Goal: Information Seeking & Learning: Learn about a topic

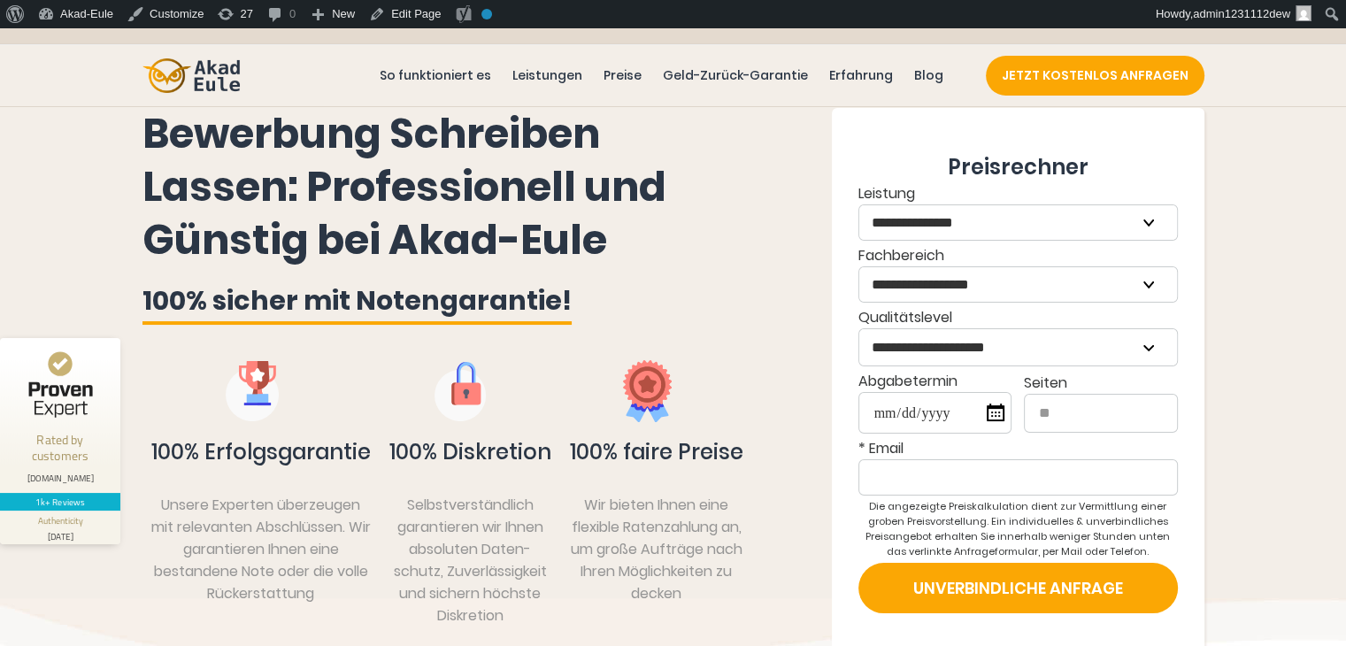
scroll to position [177, 0]
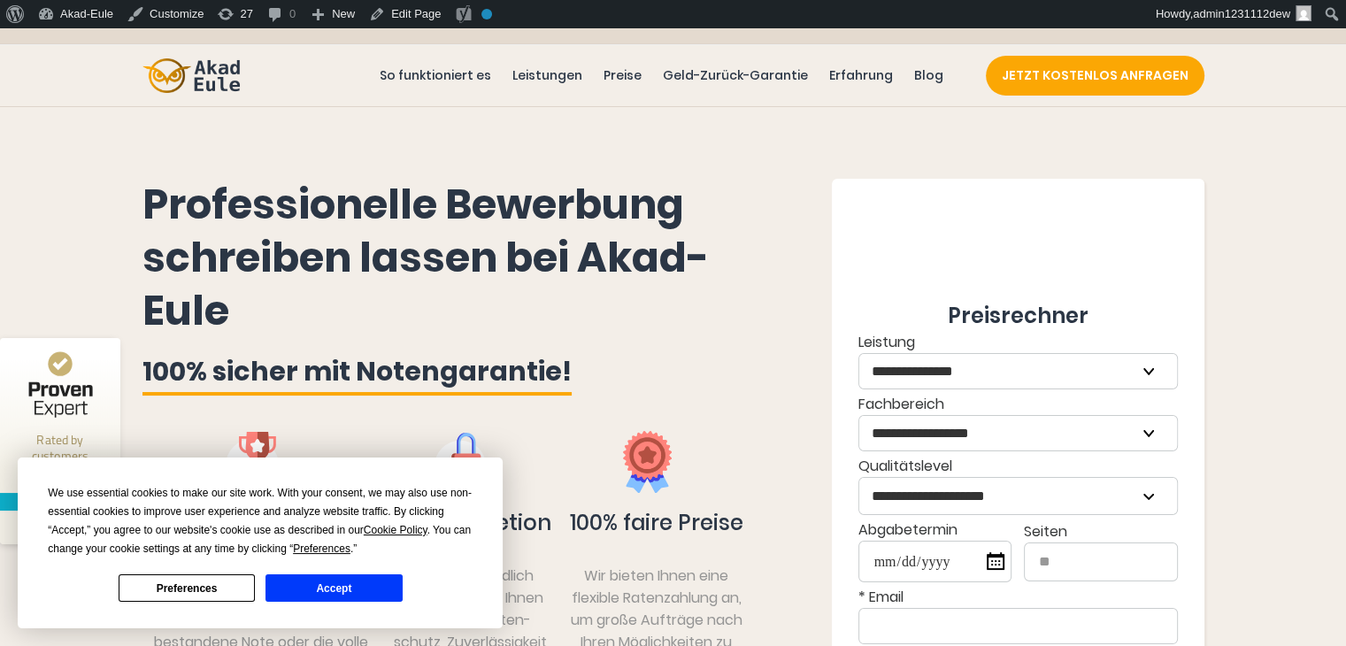
click at [355, 597] on button "Accept" at bounding box center [334, 587] width 136 height 27
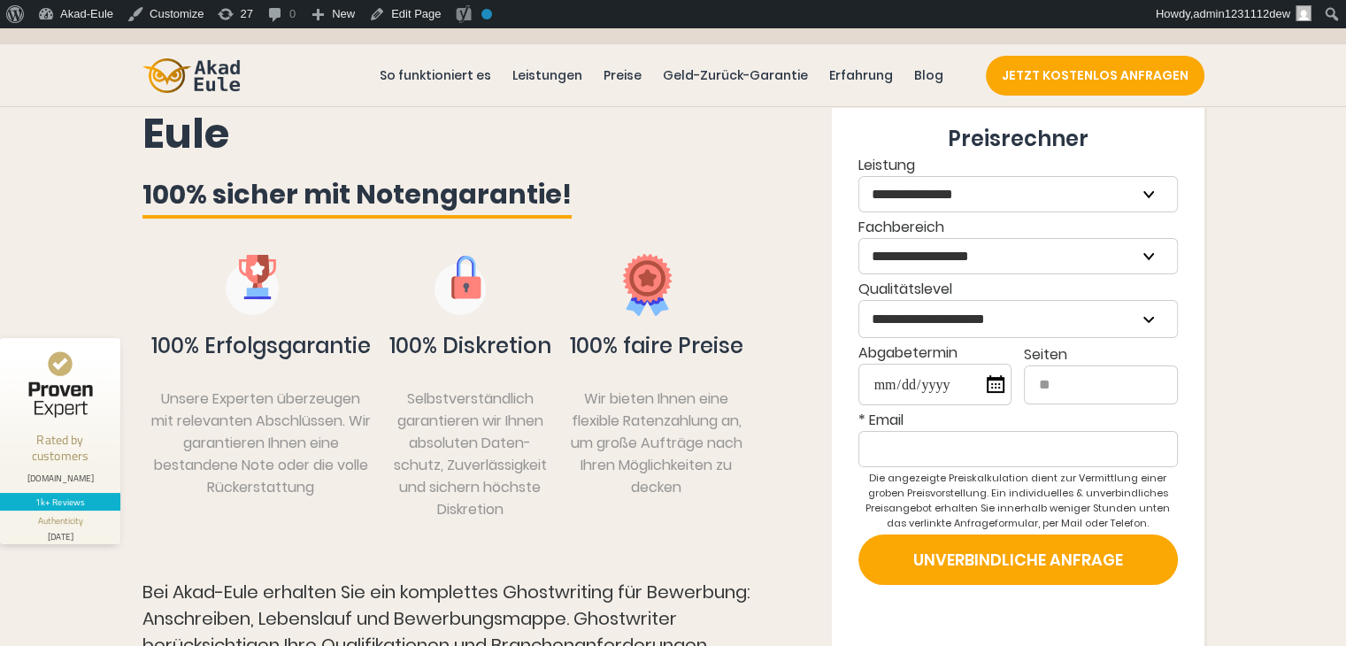
scroll to position [89, 0]
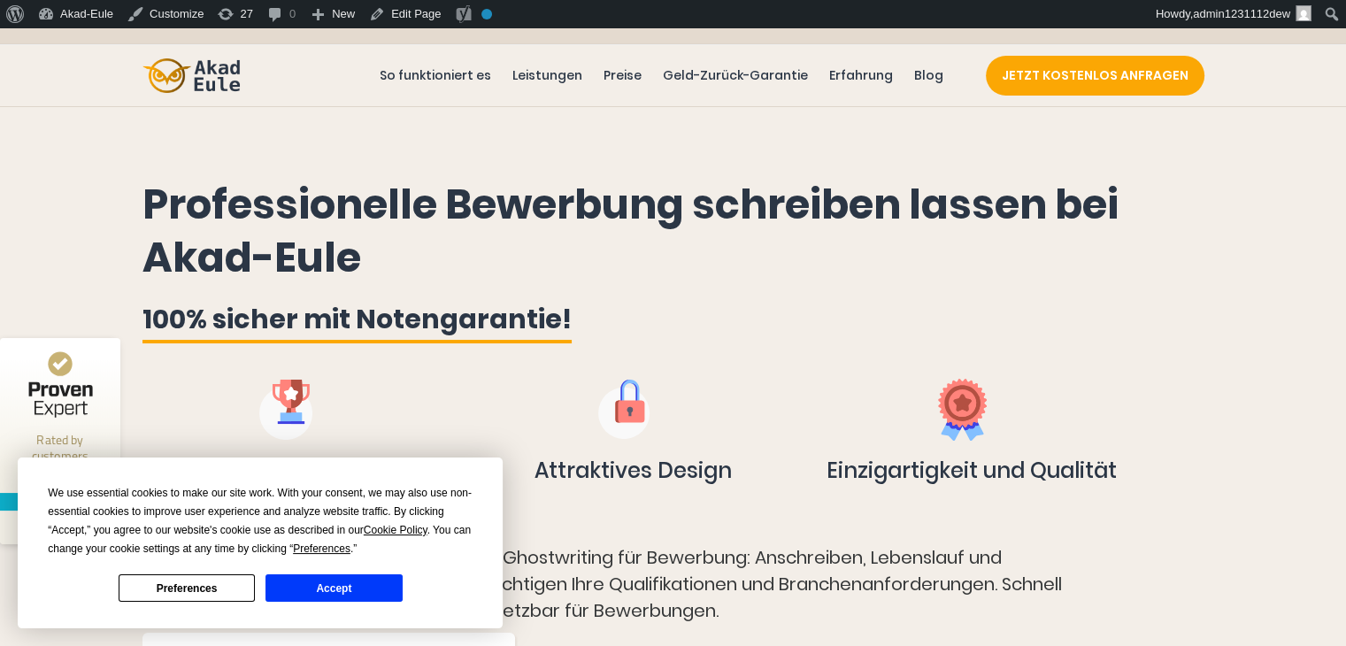
click at [377, 587] on button "Accept" at bounding box center [334, 587] width 136 height 27
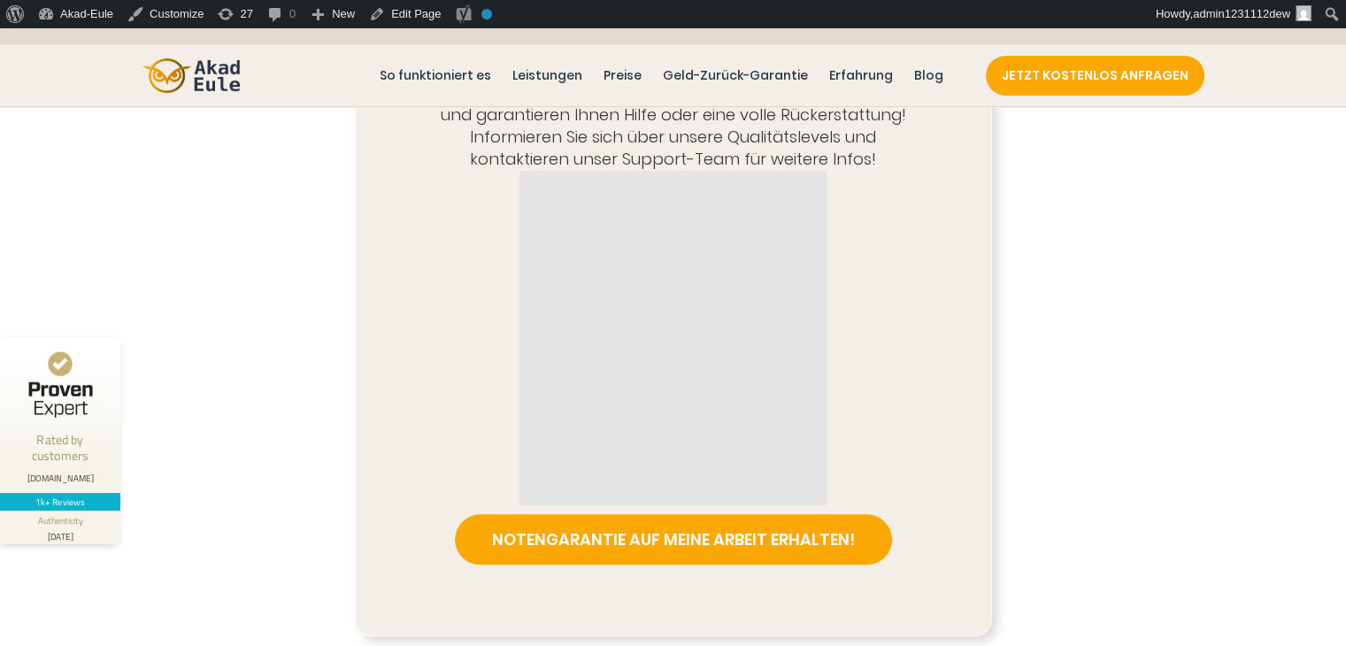
scroll to position [1770, 0]
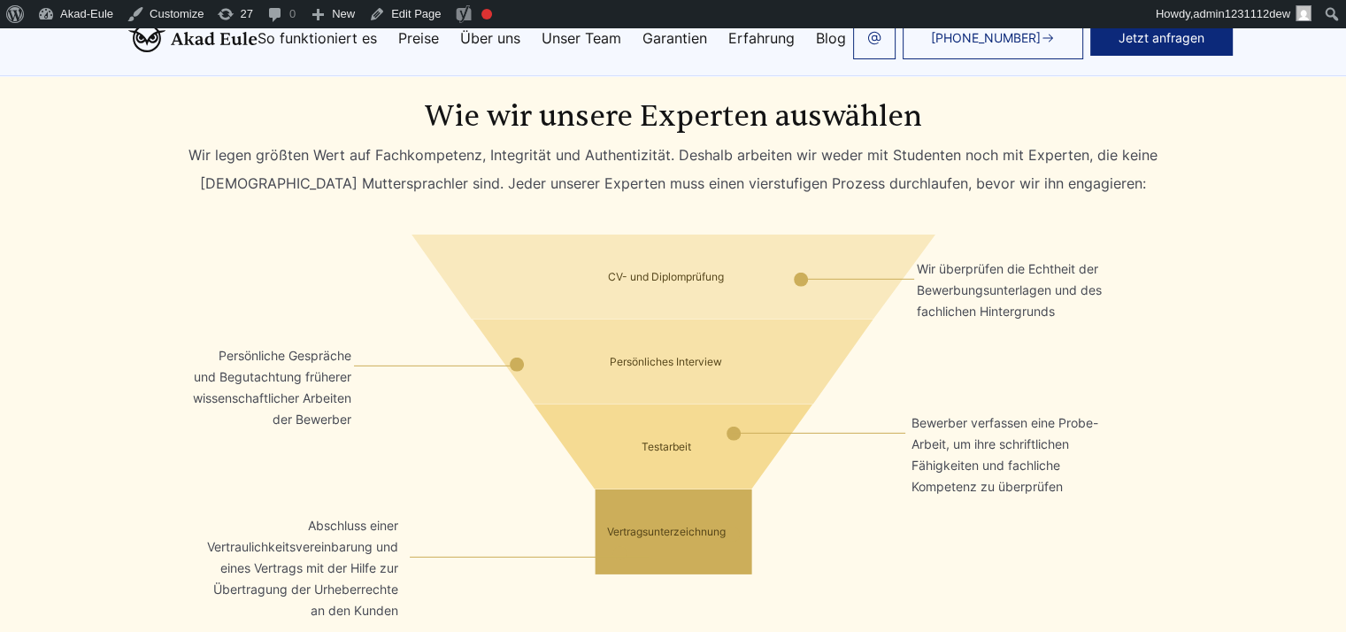
scroll to position [5399, 0]
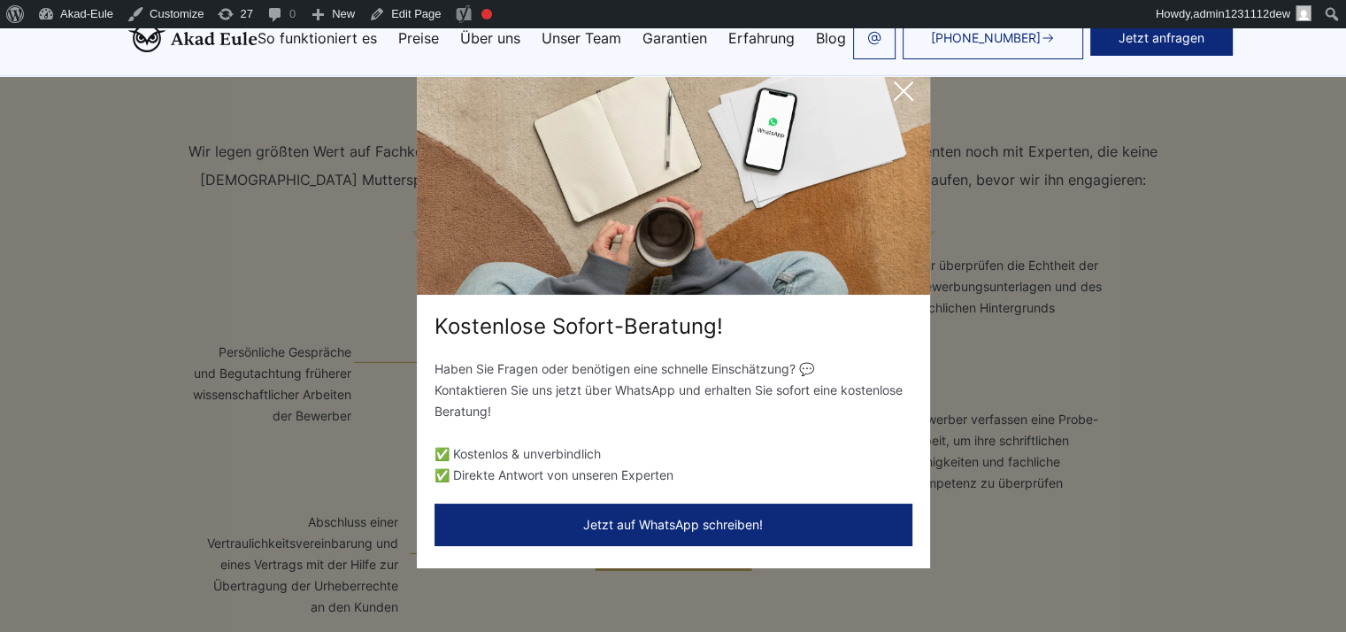
click at [892, 98] on icon at bounding box center [903, 90] width 35 height 35
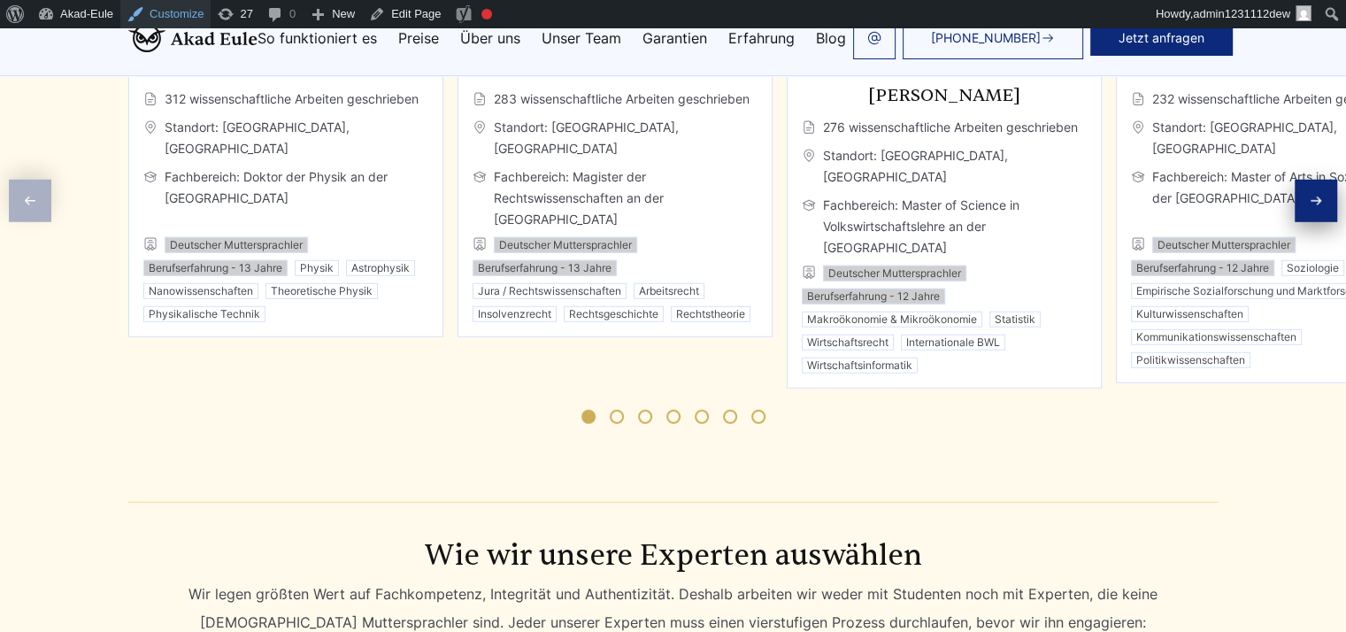
scroll to position [4603, 0]
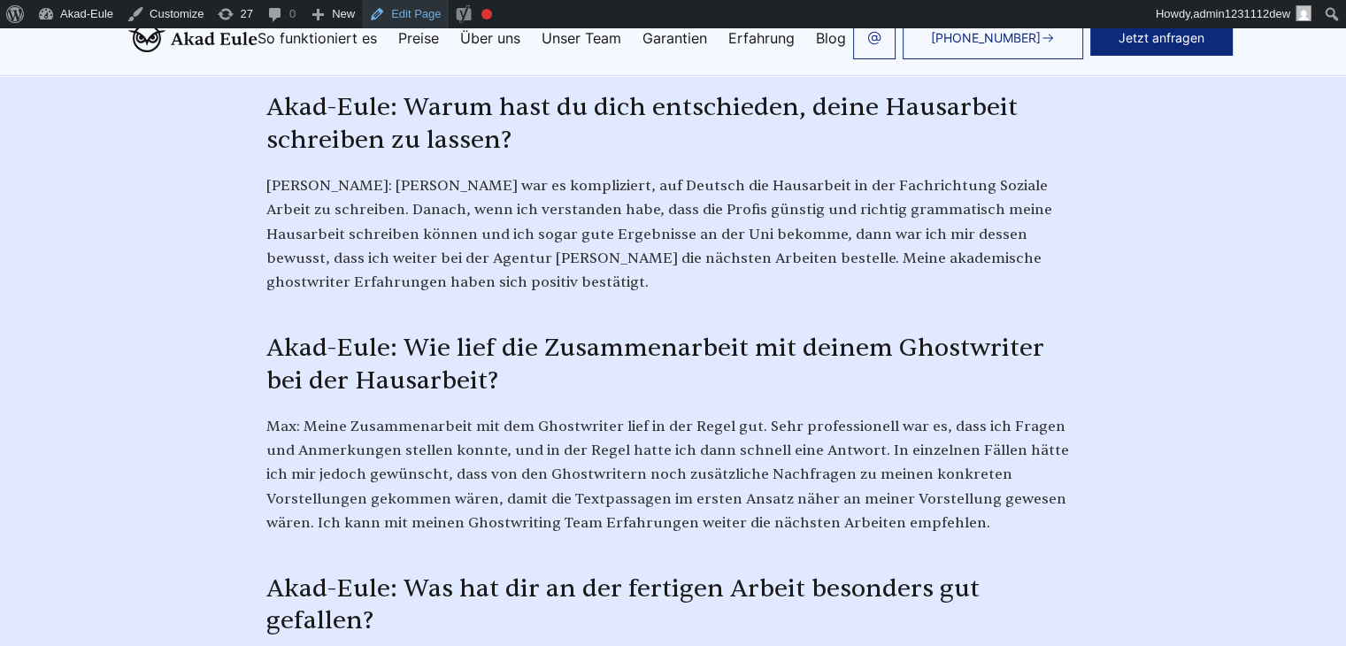
scroll to position [4868, 0]
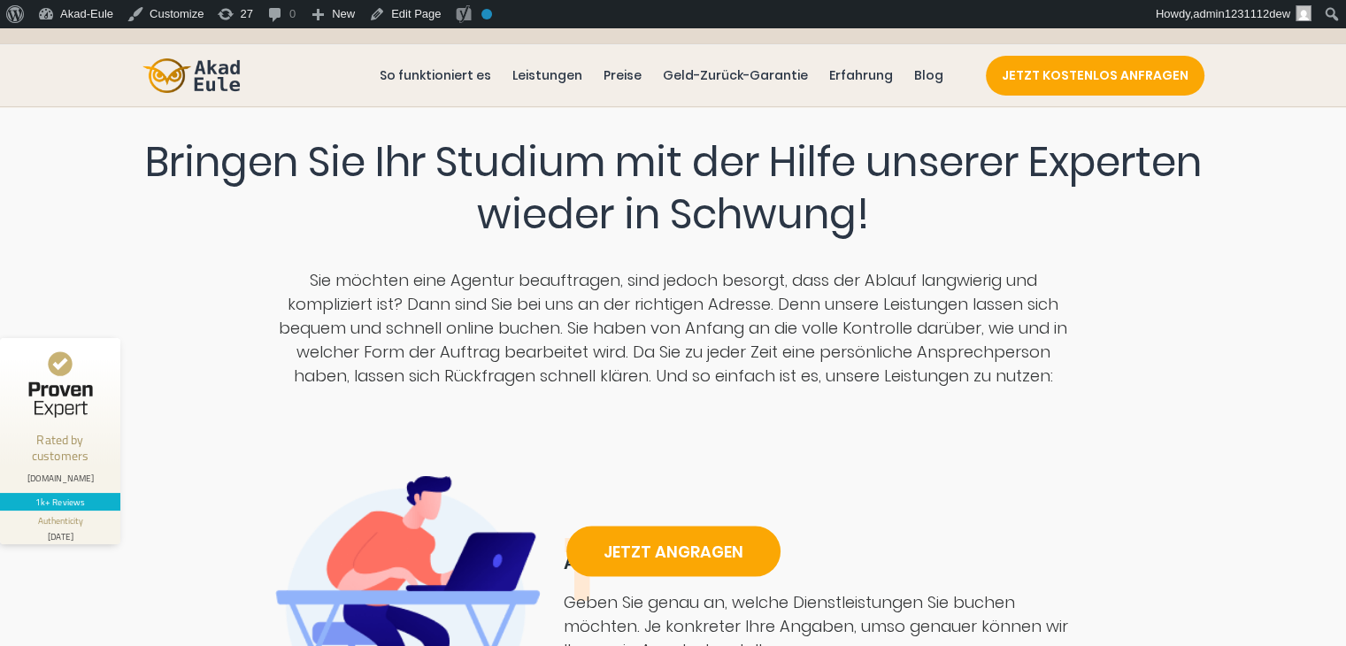
scroll to position [4691, 0]
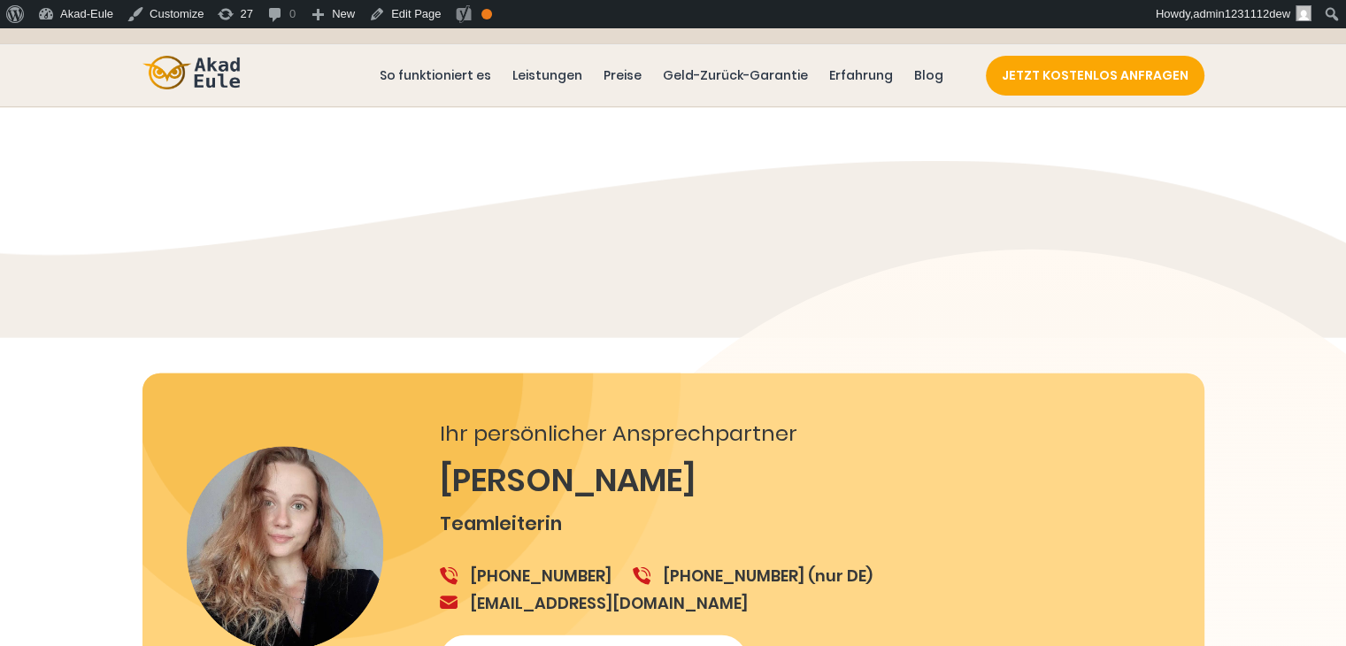
scroll to position [4426, 0]
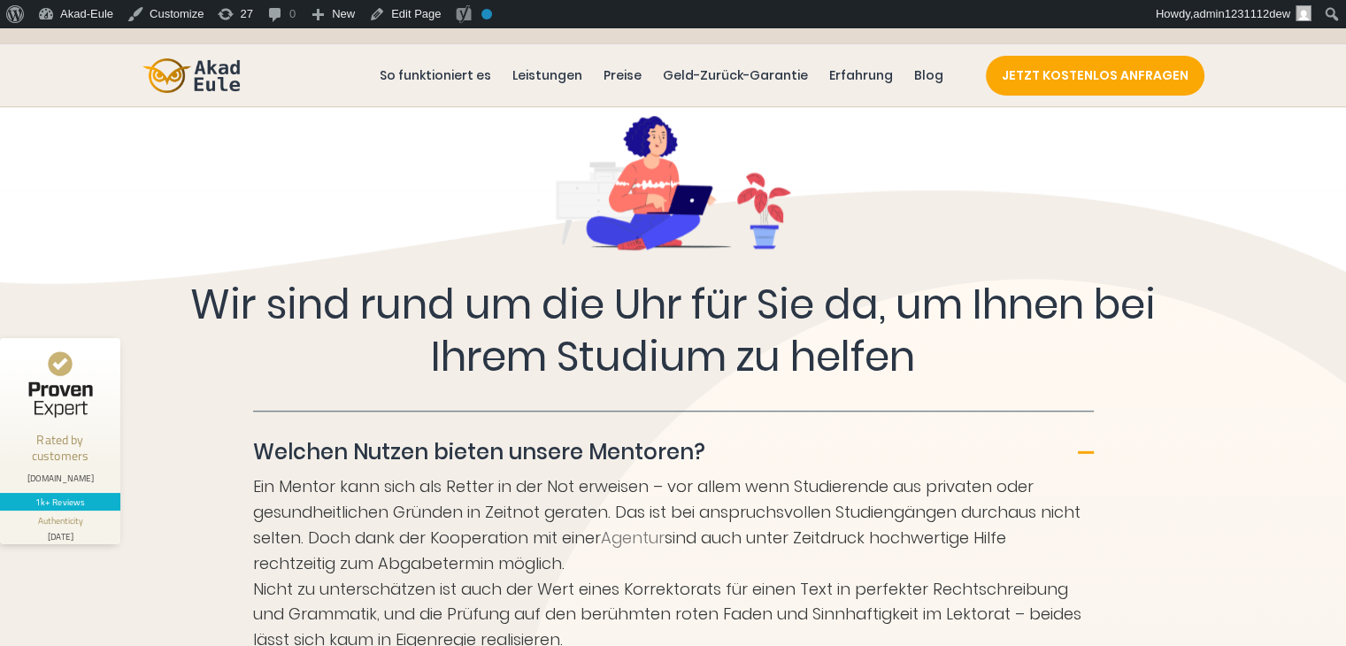
scroll to position [8586, 0]
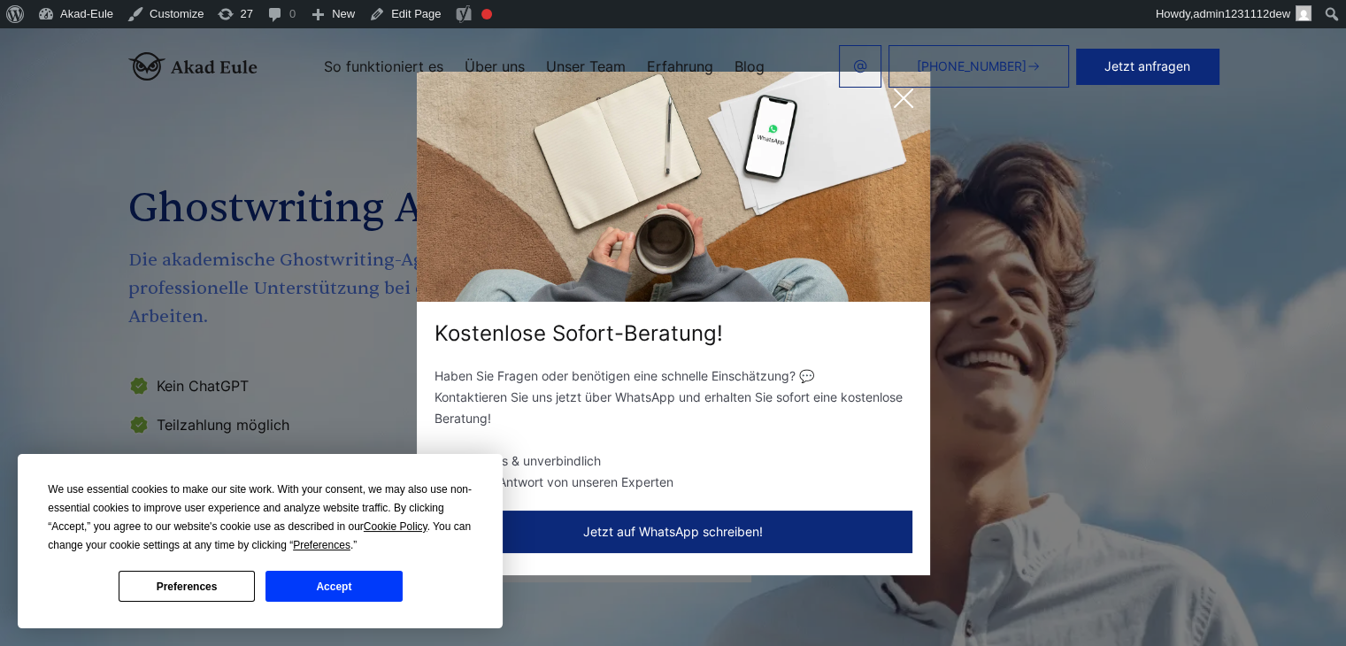
click at [389, 582] on button "Accept" at bounding box center [334, 586] width 136 height 31
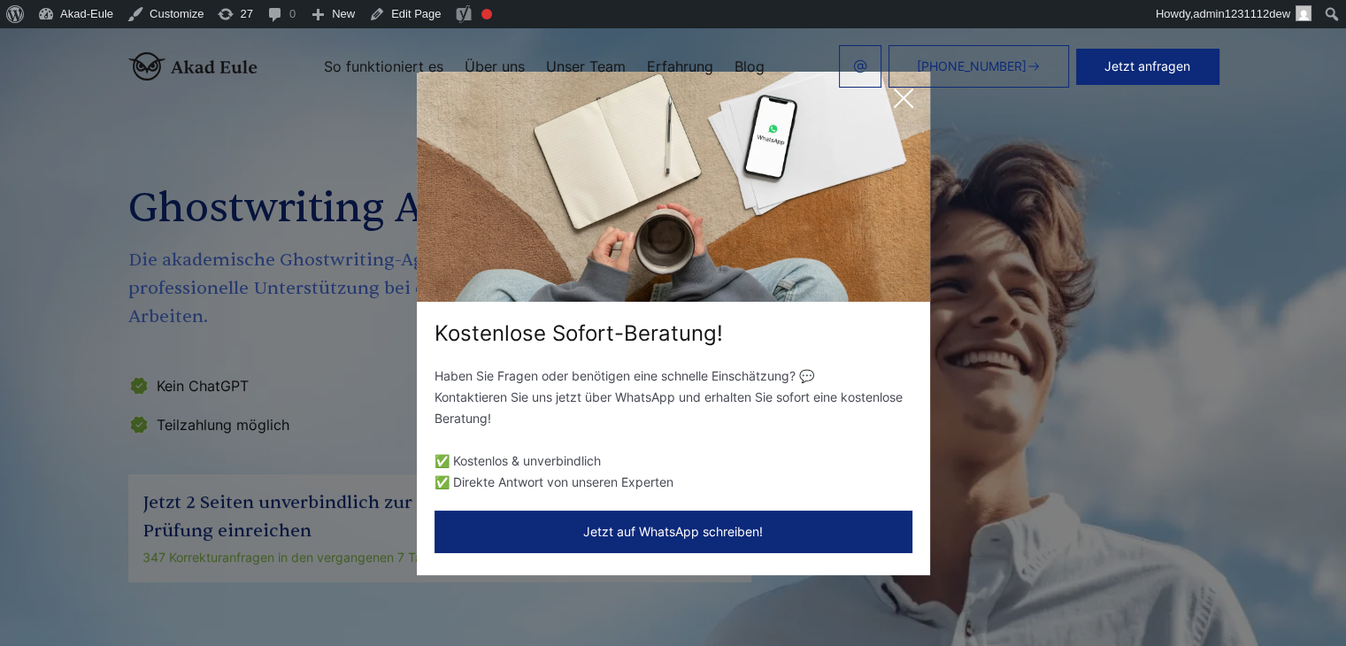
drag, startPoint x: 901, startPoint y: 96, endPoint x: 867, endPoint y: 136, distance: 52.8
click at [901, 96] on header "[PHONE_NUMBER] Jetzt anfragen So funktioniert es Über uns" at bounding box center [673, 66] width 1346 height 76
click at [898, 104] on icon at bounding box center [903, 98] width 35 height 35
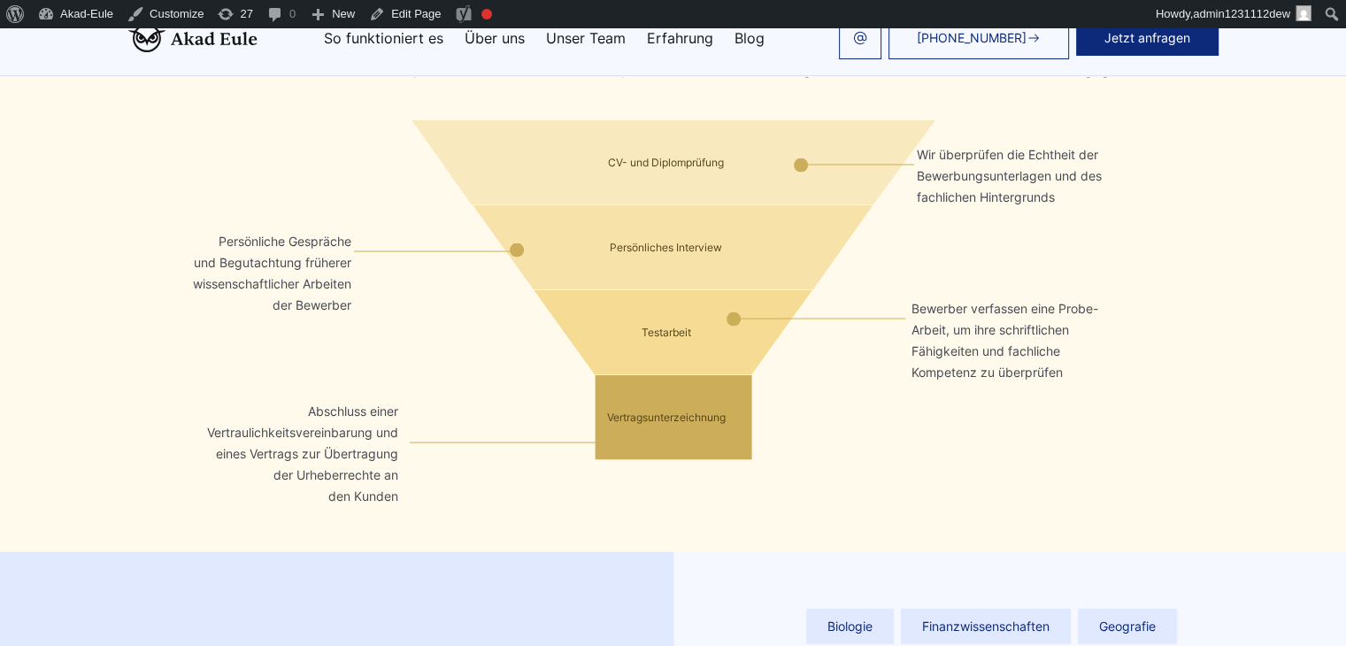
scroll to position [3275, 0]
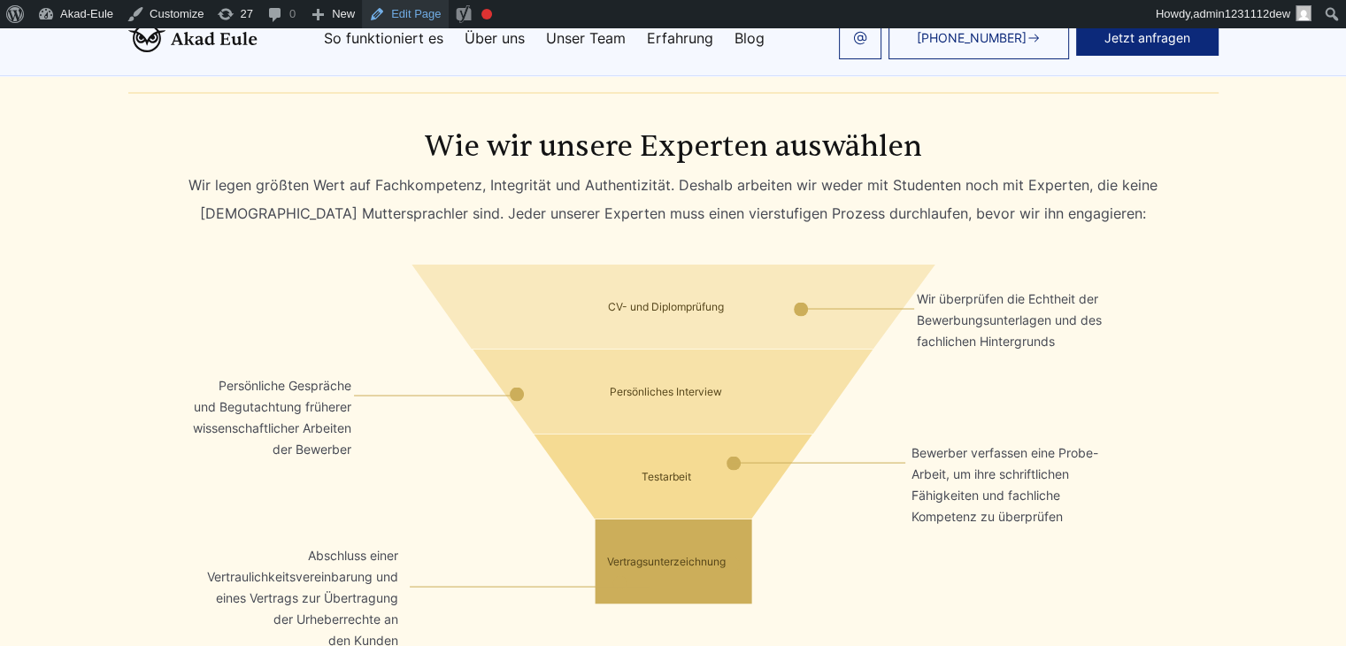
click at [400, 16] on link "Edit Page" at bounding box center [405, 14] width 86 height 28
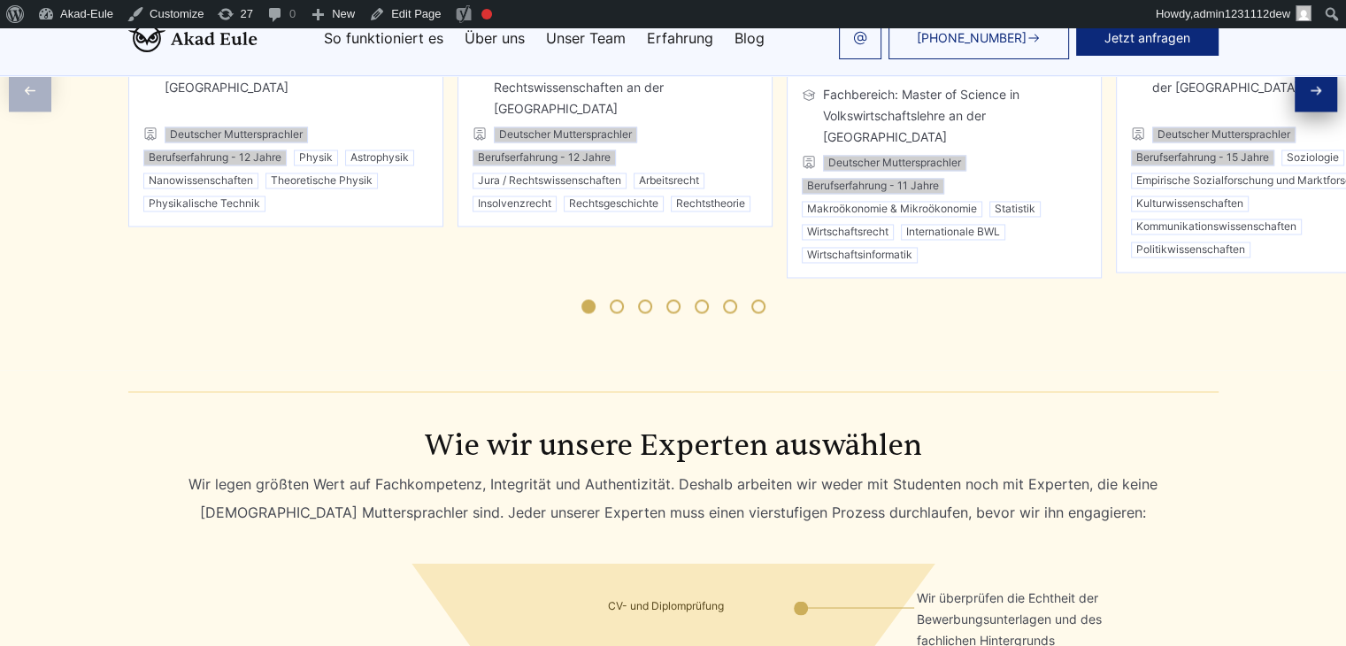
scroll to position [2832, 0]
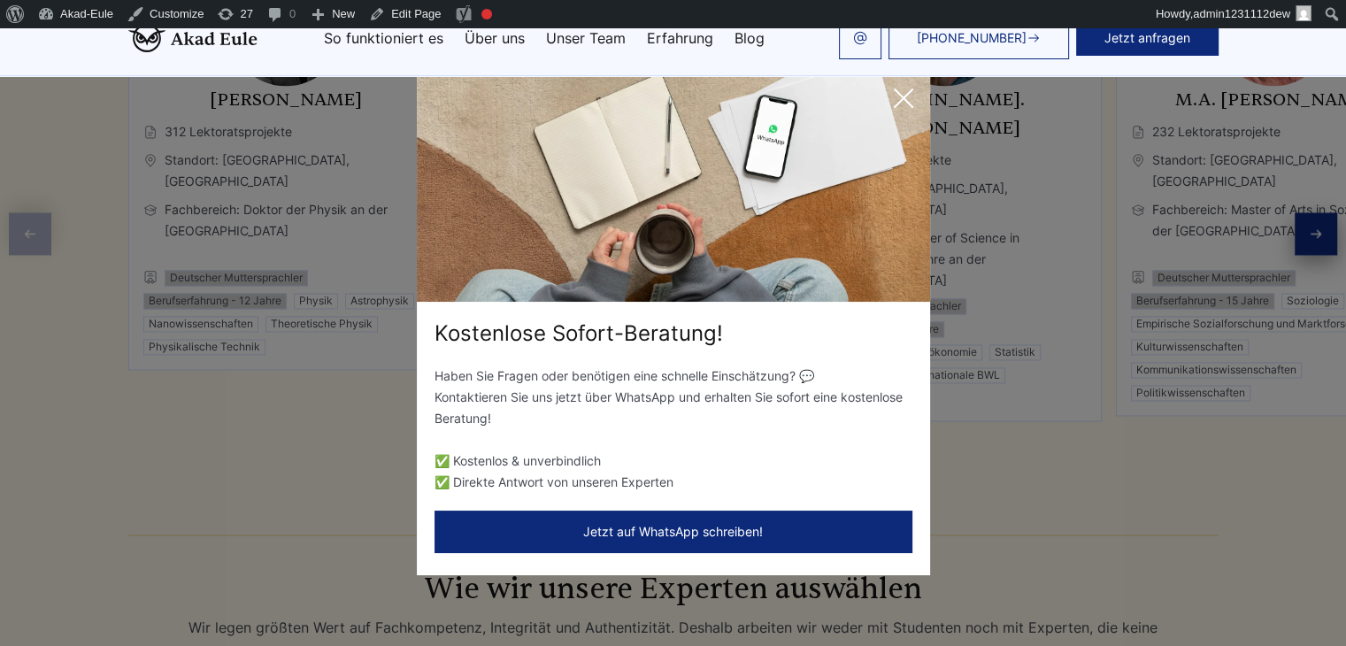
click at [906, 96] on icon at bounding box center [903, 98] width 35 height 35
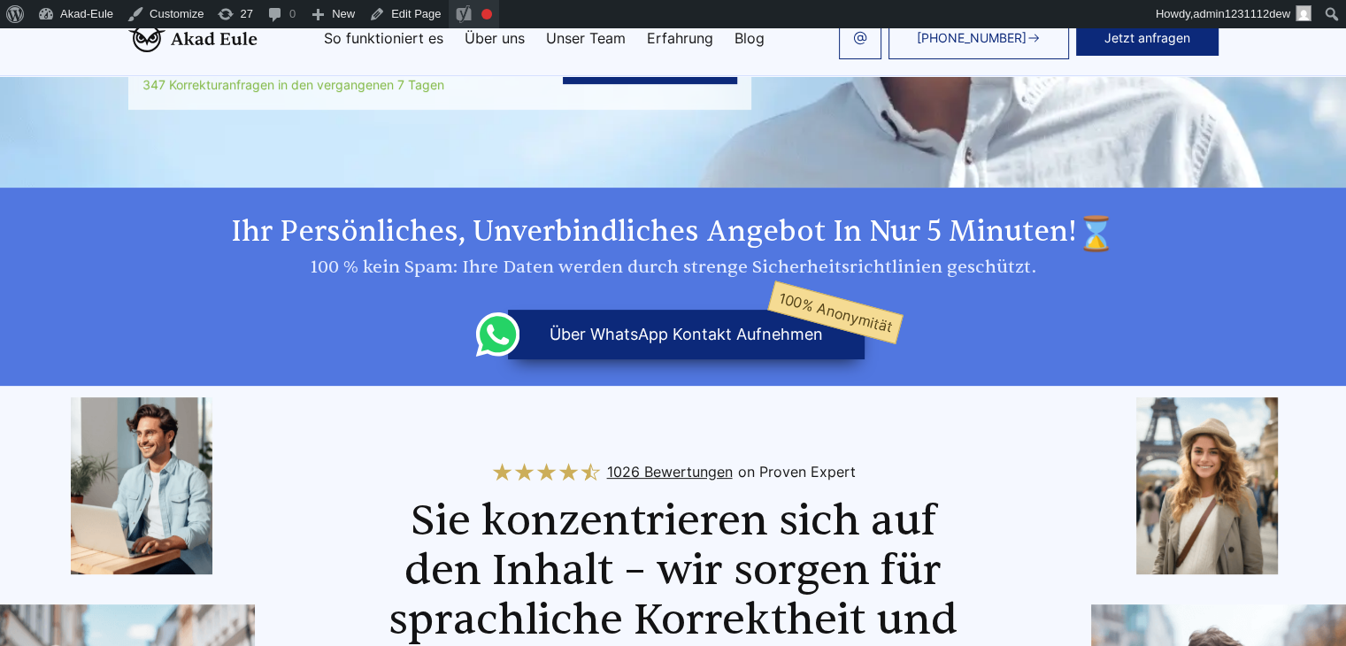
scroll to position [443, 0]
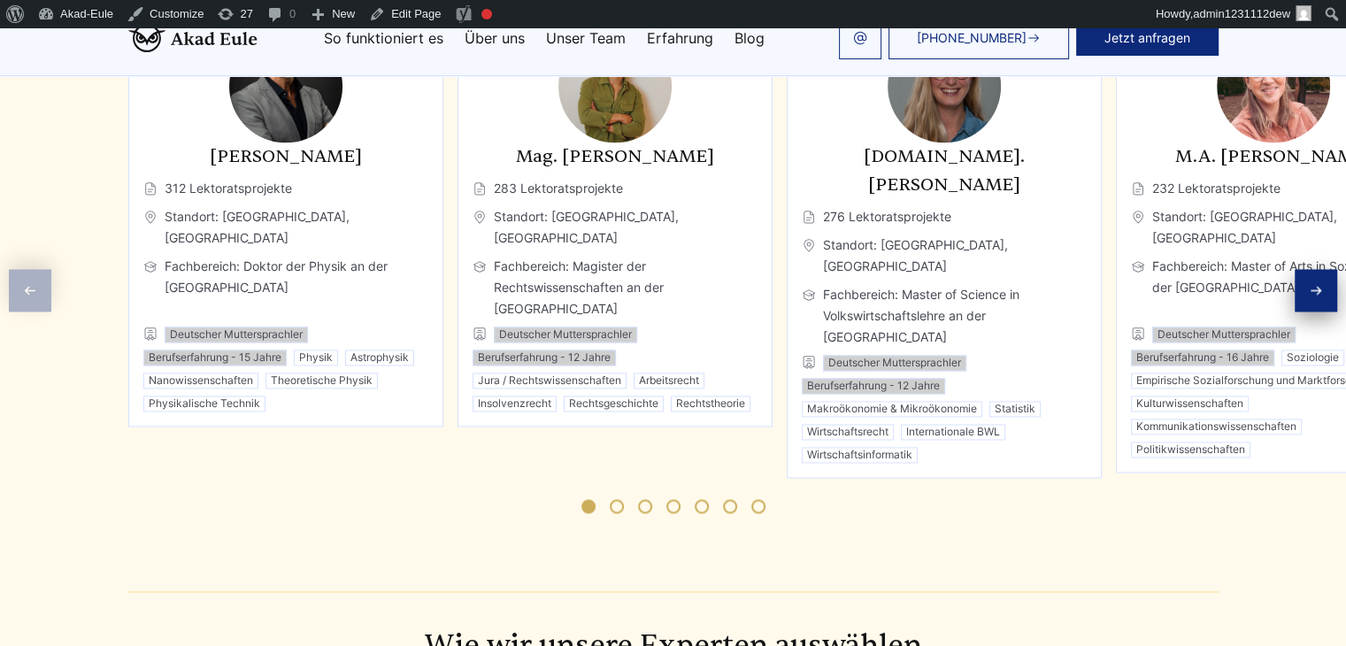
scroll to position [2333, 0]
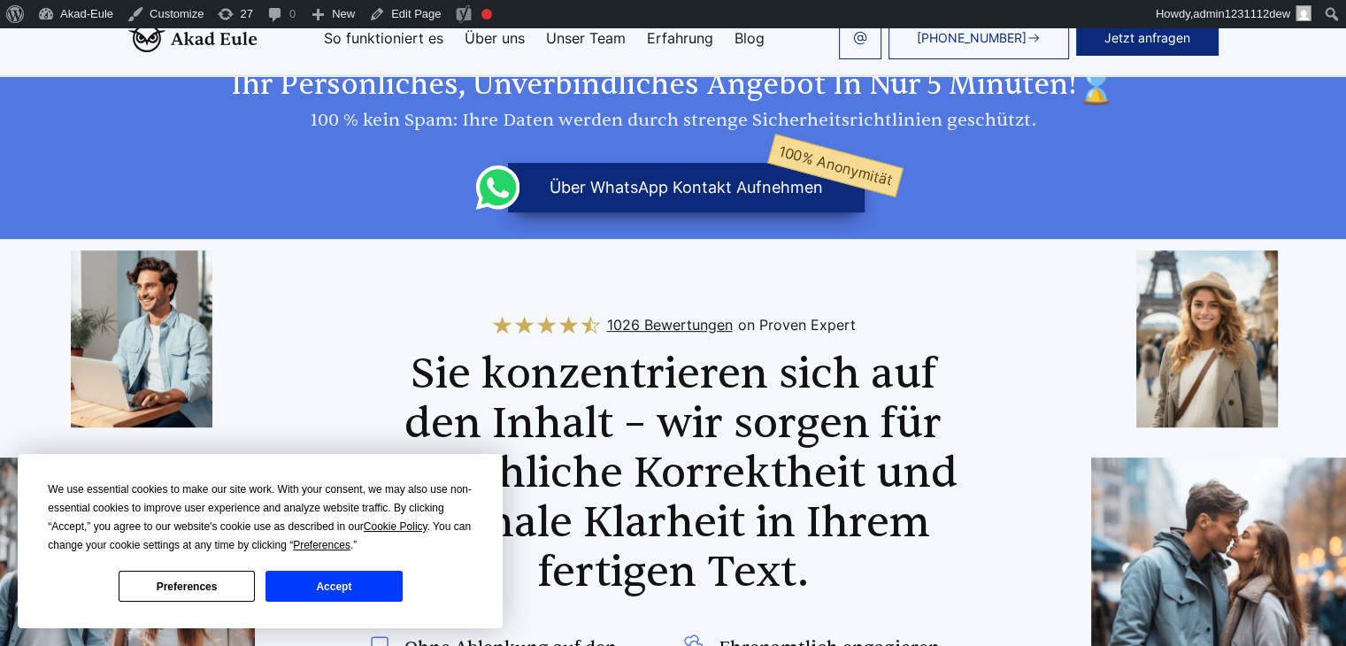
click at [360, 581] on button "Accept" at bounding box center [334, 586] width 136 height 31
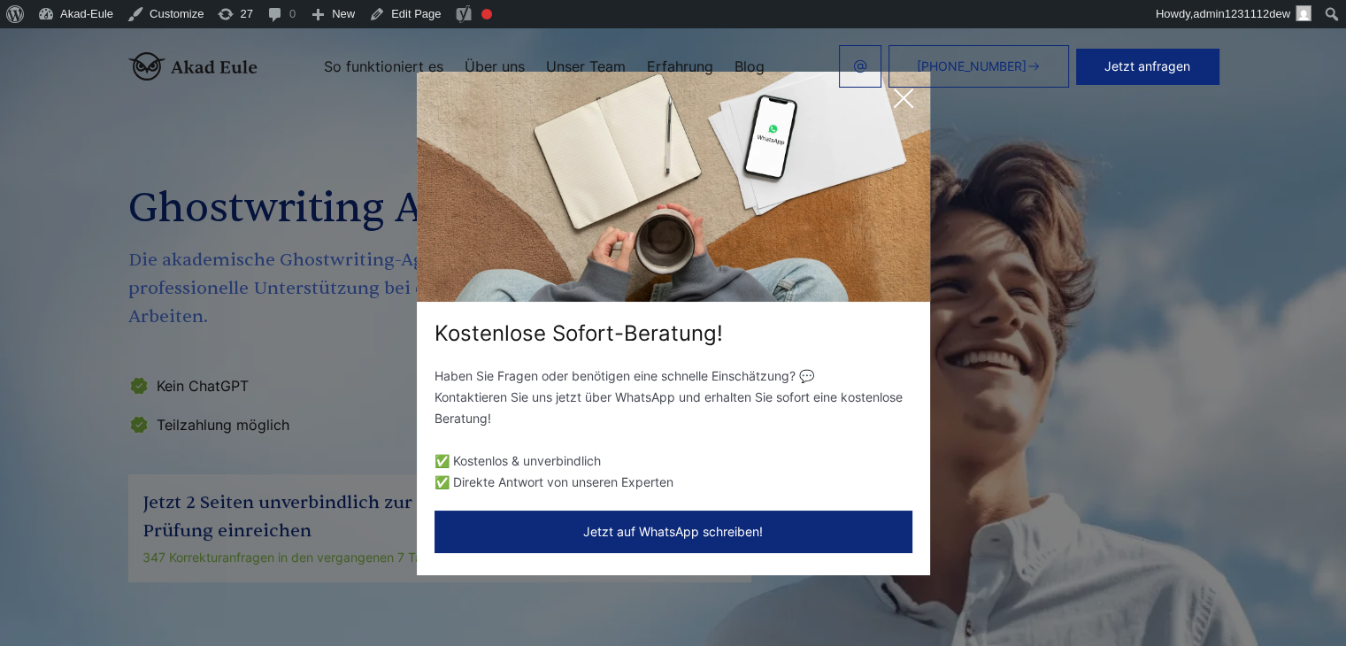
click at [892, 100] on header "[PHONE_NUMBER] Jetzt anfragen So funktioniert es Über uns" at bounding box center [673, 66] width 1346 height 76
click at [897, 104] on header "+49 441 93168044 Jetzt anfragen So funktioniert es Über uns" at bounding box center [673, 66] width 1346 height 76
click at [904, 92] on header "+49 441 93168044 Jetzt anfragen So funktioniert es Über uns" at bounding box center [673, 66] width 1346 height 76
click at [902, 96] on header "+49 441 93168044 Jetzt anfragen So funktioniert es Über uns" at bounding box center [673, 66] width 1346 height 76
drag, startPoint x: 905, startPoint y: 93, endPoint x: 686, endPoint y: 12, distance: 233.3
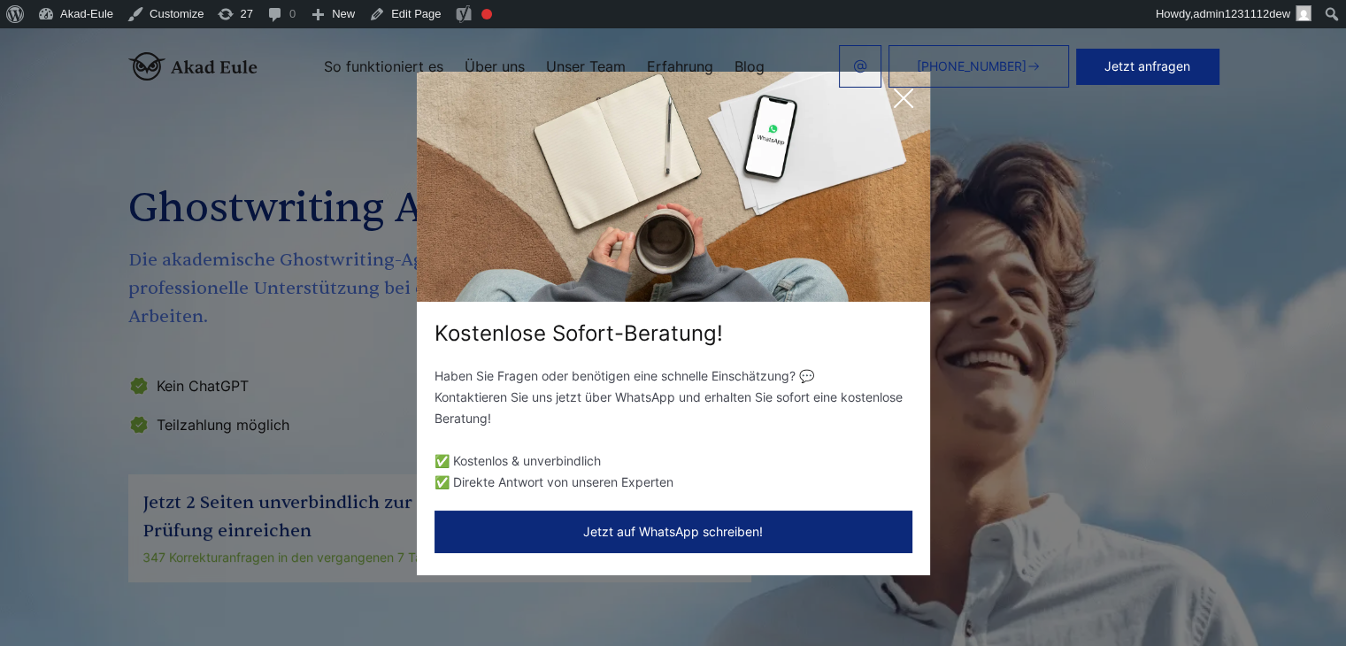
click at [903, 93] on header "+49 441 93168044 Jetzt anfragen So funktioniert es Über uns" at bounding box center [673, 66] width 1346 height 76
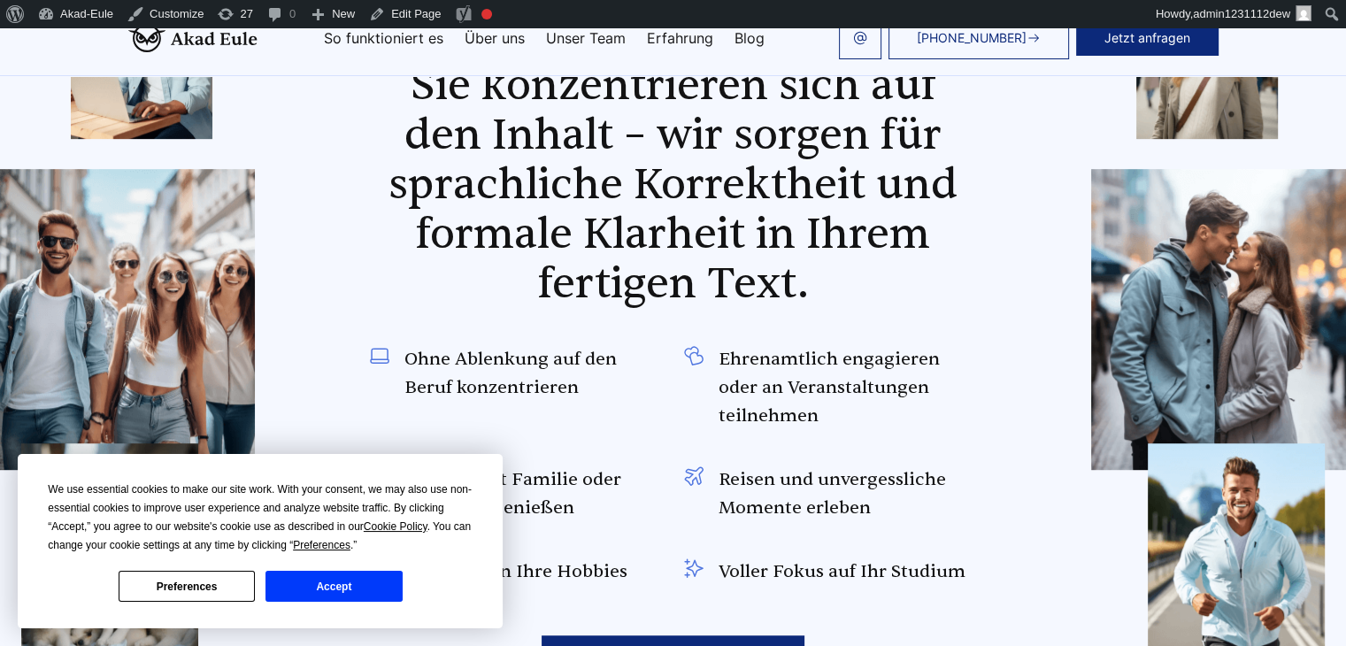
scroll to position [1239, 0]
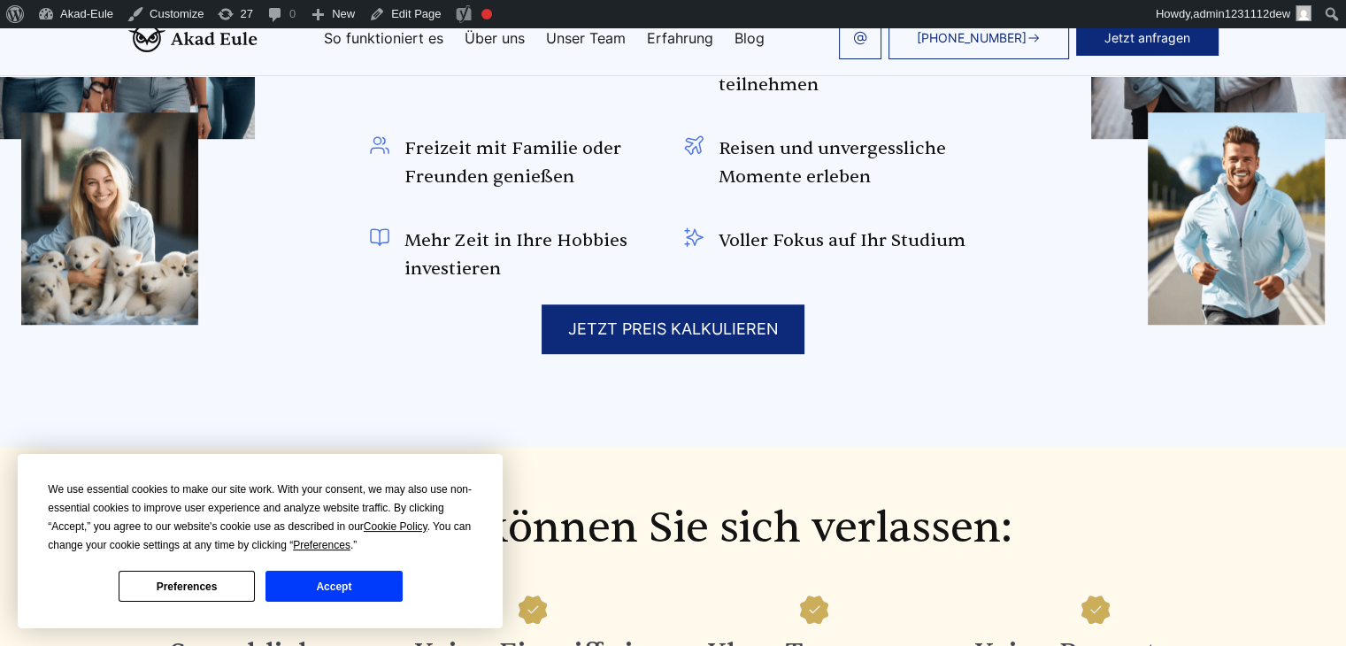
click at [359, 587] on button "Accept" at bounding box center [334, 586] width 136 height 31
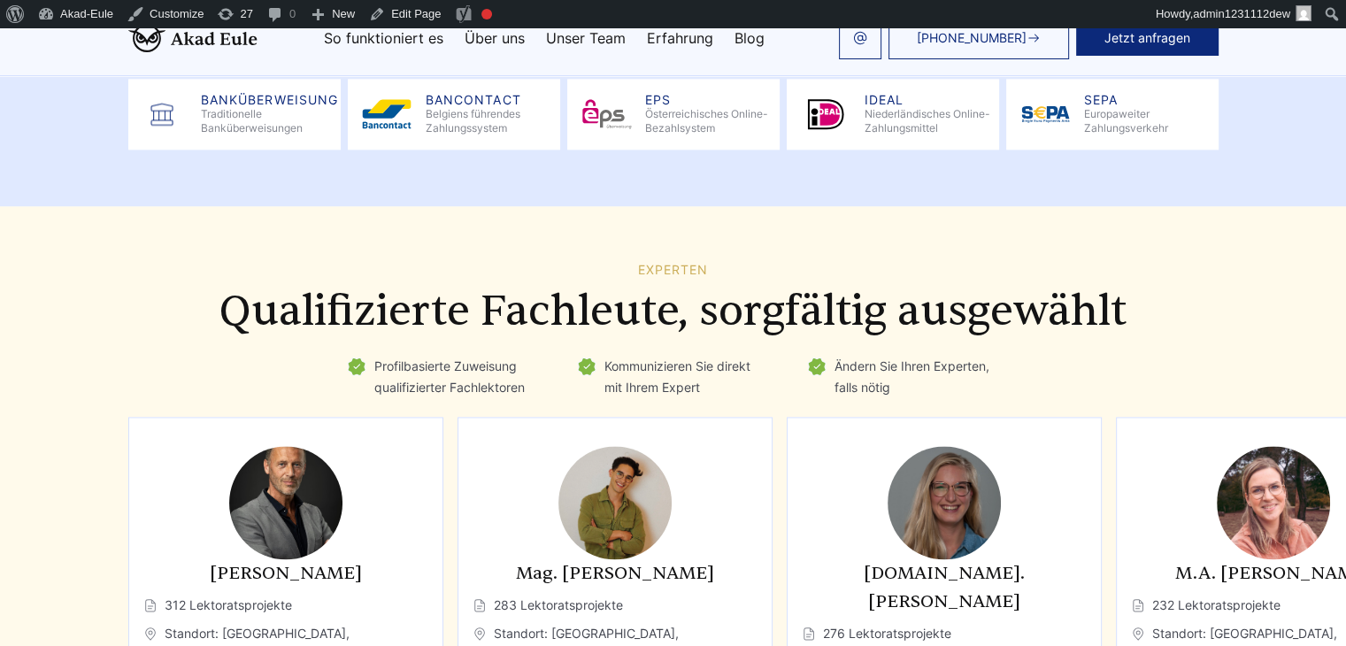
scroll to position [2390, 0]
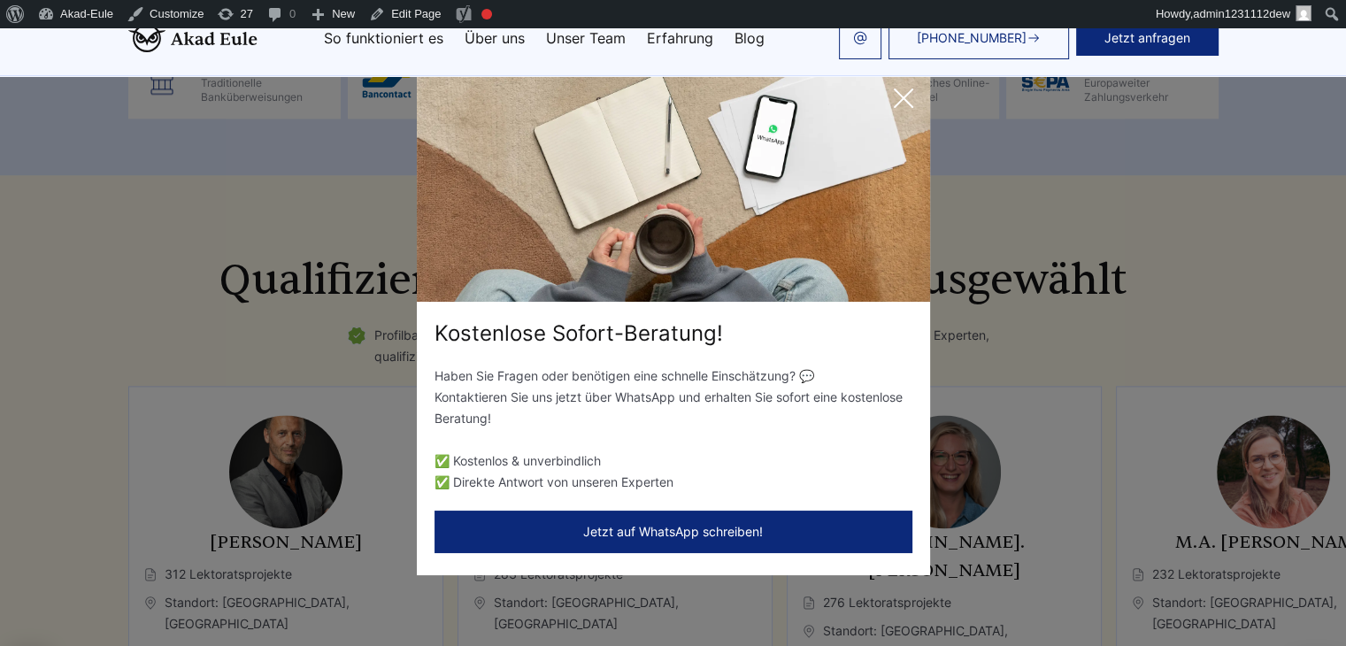
click at [910, 96] on icon at bounding box center [903, 98] width 35 height 35
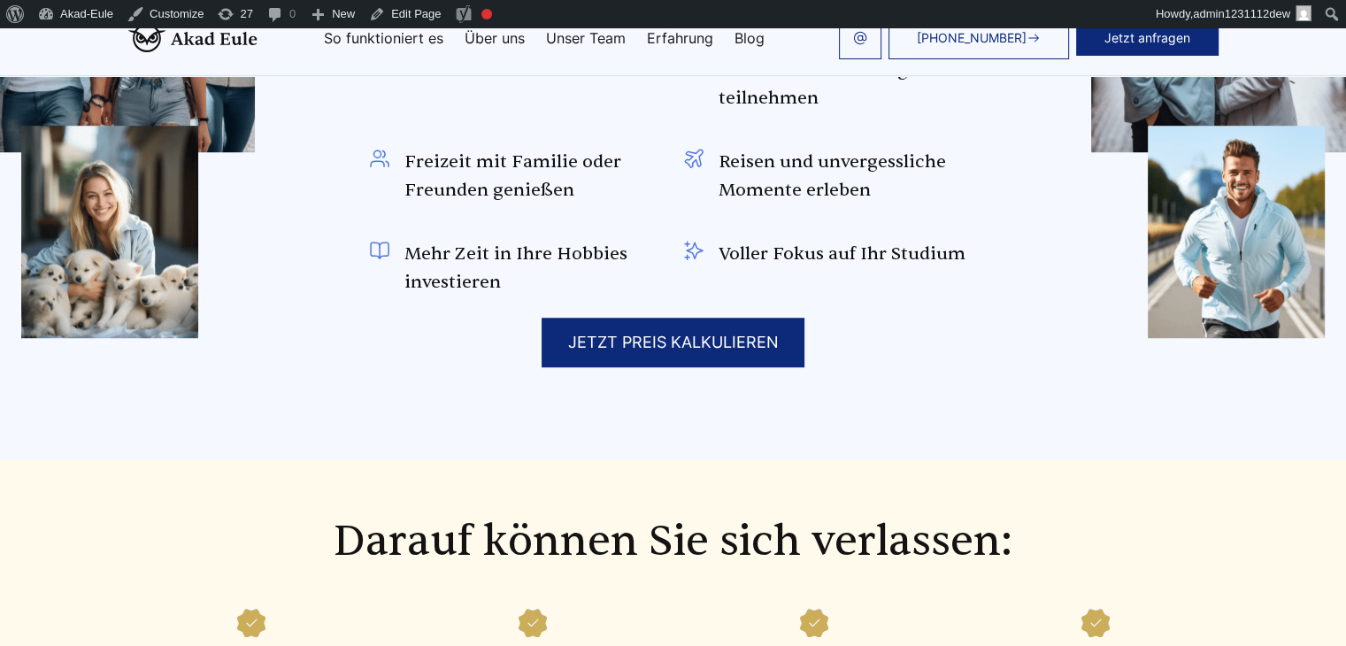
scroll to position [1505, 0]
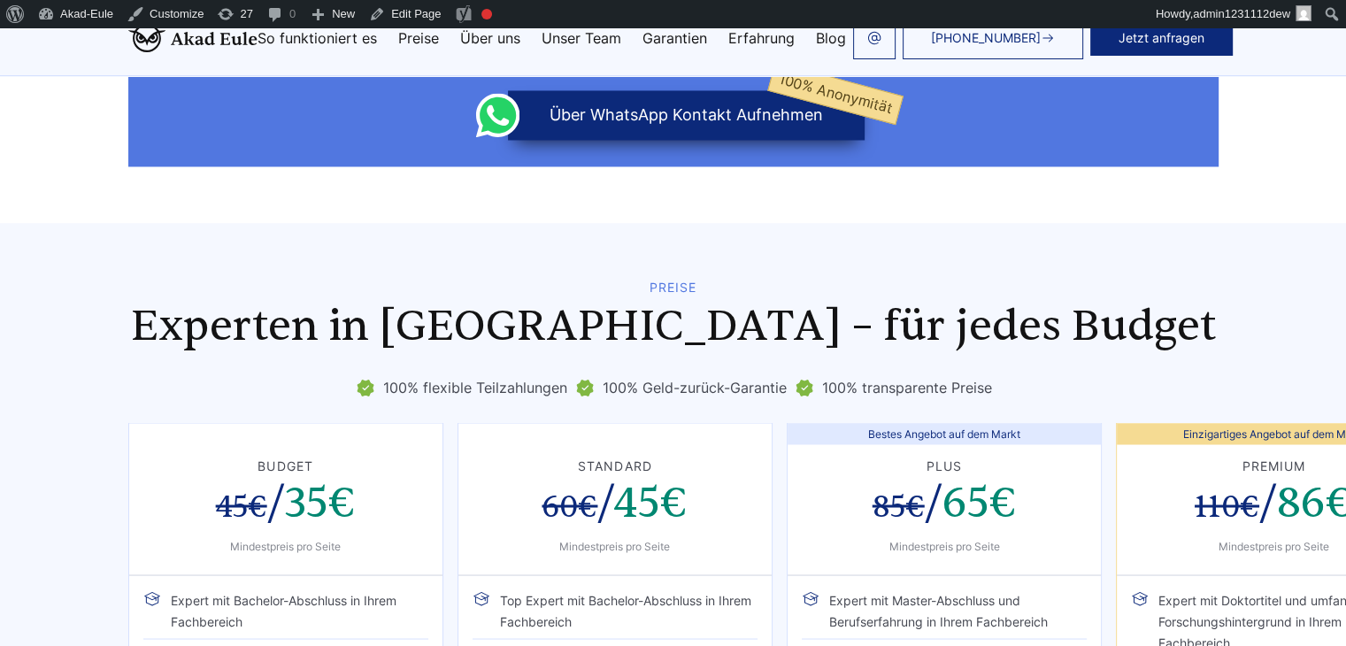
scroll to position [2655, 0]
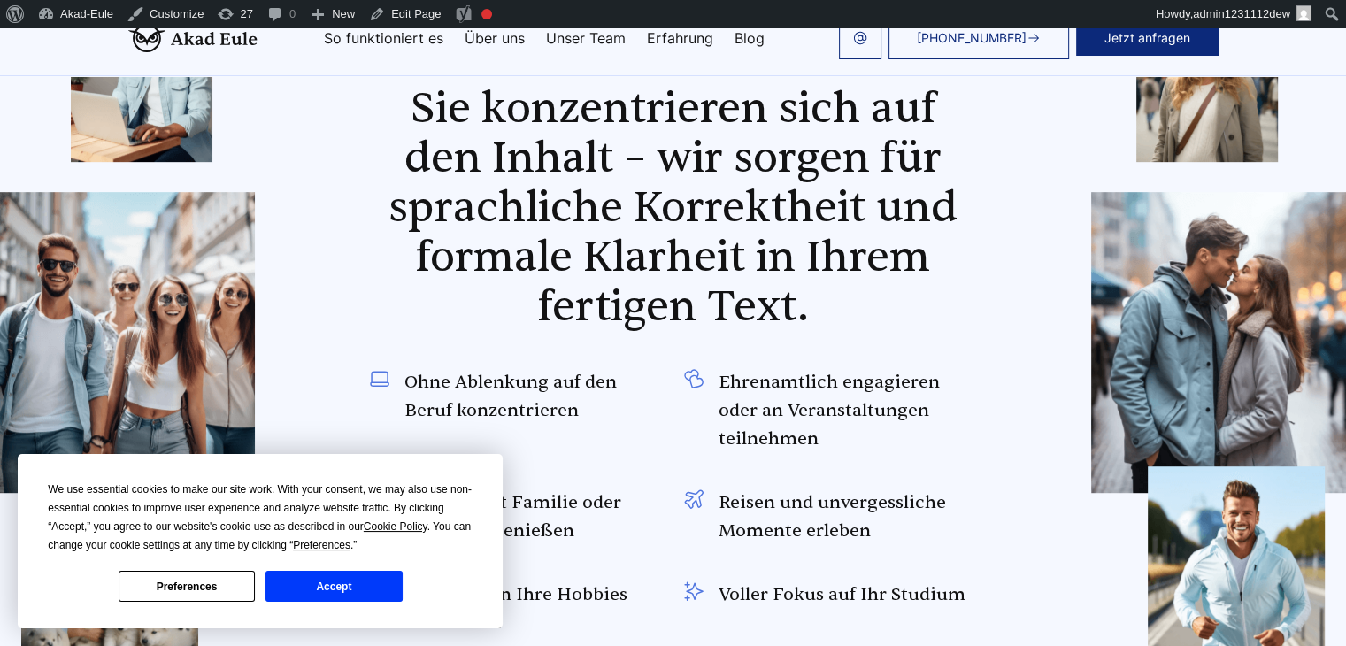
scroll to position [1328, 0]
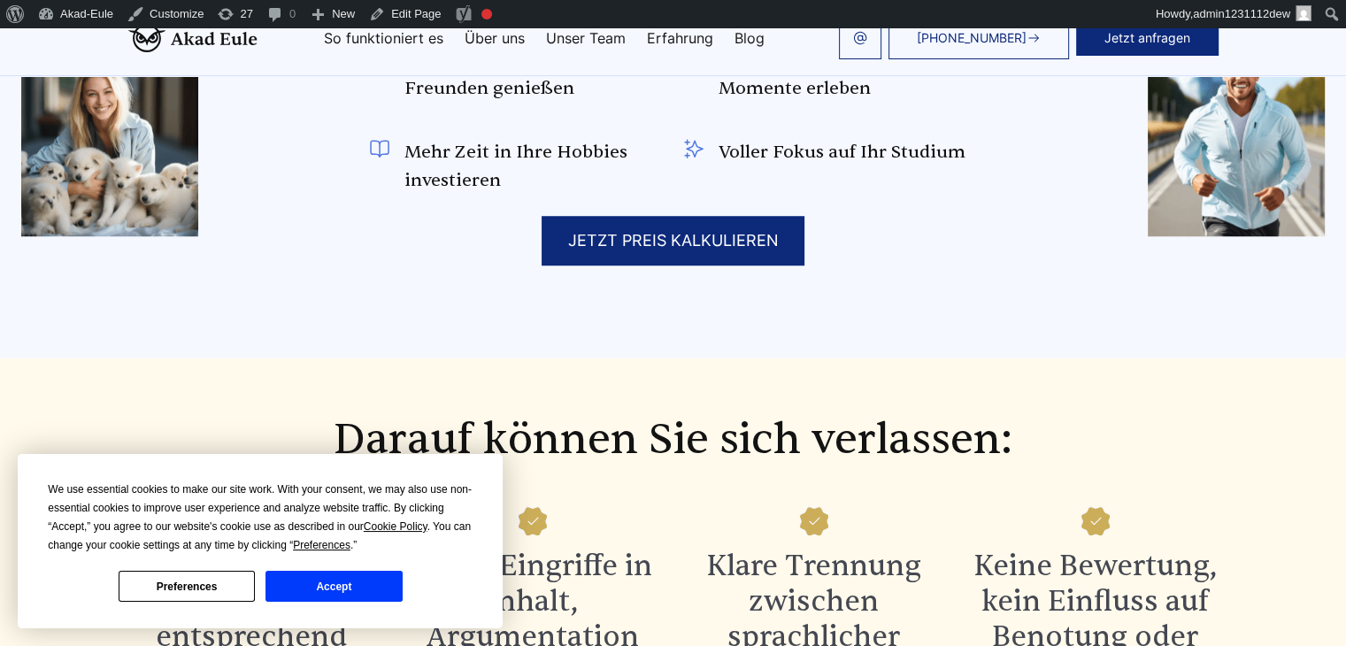
click at [389, 580] on button "Accept" at bounding box center [334, 586] width 136 height 31
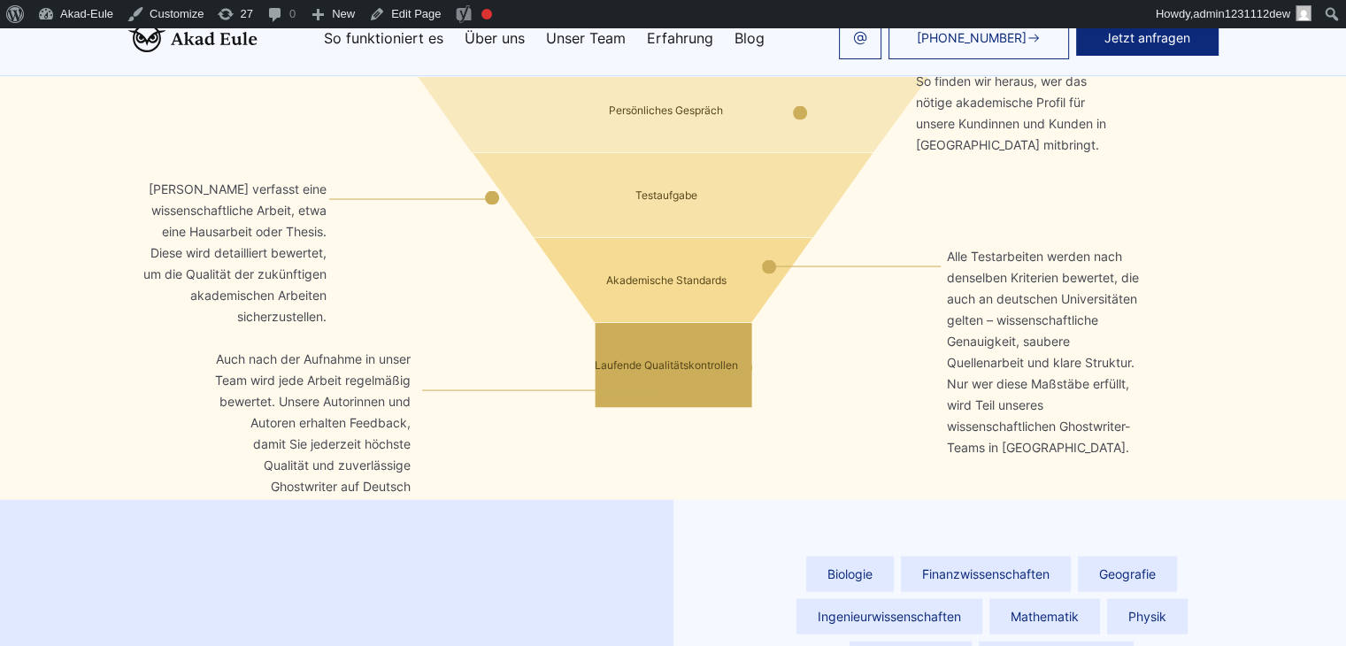
scroll to position [3275, 0]
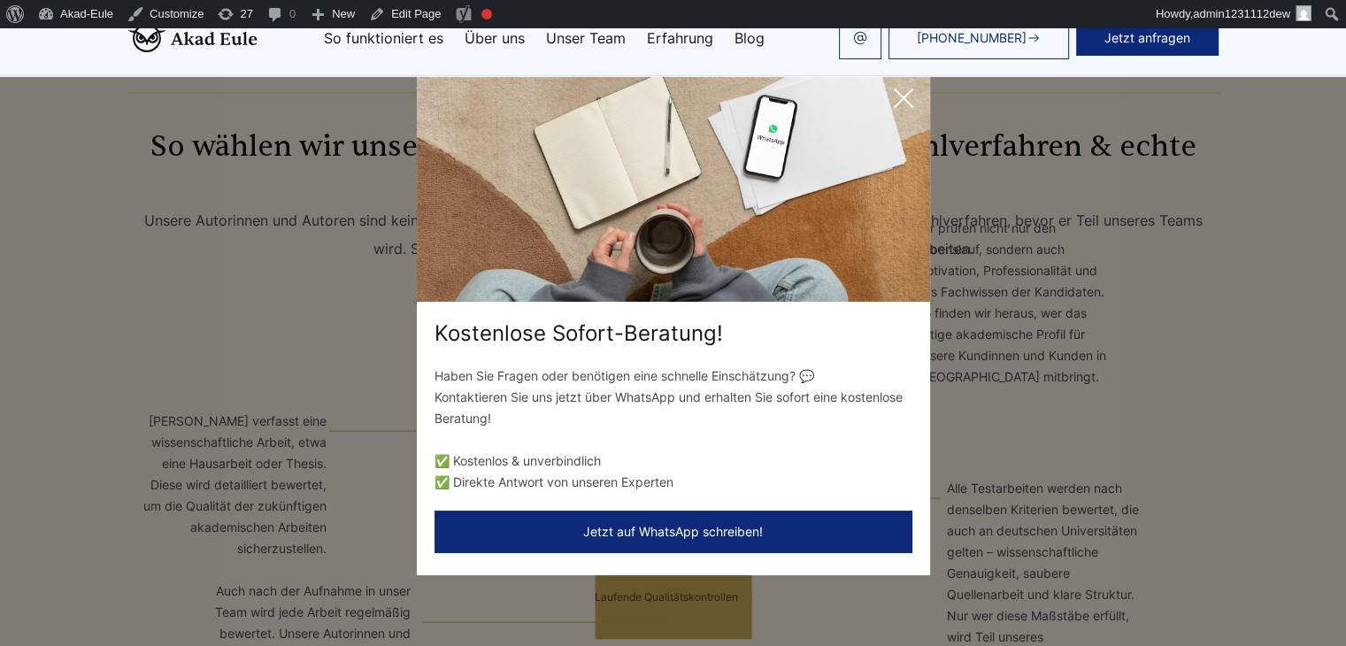
click at [43, 286] on div "Kostenlose Sofort-Beratung! Haben Sie Fragen oder benötigen eine schnelle Einsc…" at bounding box center [673, 323] width 1346 height 646
click at [917, 92] on icon at bounding box center [903, 98] width 35 height 35
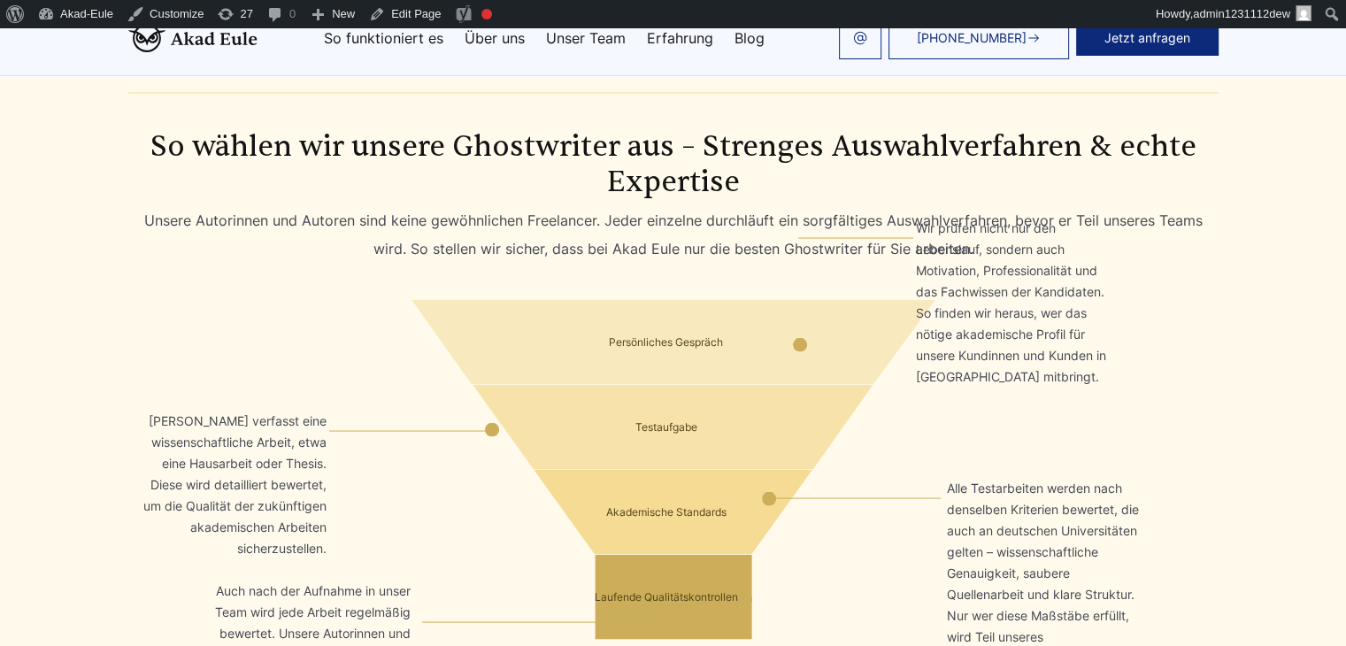
click at [149, 554] on div "Laufende Qualitätskontrollen Auch nach der Aufnahme in unser Team wird jede Arb…" at bounding box center [673, 596] width 1117 height 85
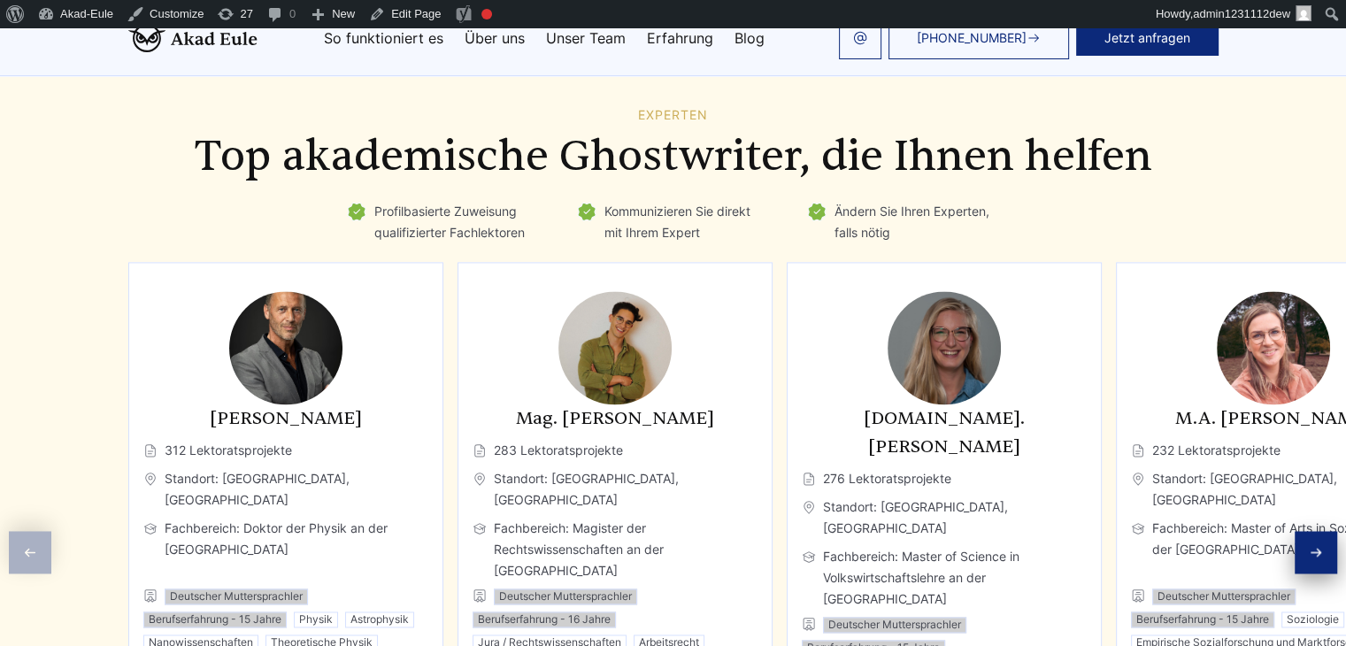
scroll to position [2390, 0]
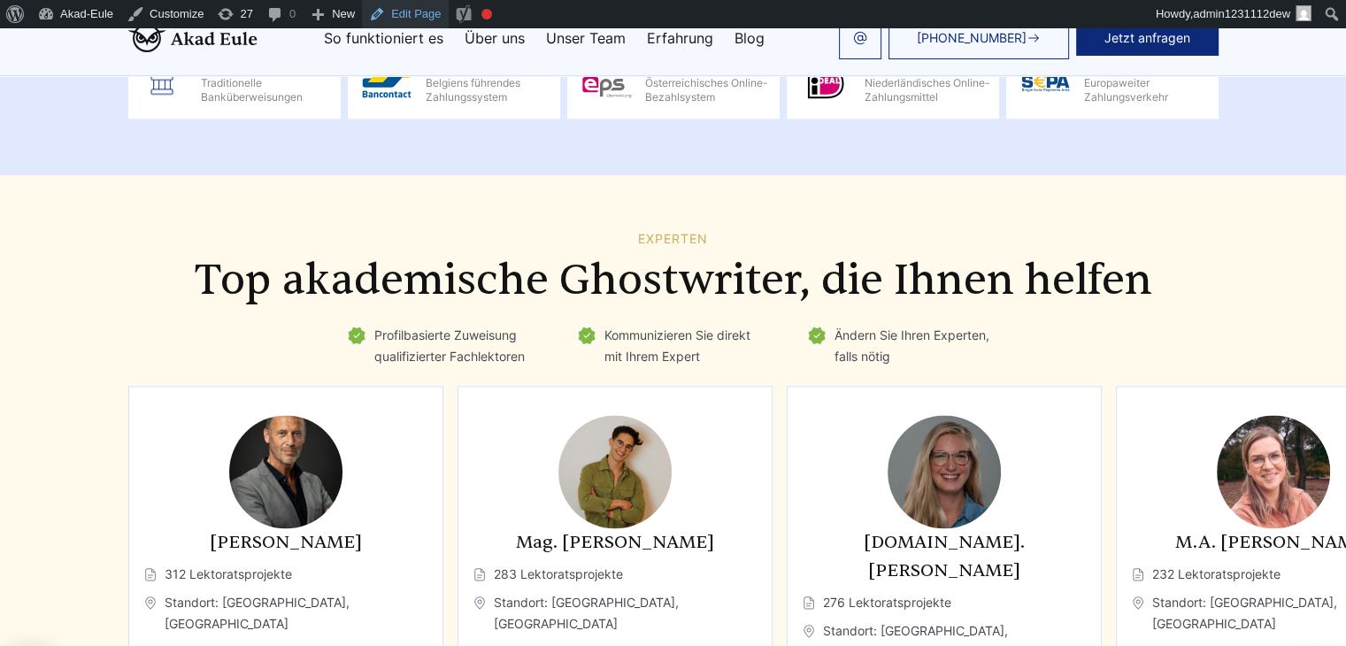
click at [404, 14] on link "Edit Page" at bounding box center [405, 14] width 86 height 28
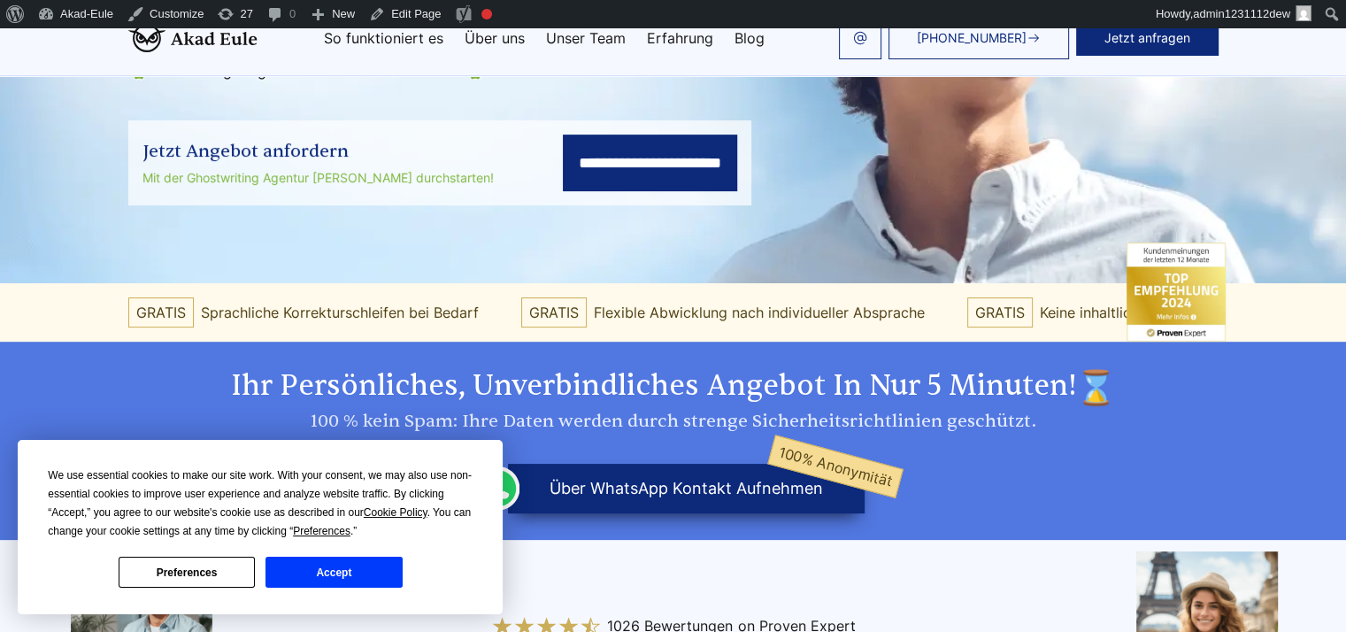
click at [366, 567] on button "Accept" at bounding box center [334, 572] width 136 height 31
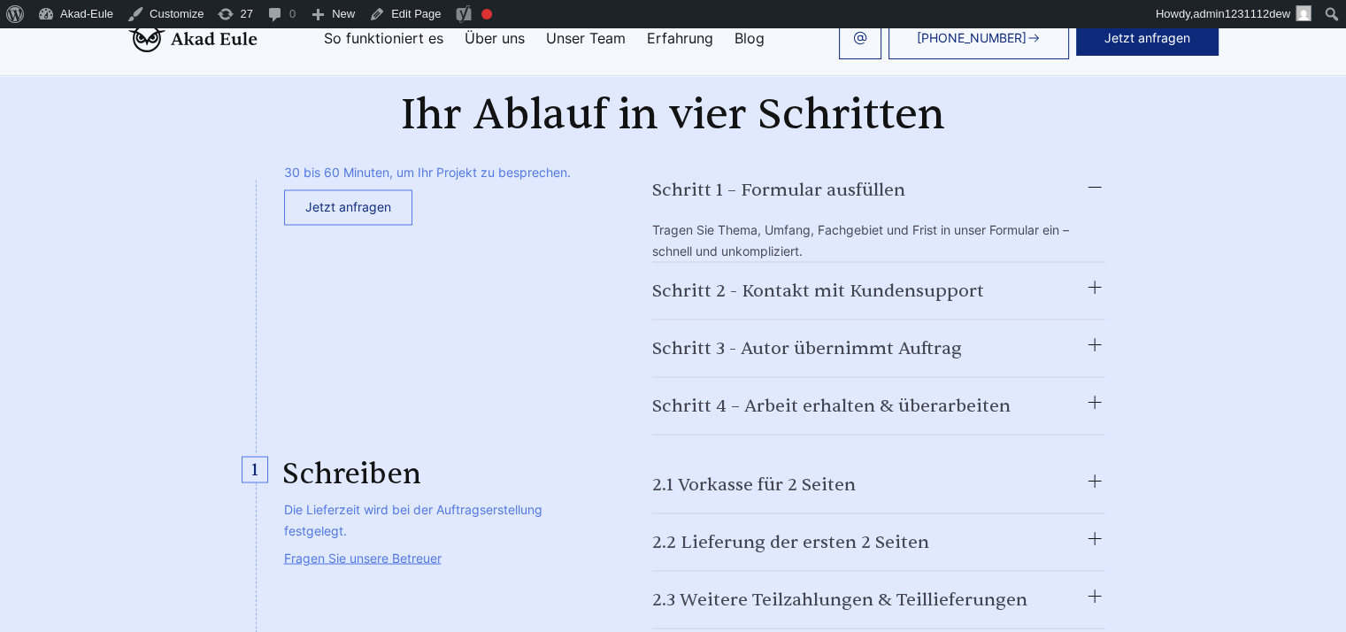
scroll to position [3187, 0]
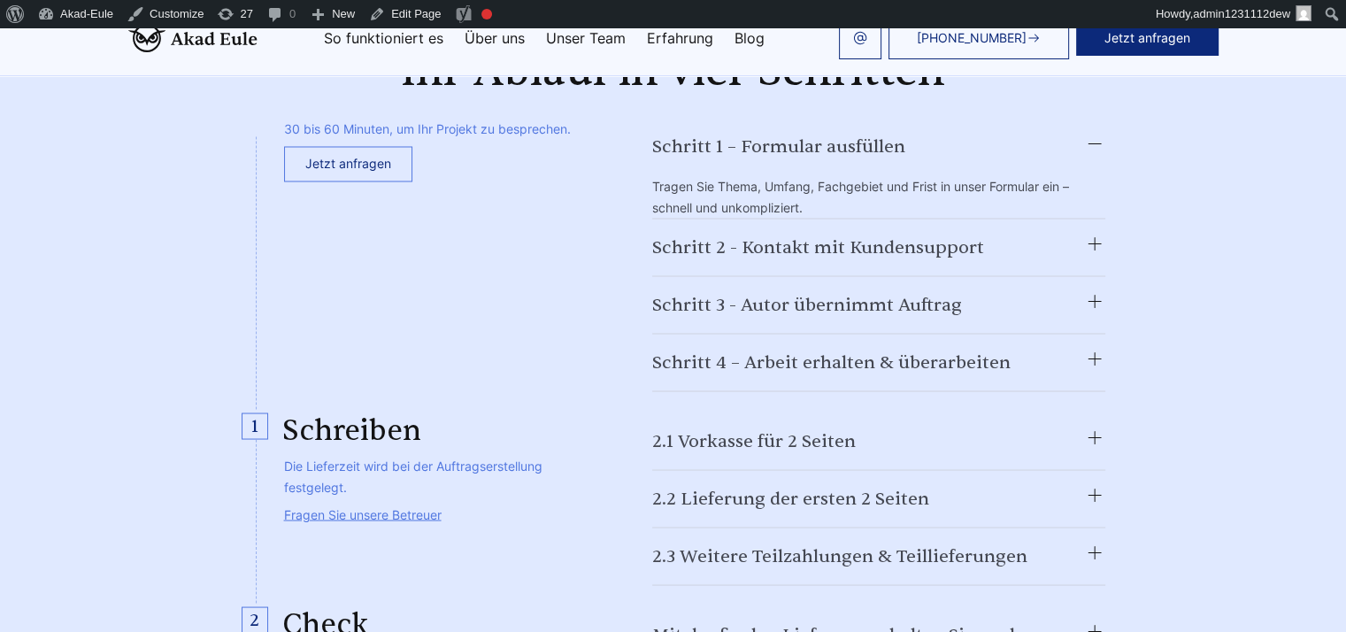
click at [1097, 233] on summary "Schritt 2 - Kontakt mit Kundensupport" at bounding box center [878, 247] width 453 height 28
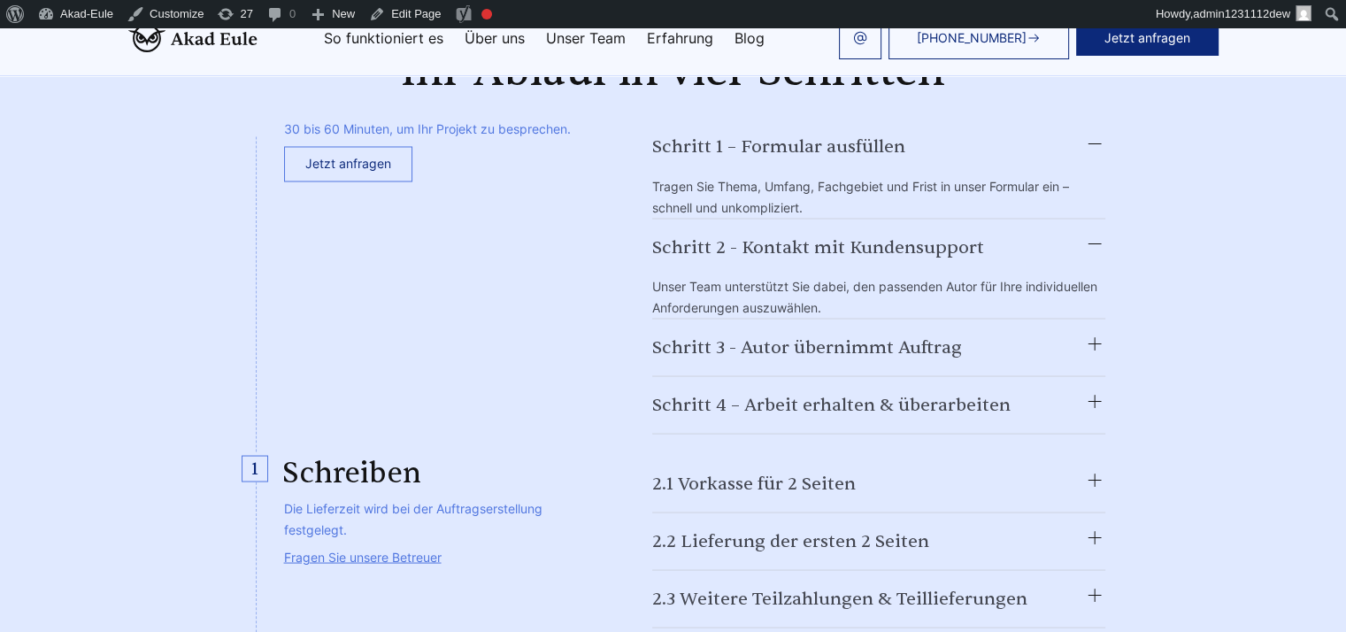
click at [1097, 233] on summary "Schritt 2 - Kontakt mit Kundensupport" at bounding box center [878, 247] width 453 height 28
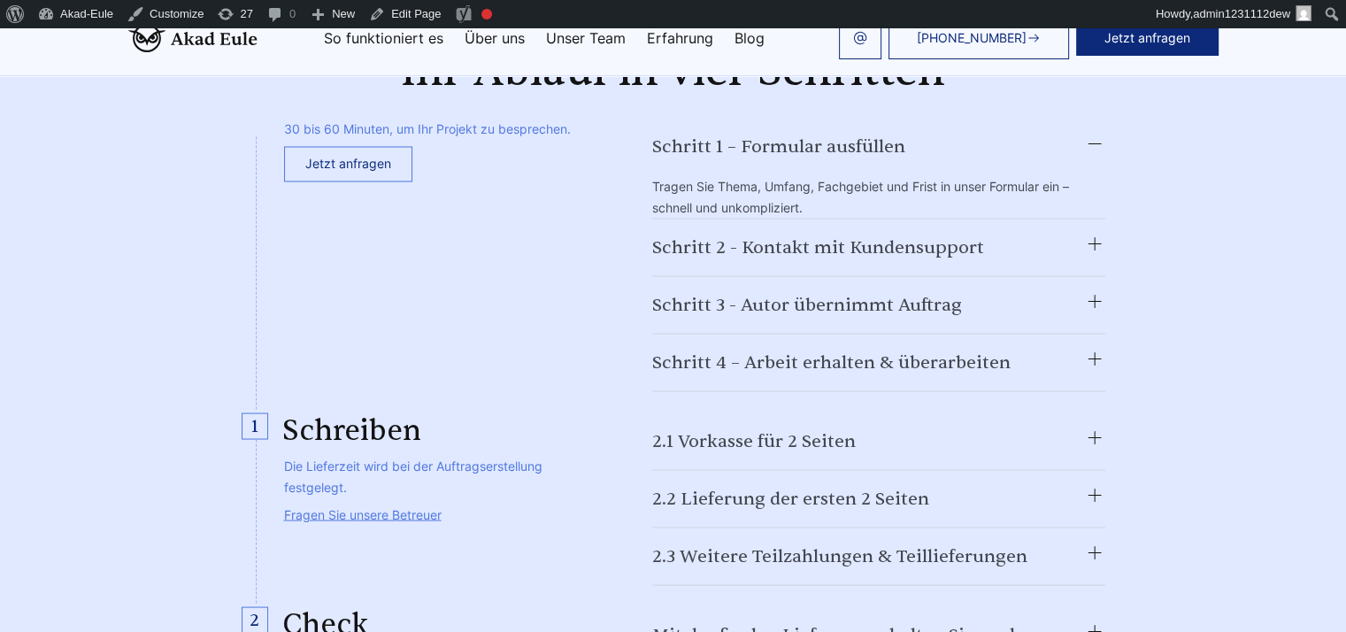
click at [1097, 233] on summary "Schritt 2 - Kontakt mit Kundensupport" at bounding box center [878, 247] width 453 height 28
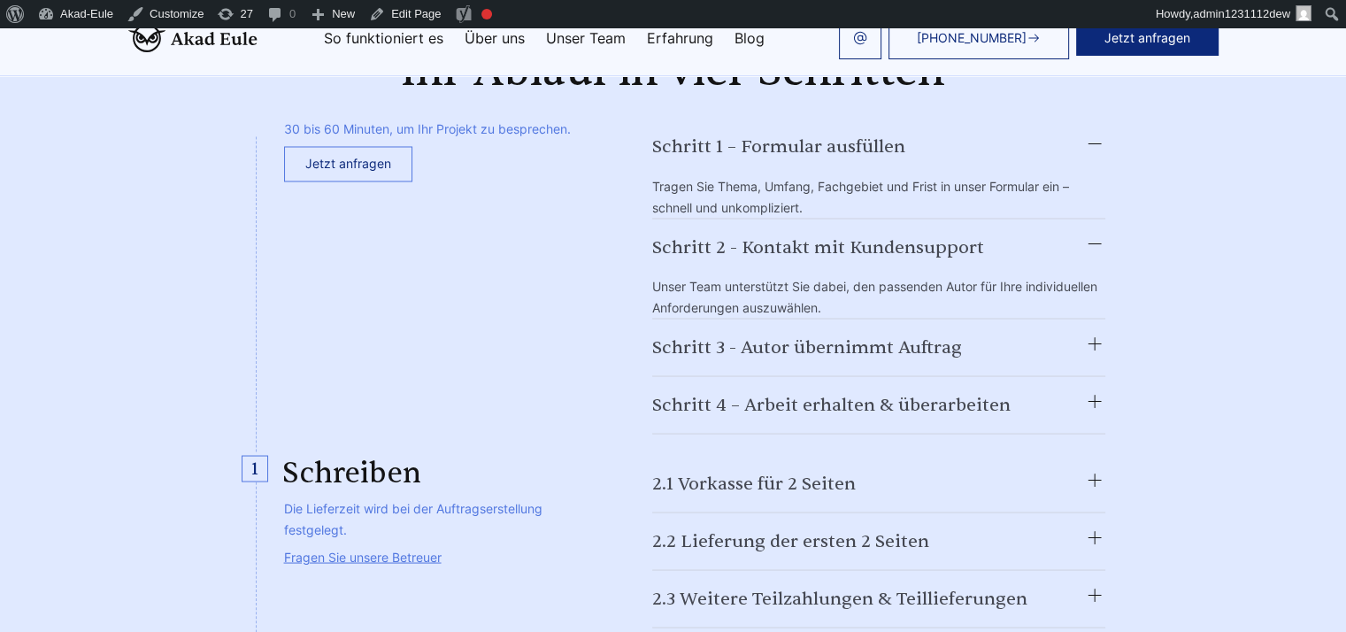
click at [1097, 233] on summary "Schritt 2 - Kontakt mit Kundensupport" at bounding box center [878, 247] width 453 height 28
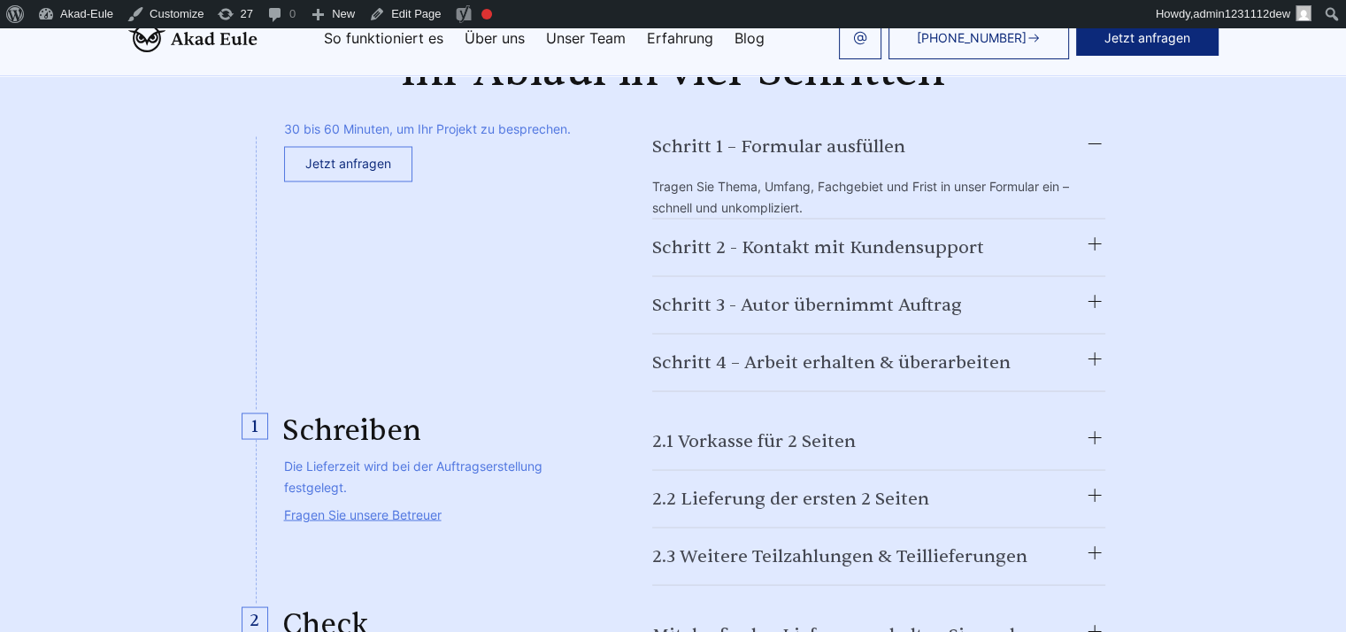
click at [1097, 233] on summary "Schritt 2 - Kontakt mit Kundensupport" at bounding box center [878, 247] width 453 height 28
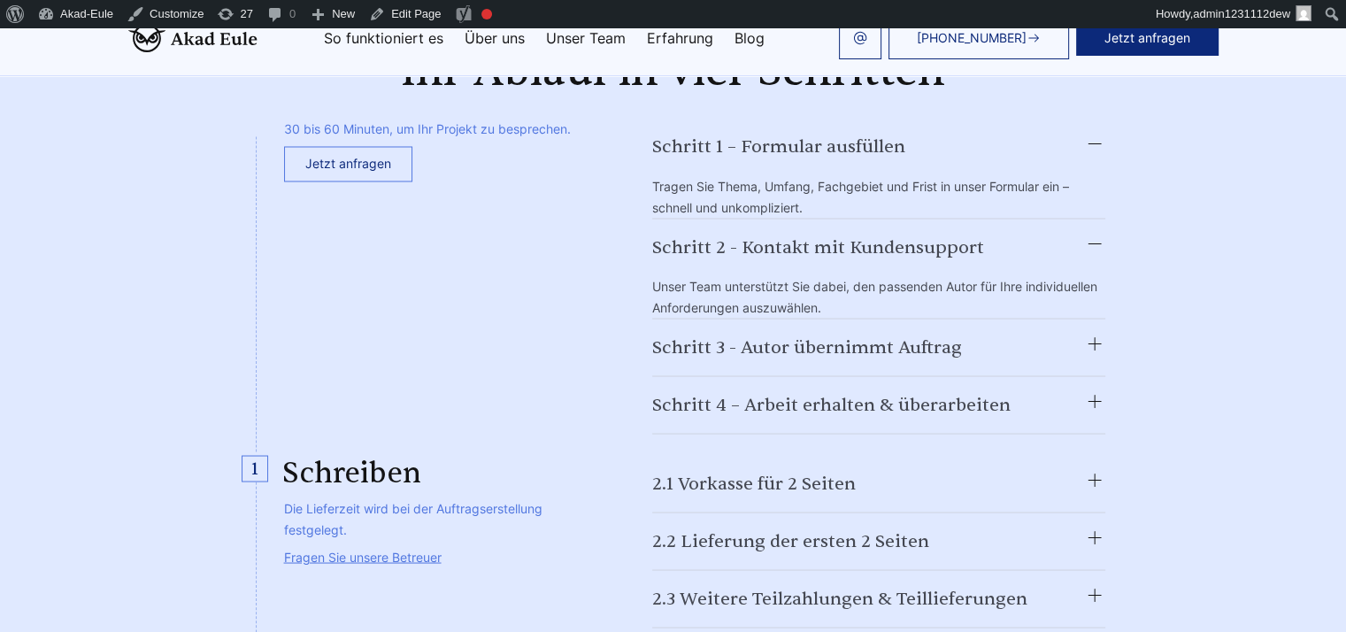
click at [1097, 233] on summary "Schritt 2 - Kontakt mit Kundensupport" at bounding box center [878, 247] width 453 height 28
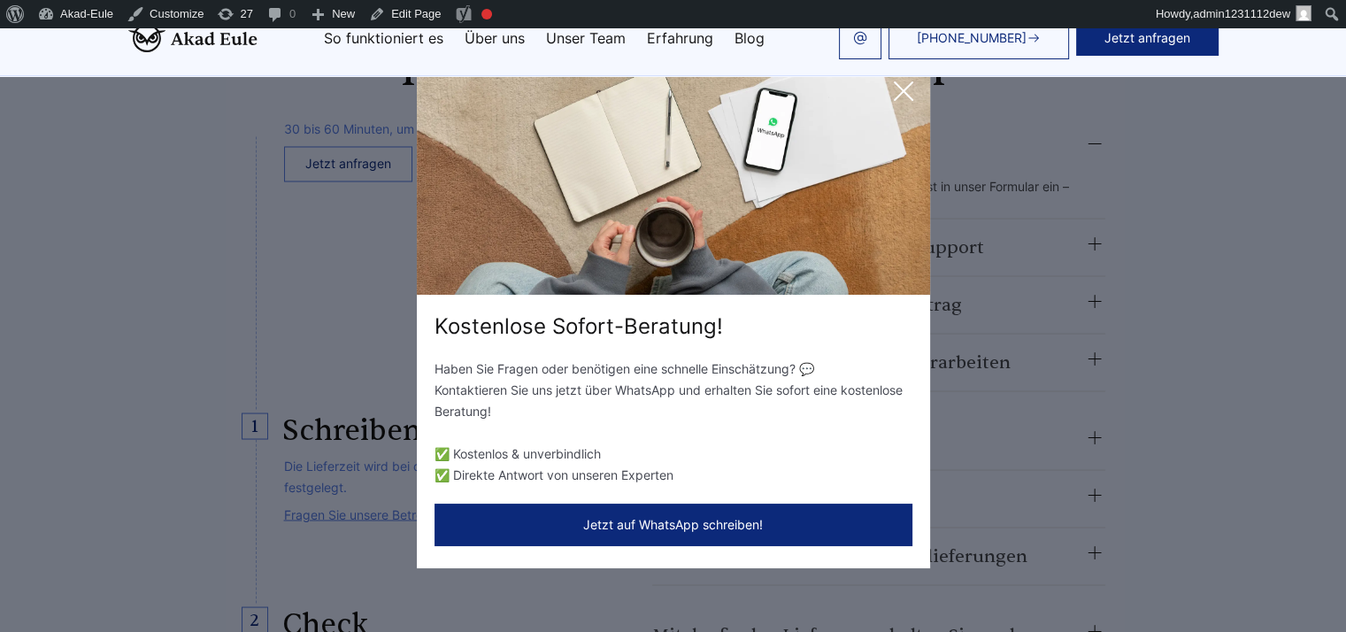
click at [920, 86] on icon at bounding box center [903, 90] width 35 height 35
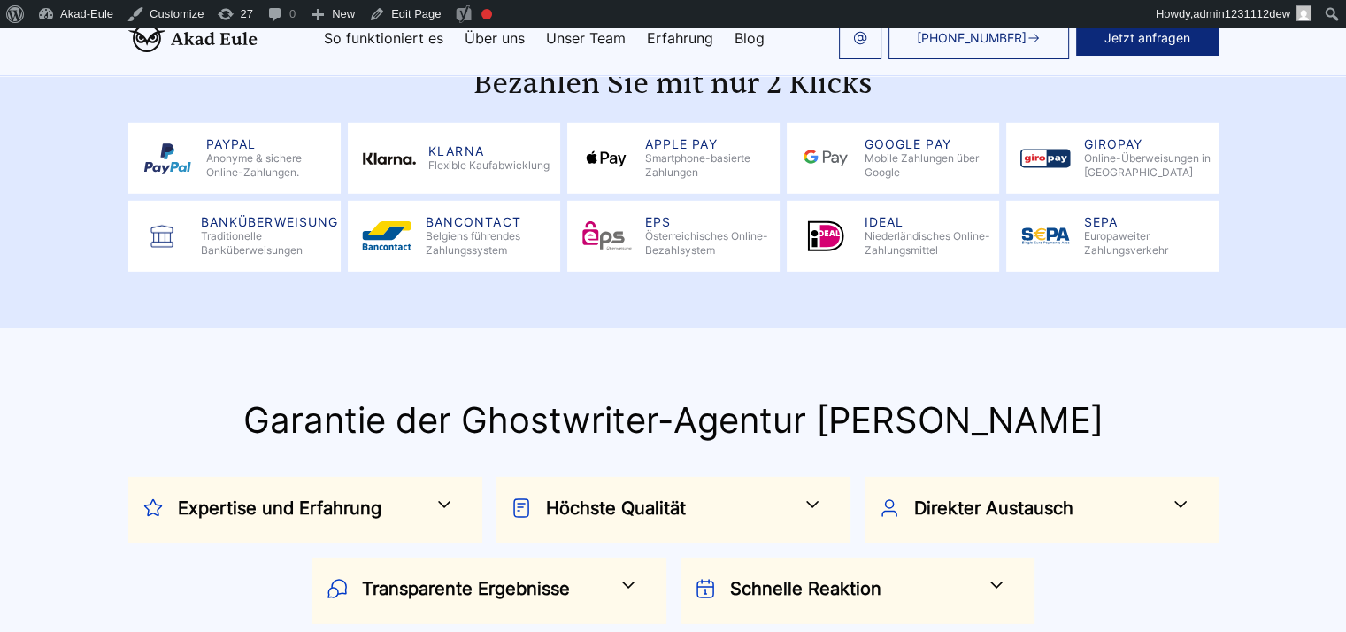
scroll to position [5576, 0]
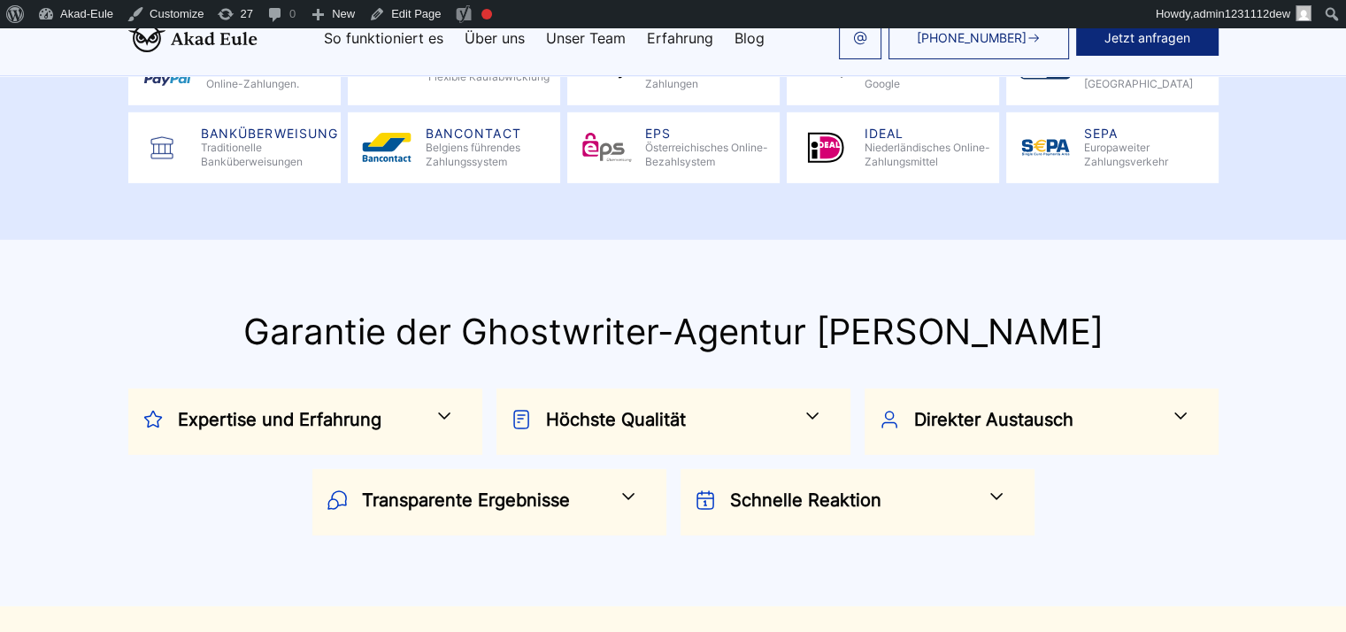
click at [435, 405] on span at bounding box center [444, 415] width 21 height 21
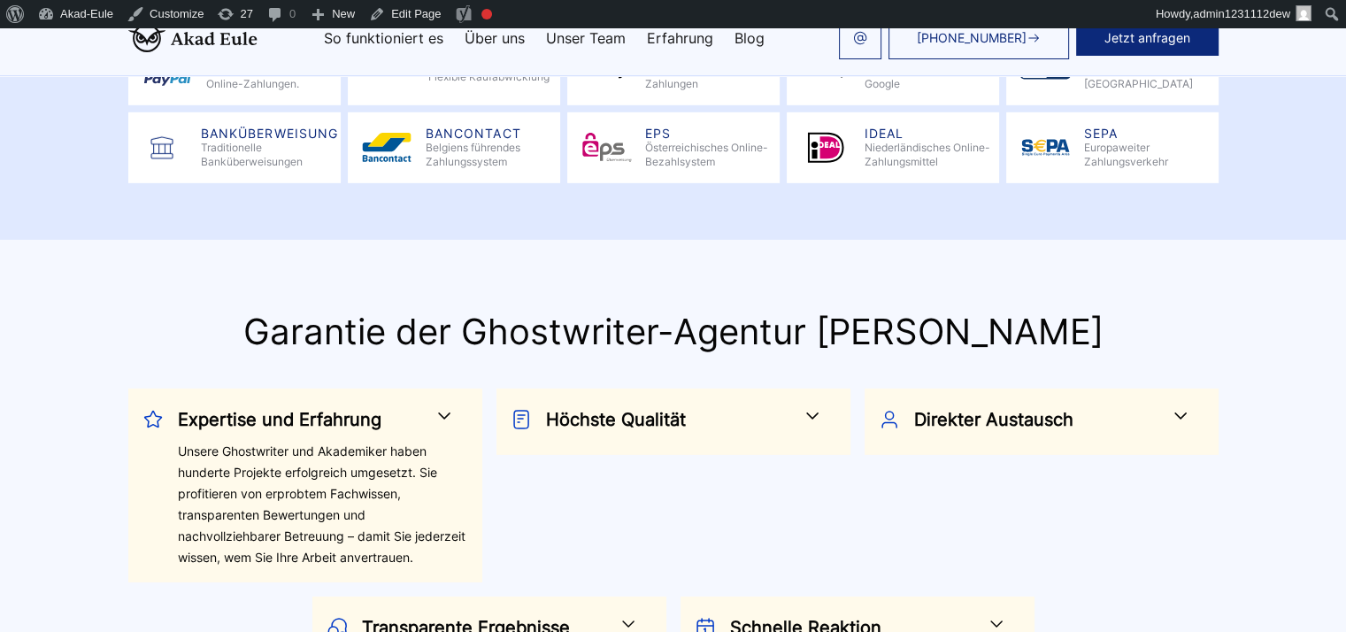
click at [435, 405] on span at bounding box center [444, 415] width 21 height 21
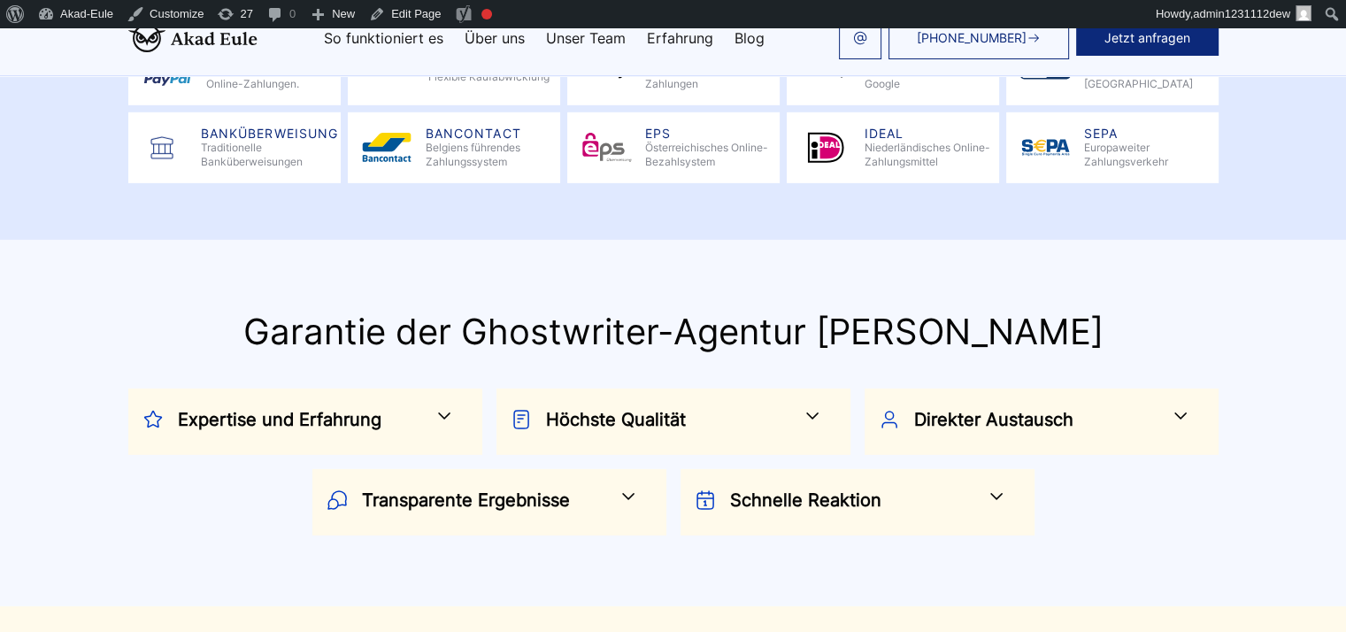
click at [358, 405] on h3 "Expertise und Erfahrung" at bounding box center [313, 419] width 270 height 28
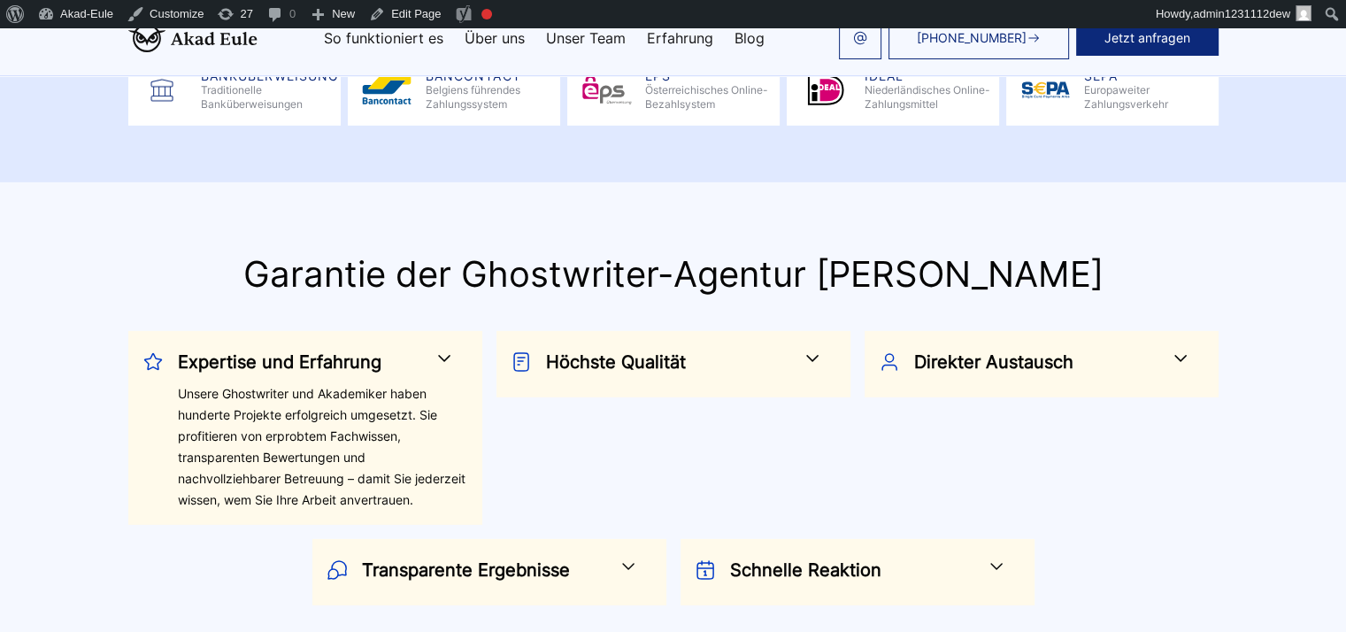
scroll to position [5665, 0]
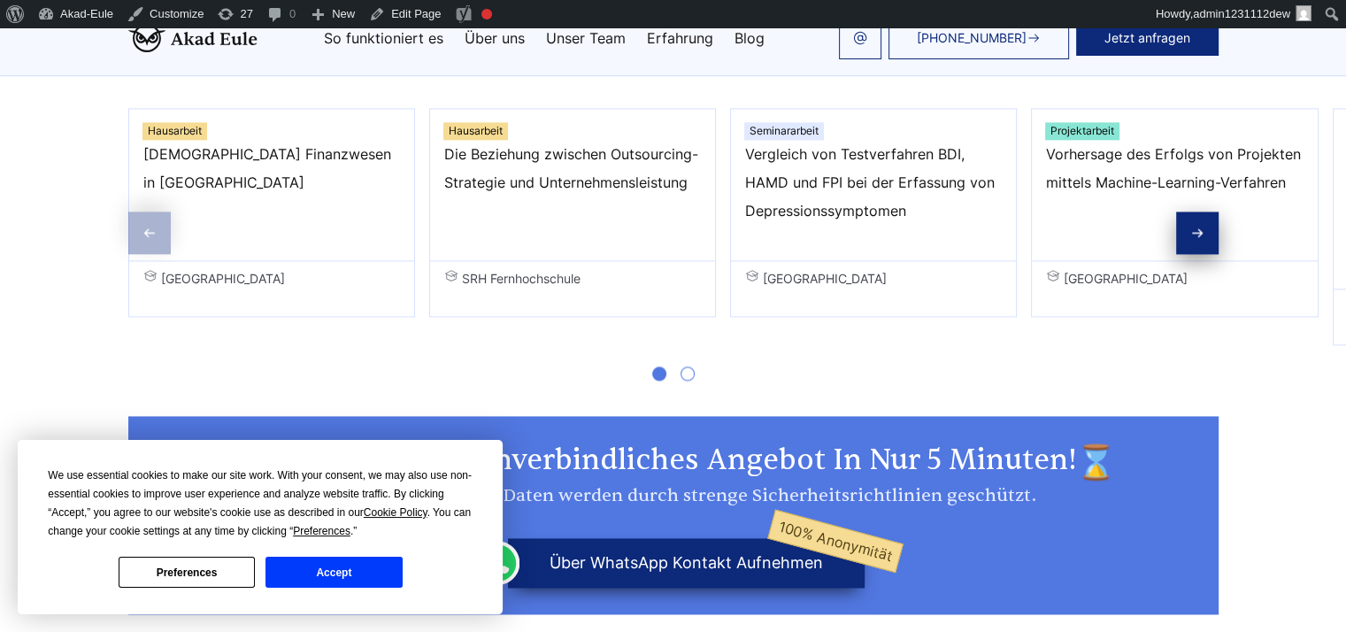
click at [368, 548] on div "We use essential cookies to make our site work. With your consent, we may also …" at bounding box center [260, 526] width 425 height 121
click at [354, 572] on button "Accept" at bounding box center [334, 572] width 136 height 31
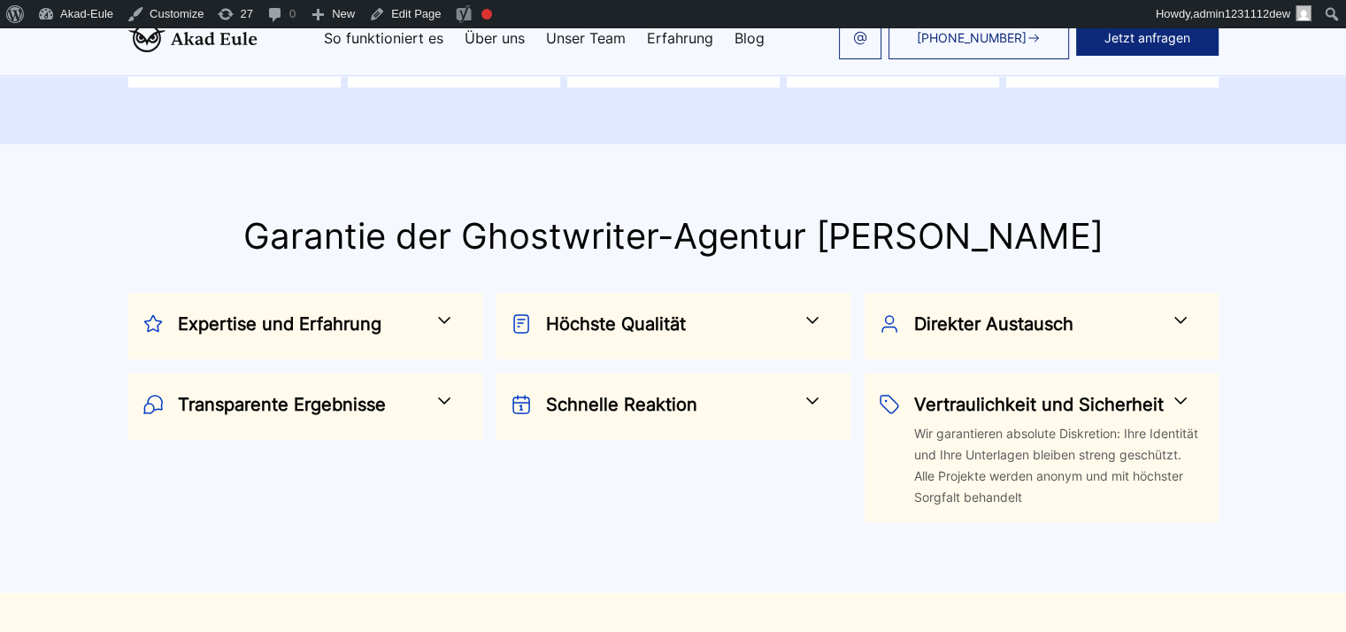
scroll to position [5665, 0]
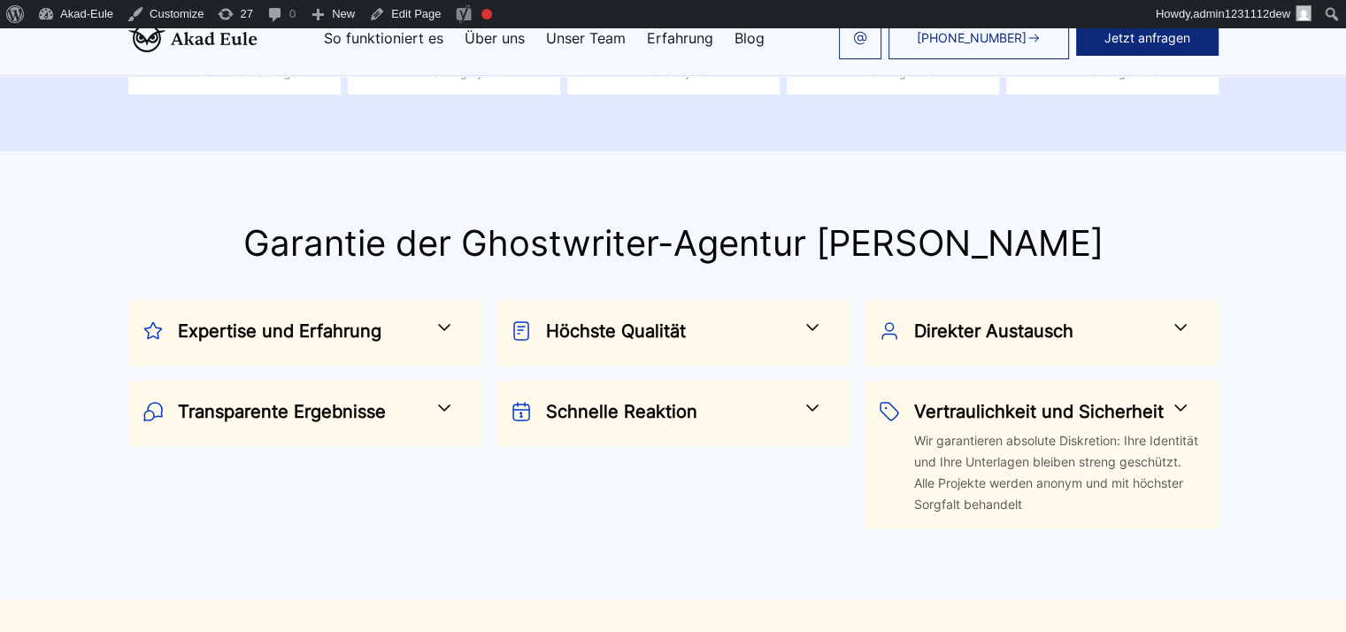
click at [1065, 397] on h3 "Vertraulichkeit und Sicherheit" at bounding box center [1049, 411] width 270 height 28
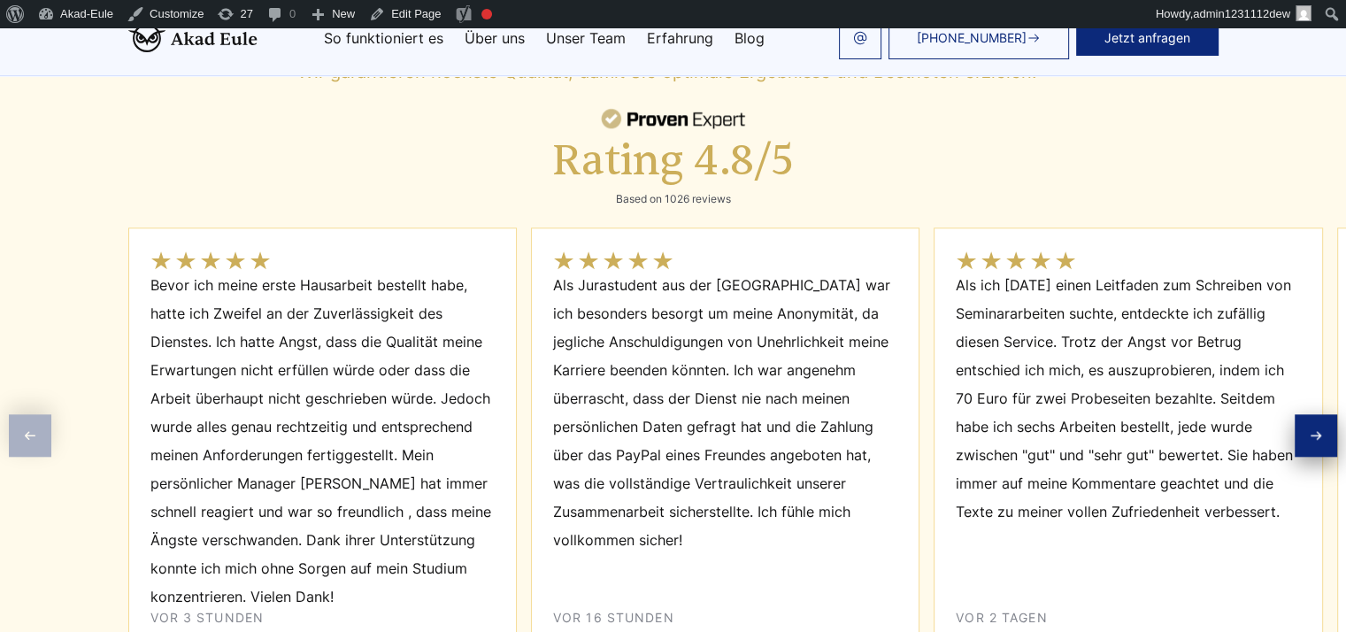
scroll to position [8409, 0]
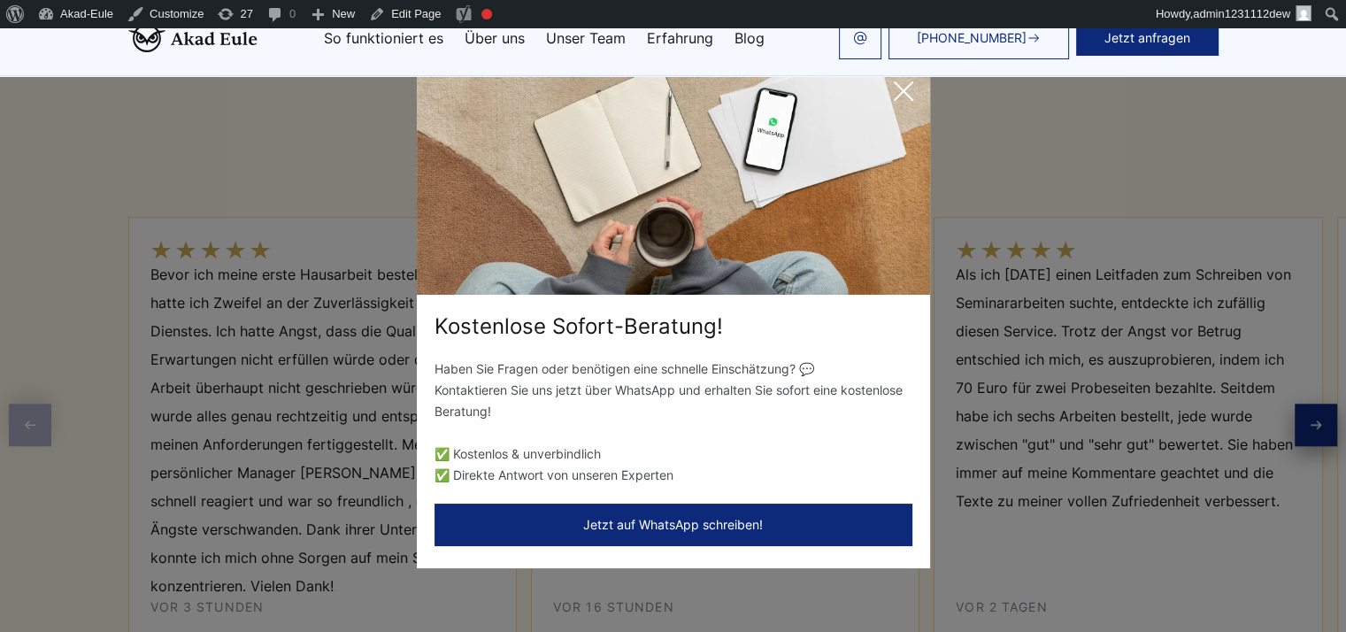
click at [909, 96] on icon at bounding box center [904, 91] width 18 height 18
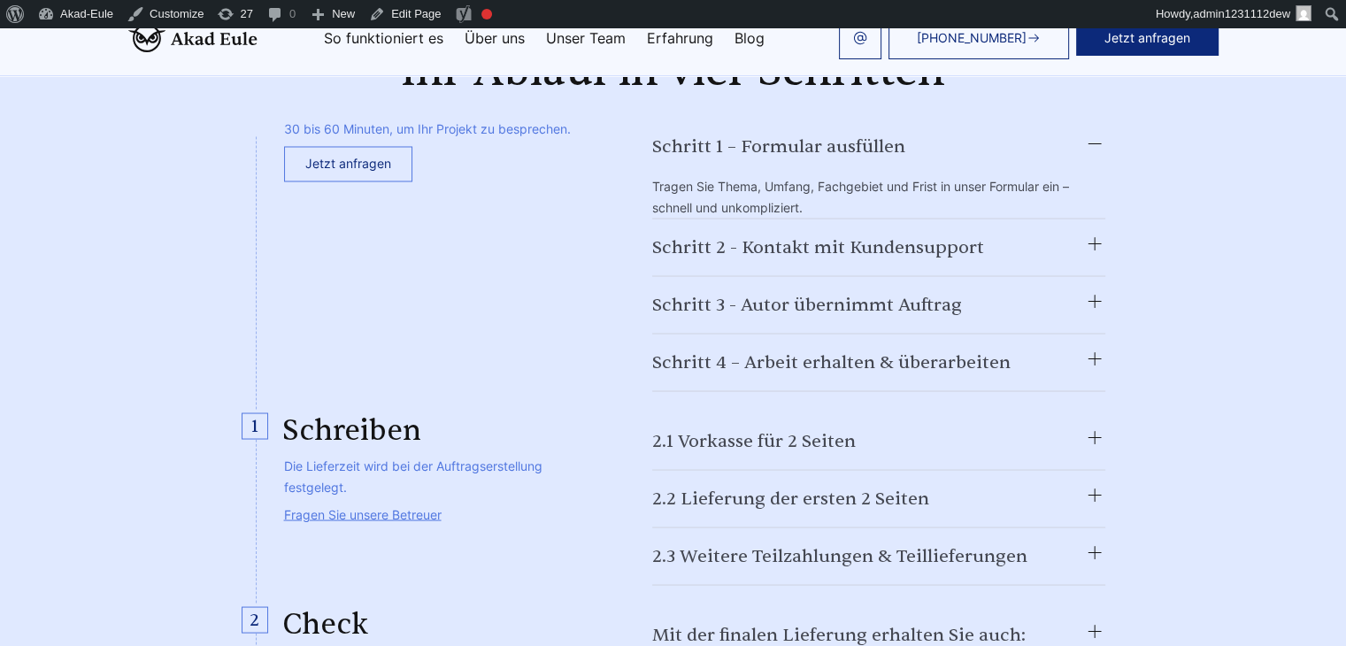
scroll to position [3098, 0]
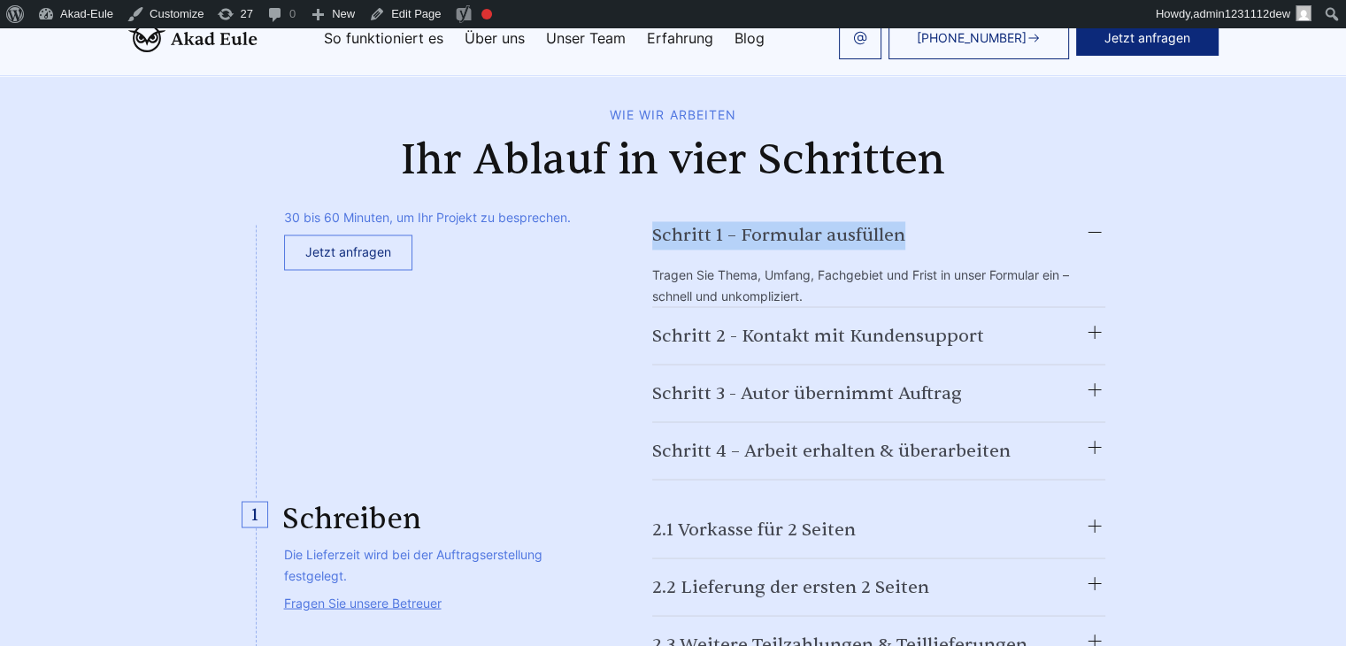
copy summary "Schritt 1 – Formular ausfüllen"
drag, startPoint x: 906, startPoint y: 168, endPoint x: 651, endPoint y: 171, distance: 255.8
click at [651, 207] on div "Schritt 1 – Formular ausfüllen Tragen Sie Thema, Umfang, Fachgebiet und Frist i…" at bounding box center [858, 343] width 496 height 273
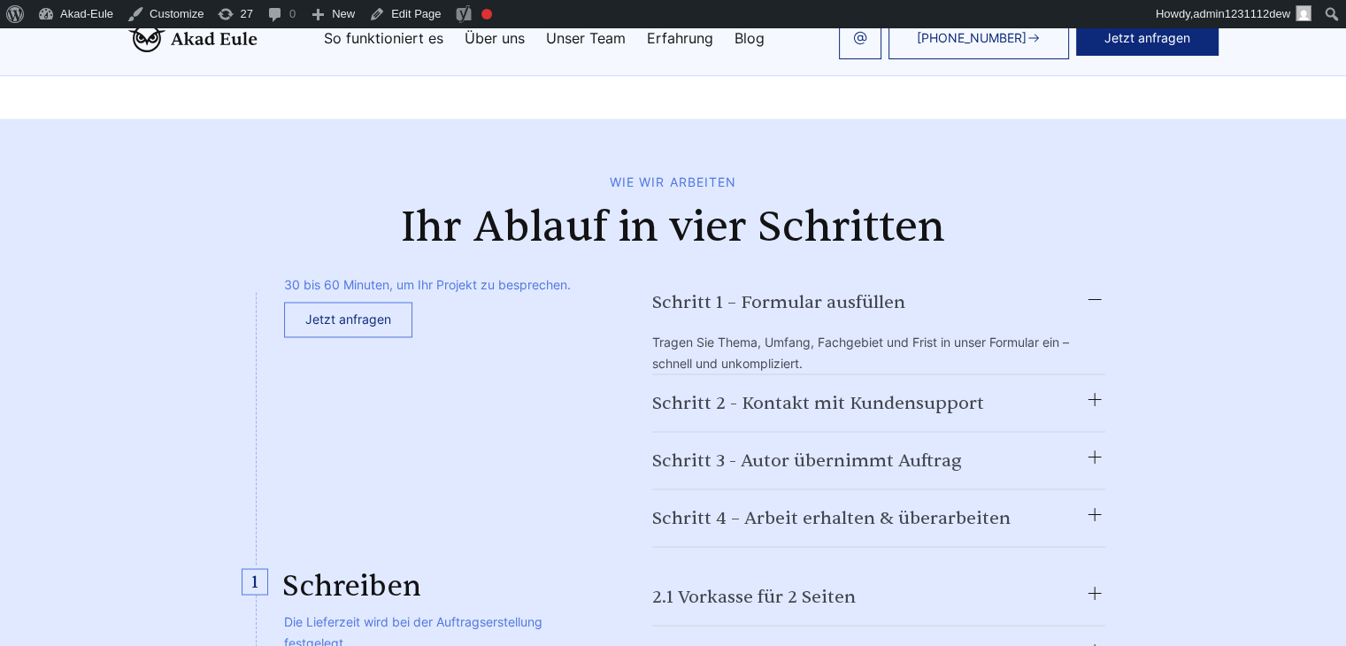
scroll to position [3275, 0]
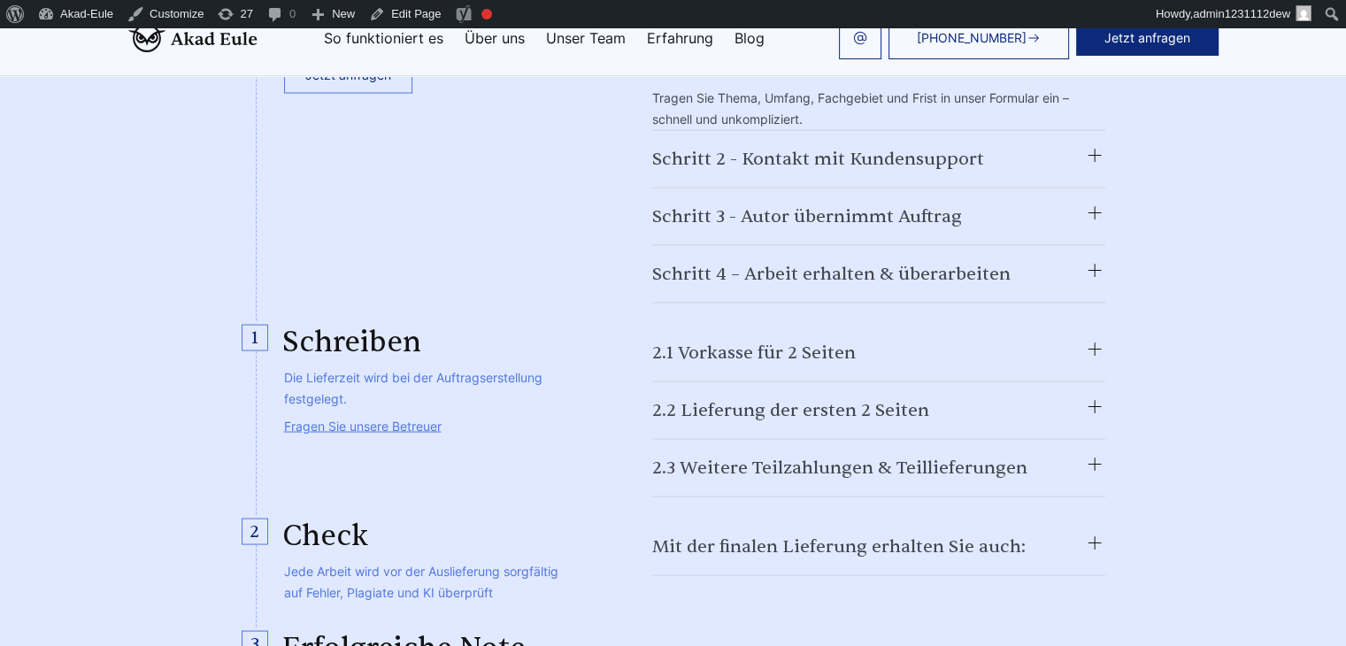
click at [811, 338] on summary "2.1 Vorkasse für 2 Seiten" at bounding box center [878, 352] width 453 height 28
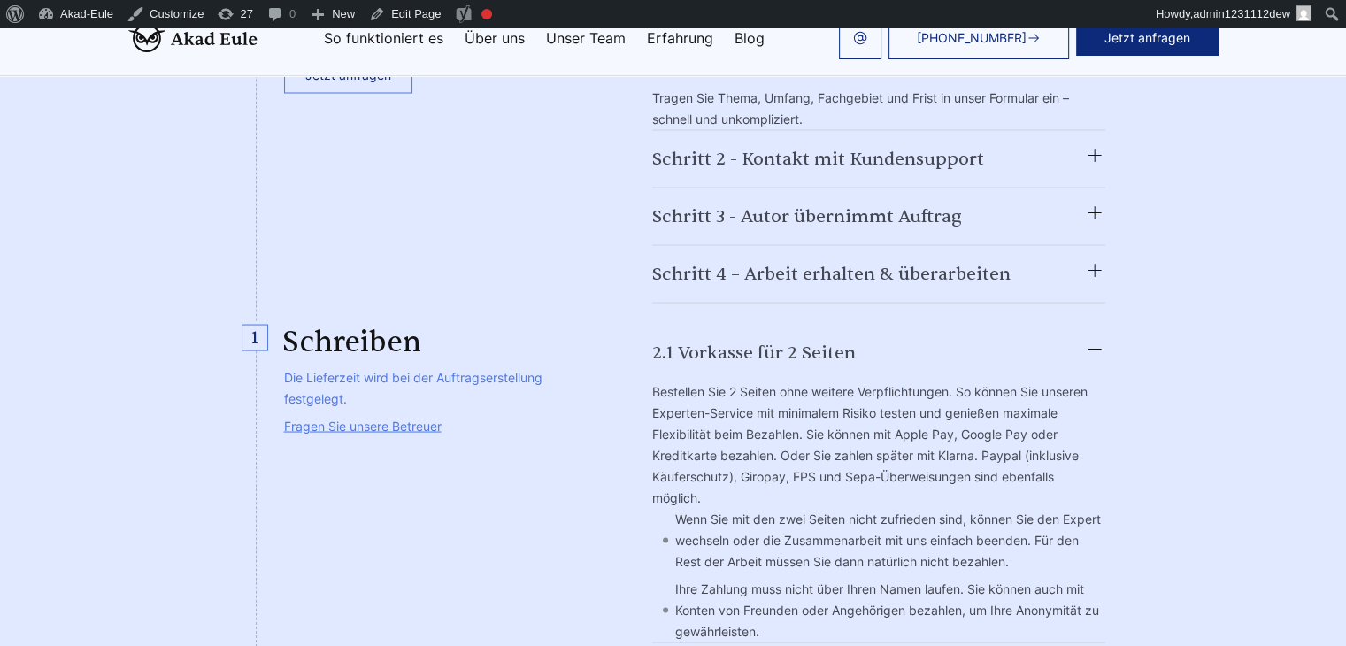
click at [811, 338] on summary "2.1 Vorkasse für 2 Seiten" at bounding box center [878, 352] width 453 height 28
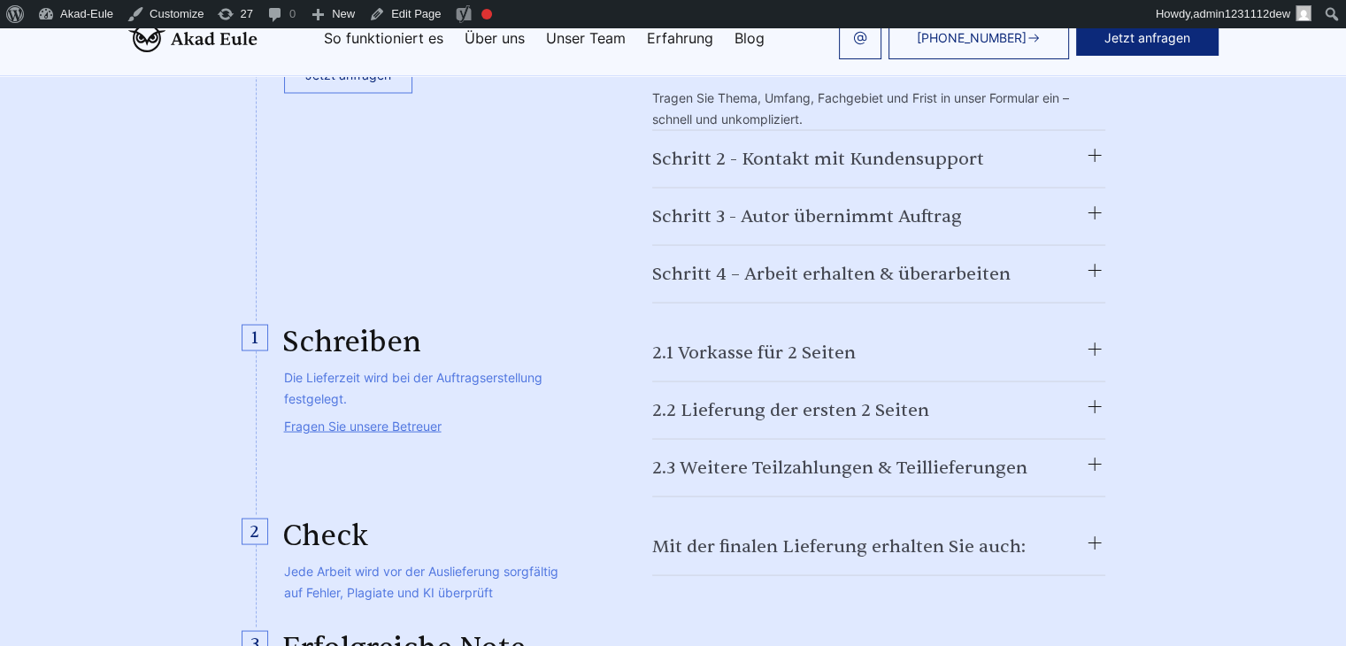
click at [811, 338] on summary "2.1 Vorkasse für 2 Seiten" at bounding box center [878, 352] width 453 height 28
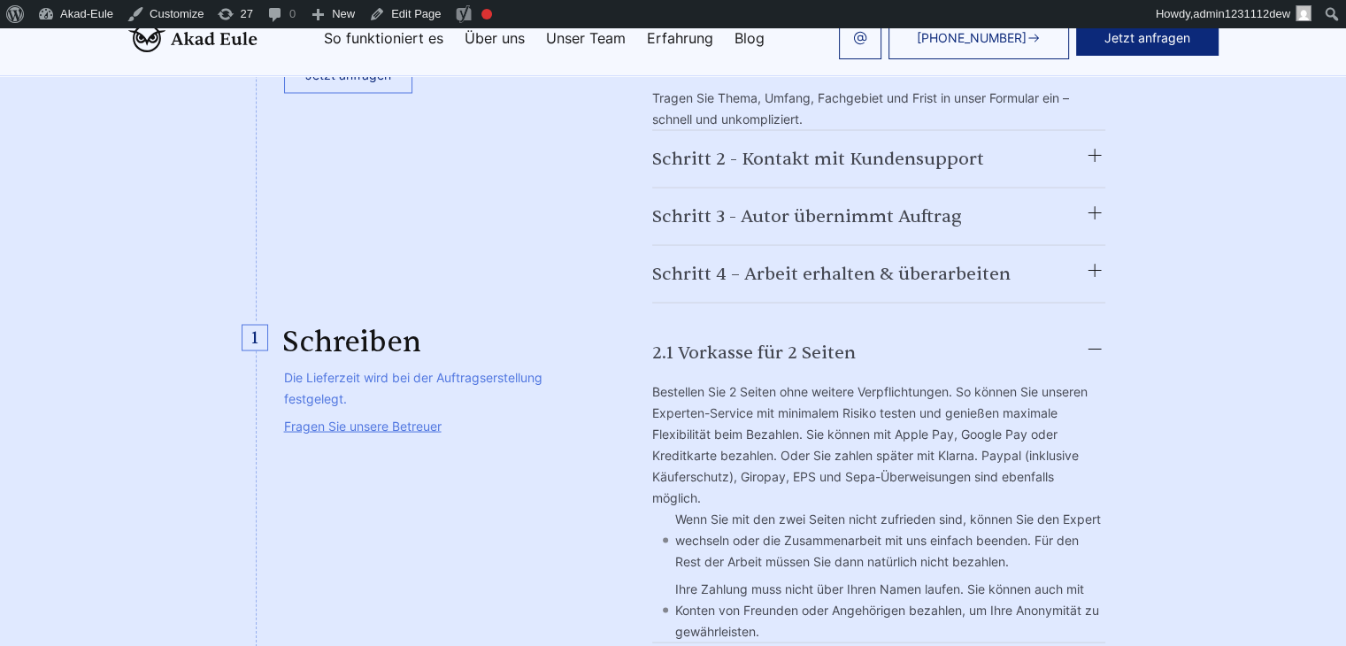
click at [811, 338] on summary "2.1 Vorkasse für 2 Seiten" at bounding box center [878, 352] width 453 height 28
click at [1034, 338] on summary "2.1 Vorkasse für 2 Seiten" at bounding box center [878, 352] width 453 height 28
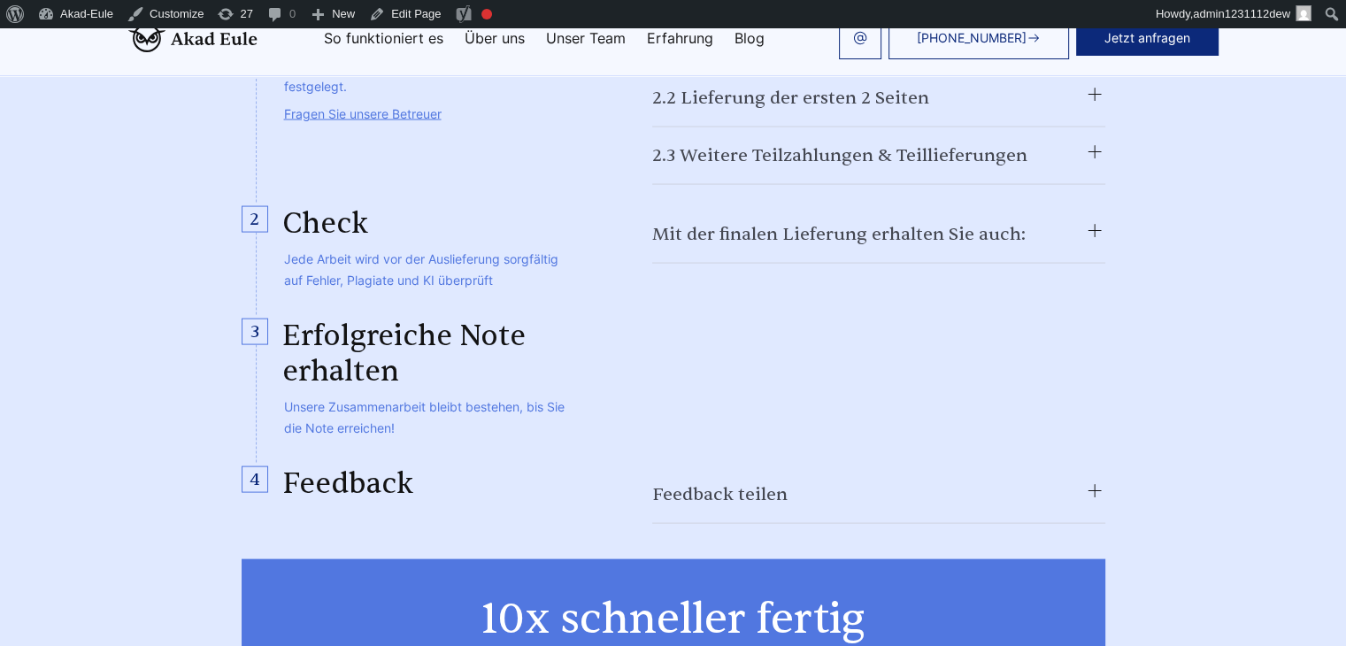
scroll to position [3629, 0]
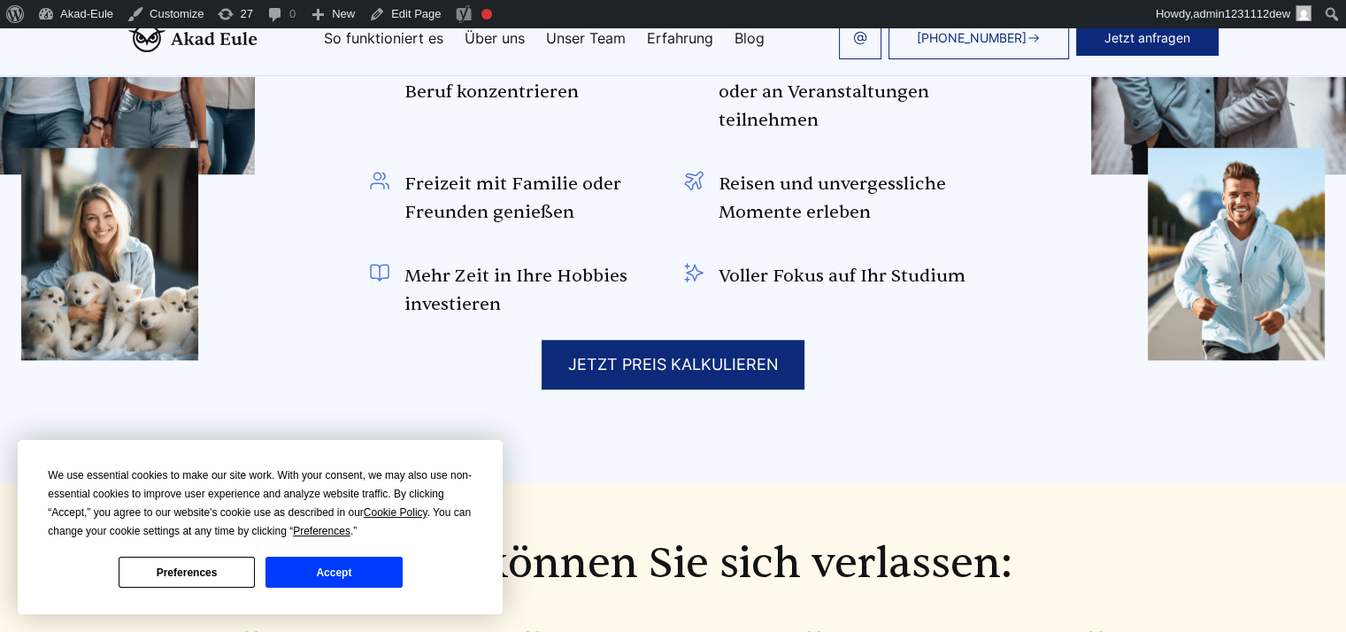
click at [375, 563] on button "Accept" at bounding box center [334, 572] width 136 height 31
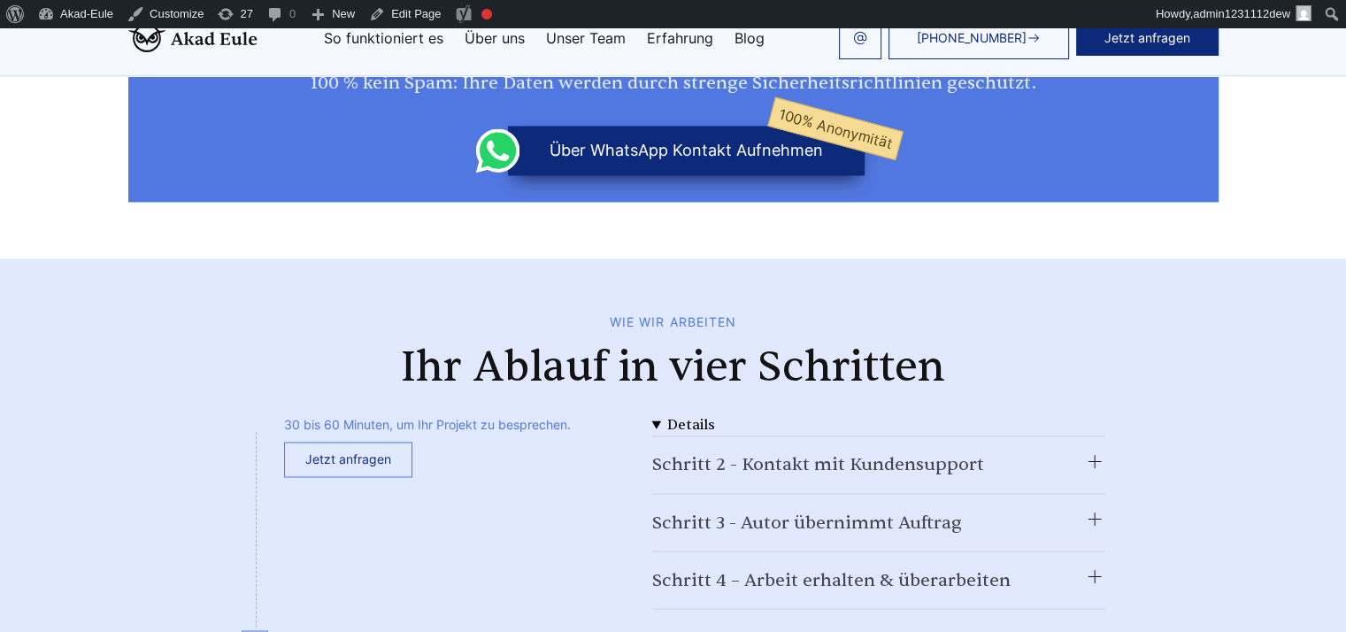
scroll to position [2655, 0]
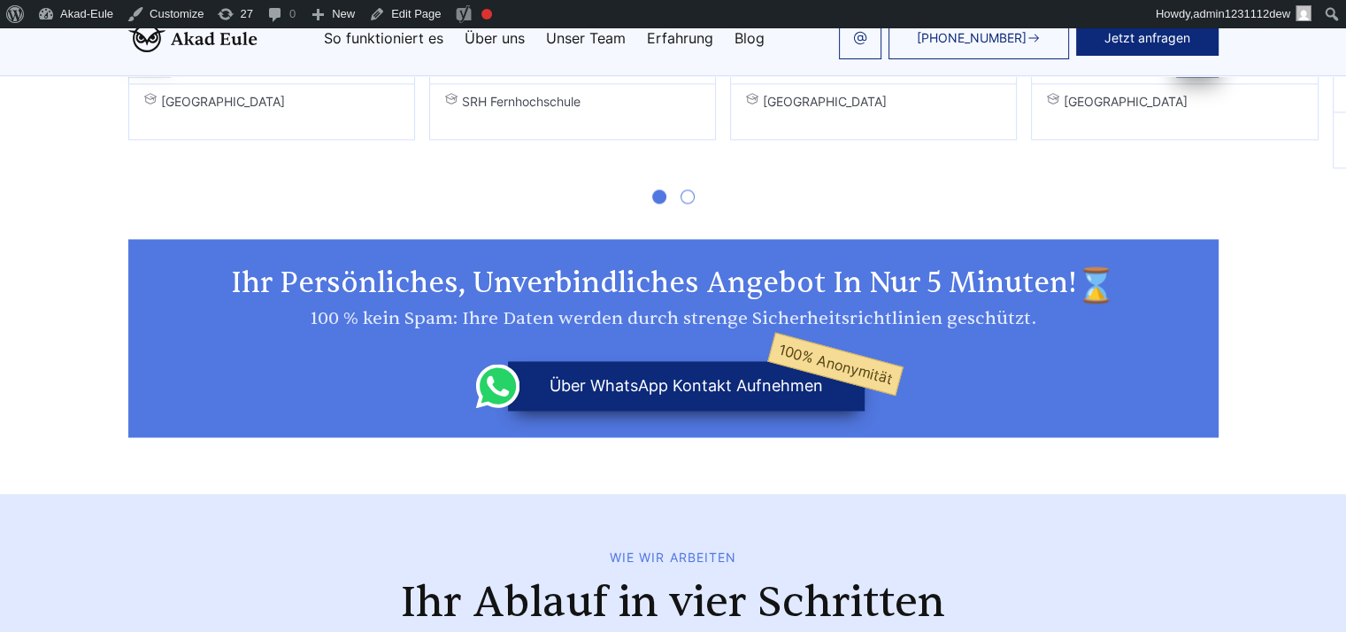
click at [679, 168] on div at bounding box center [673, 203] width 1090 height 71
click at [683, 189] on span "Go to slide 2" at bounding box center [688, 196] width 14 height 14
click at [652, 189] on span "Go to slide 1" at bounding box center [659, 196] width 14 height 14
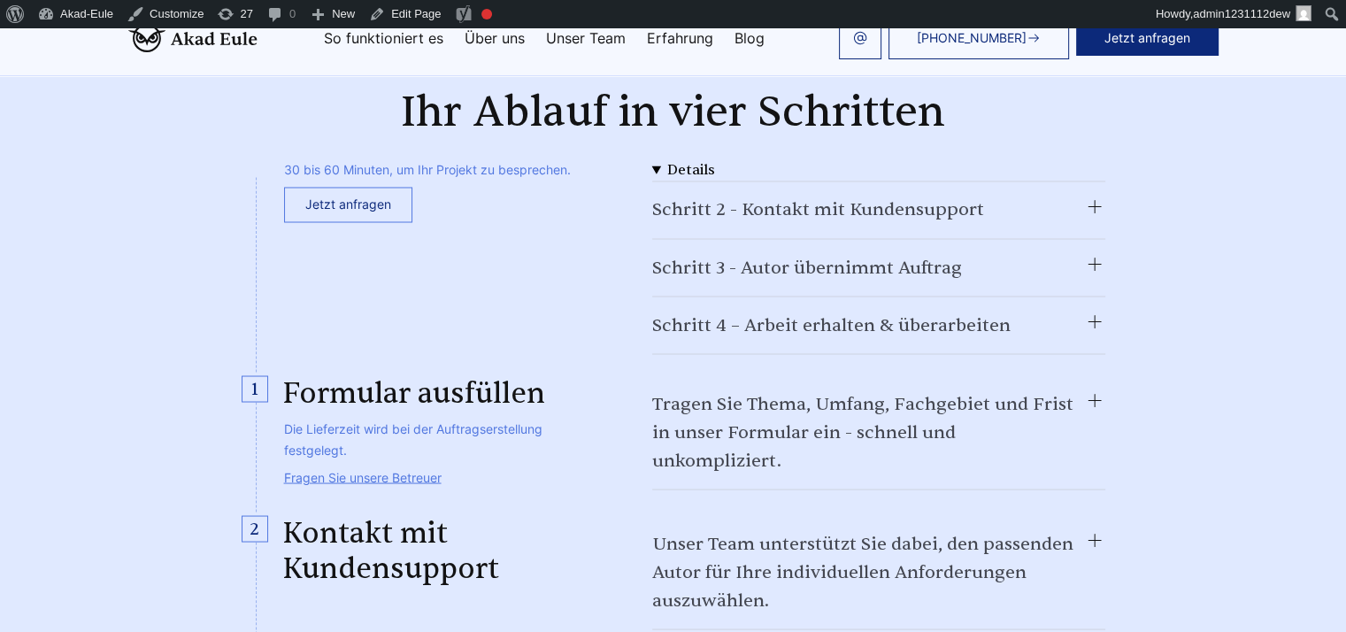
scroll to position [3187, 0]
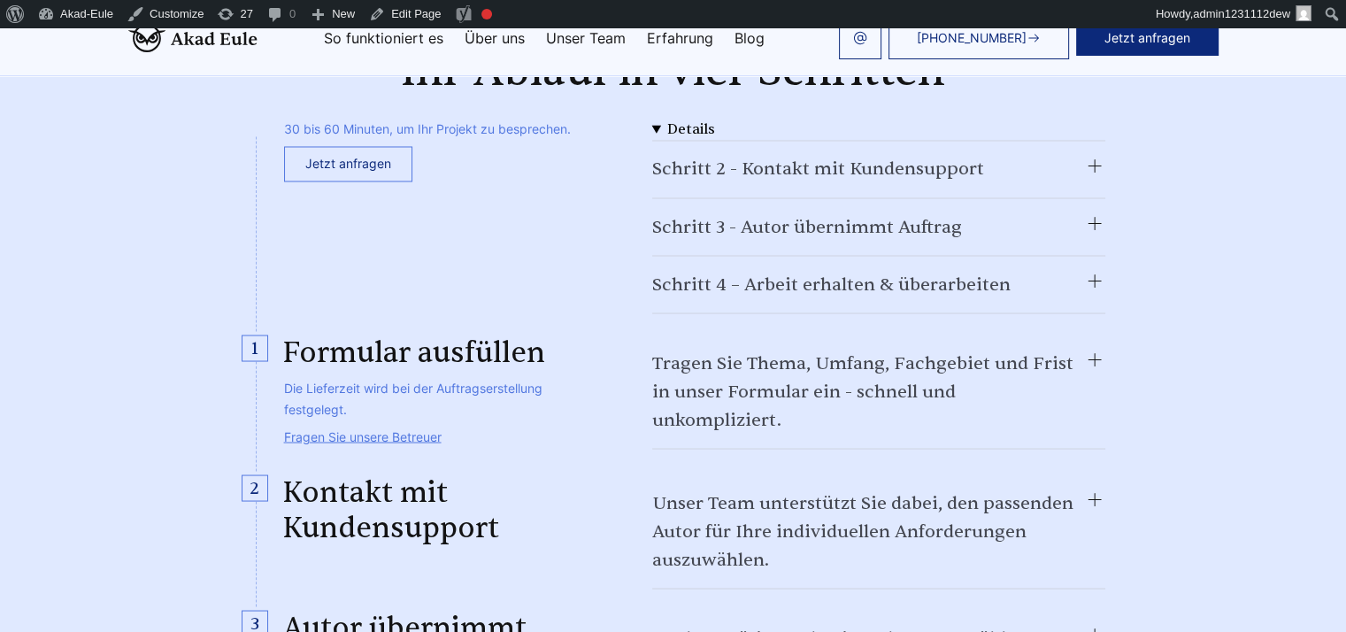
click at [837, 349] on summary "Tragen Sie Thema, Umfang, Fachgebiet und Frist in unser Formular ein - schnell …" at bounding box center [878, 391] width 453 height 85
click at [839, 349] on summary "Tragen Sie Thema, Umfang, Fachgebiet und Frist in unser Formular ein - schnell …" at bounding box center [878, 391] width 453 height 85
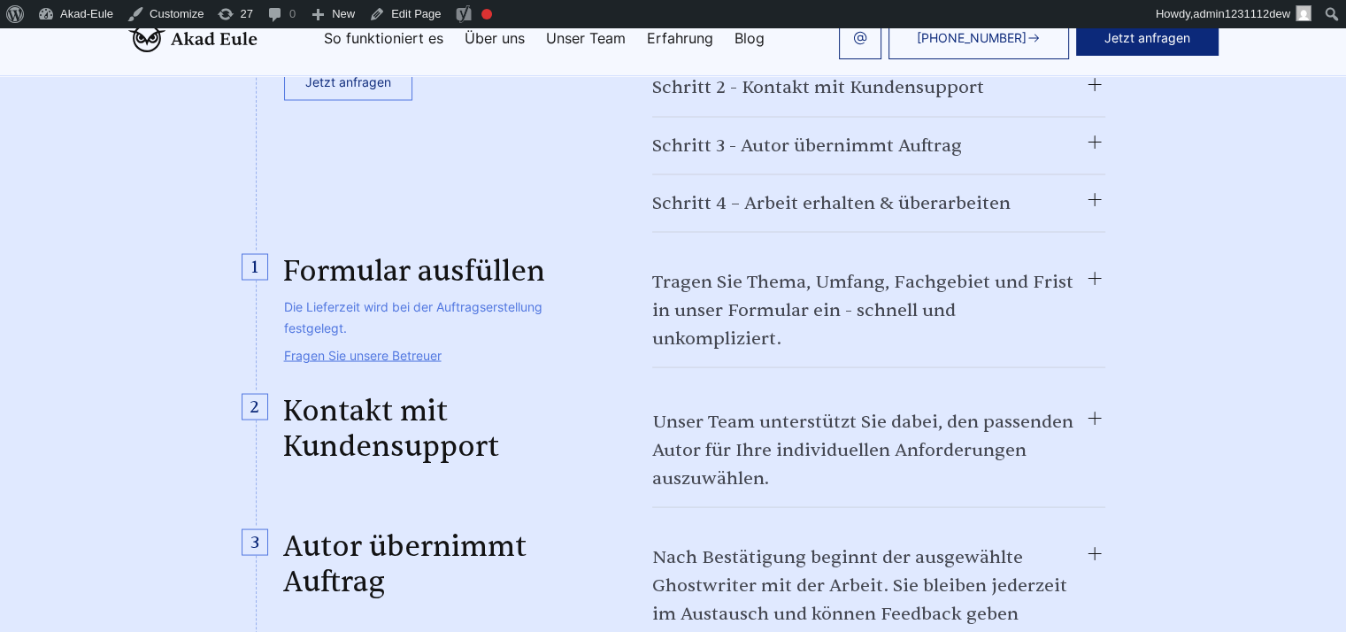
scroll to position [3364, 0]
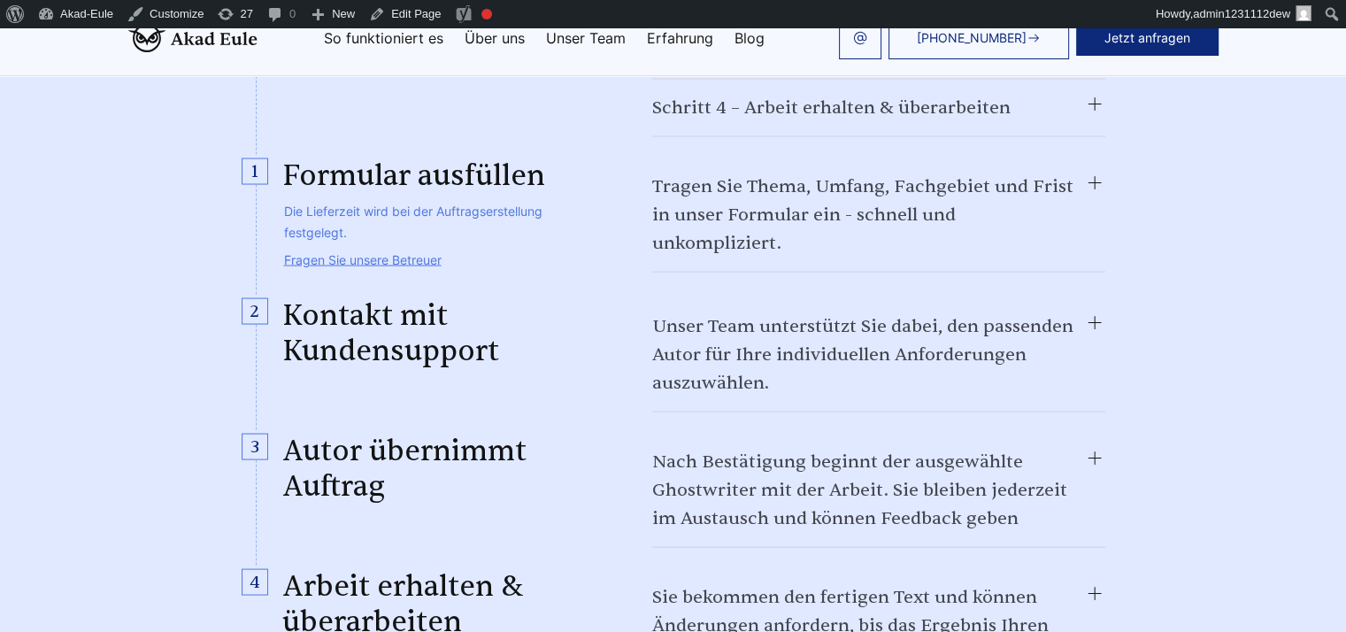
click at [772, 447] on summary "Nach Bestätigung beginnt der ausgewählte Ghostwriter mit der Arbeit. Sie bleibe…" at bounding box center [878, 489] width 453 height 85
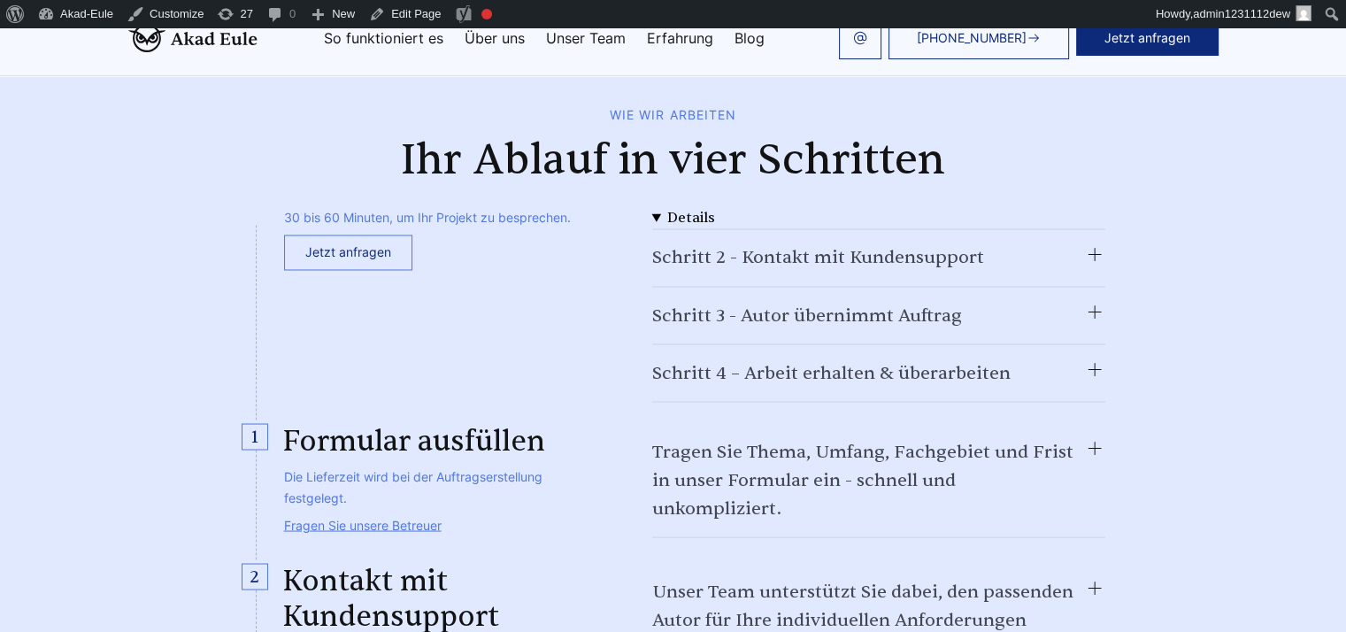
scroll to position [3098, 0]
click at [692, 207] on details at bounding box center [878, 218] width 453 height 22
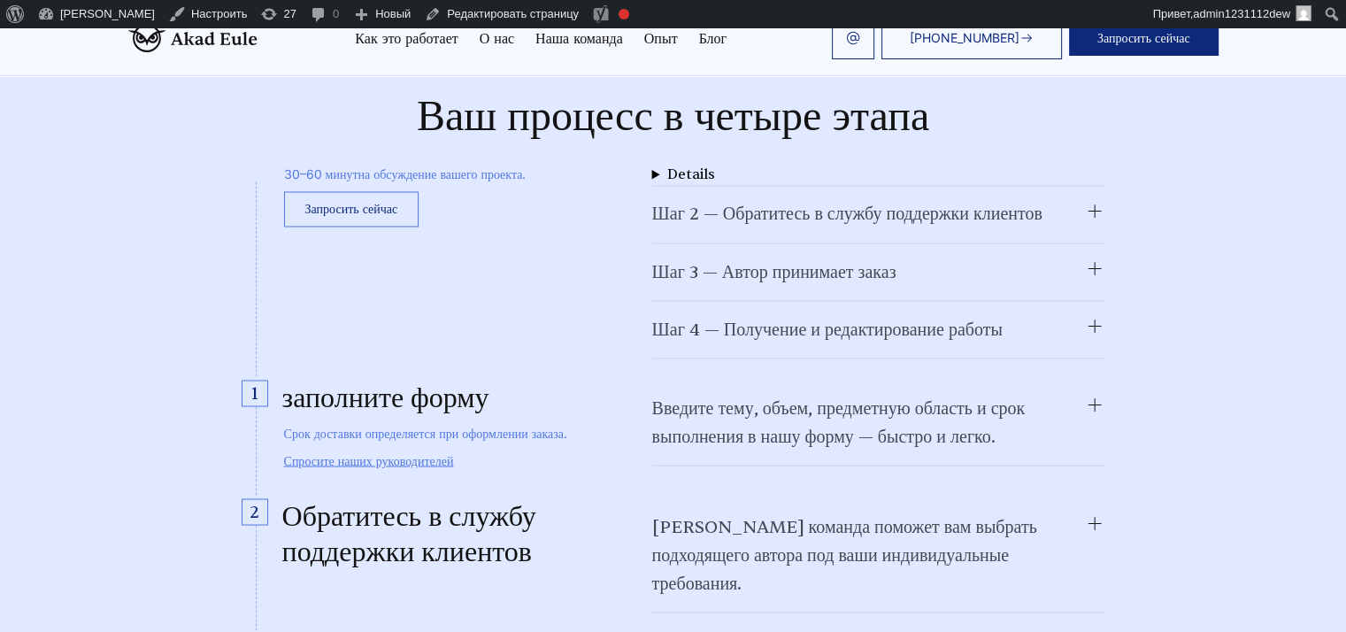
scroll to position [3209, 0]
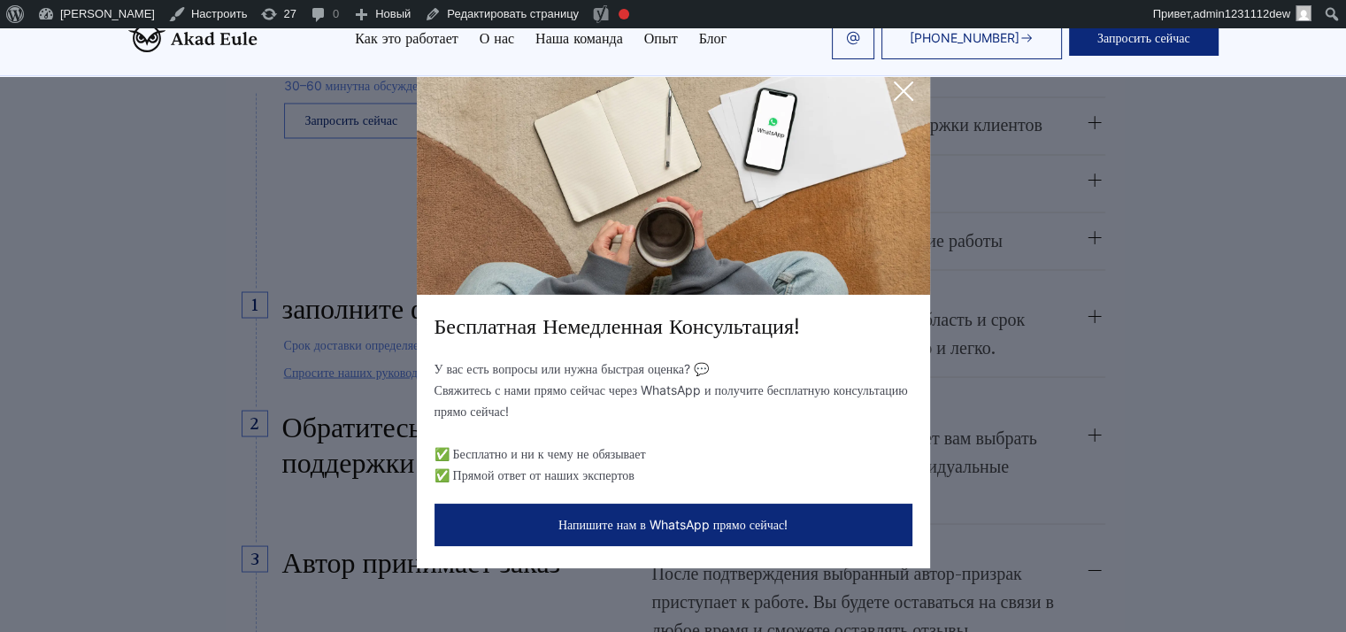
click at [902, 92] on icon at bounding box center [904, 91] width 18 height 18
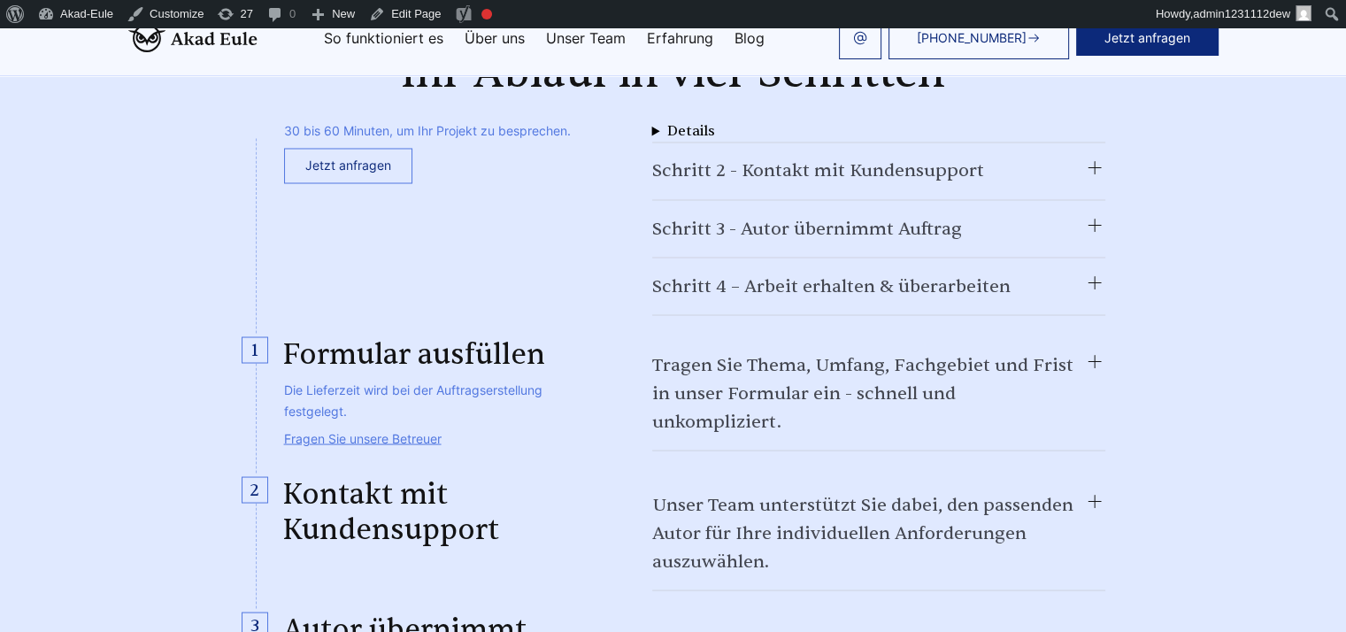
scroll to position [3008, 0]
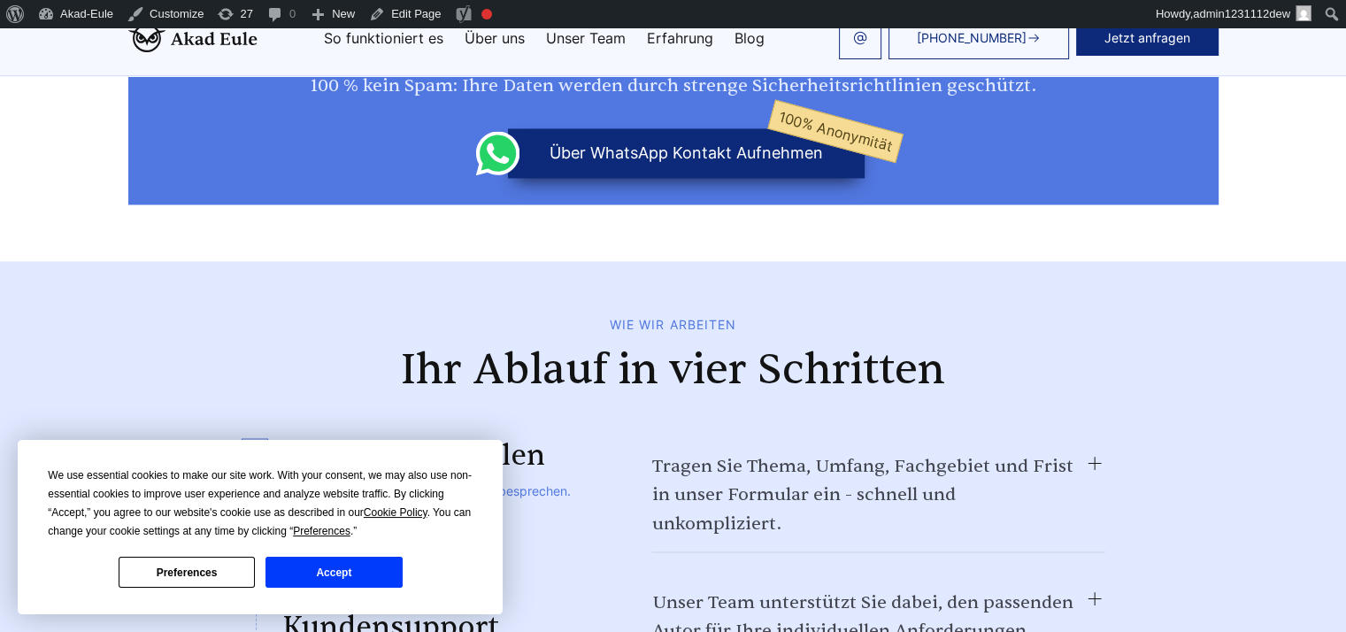
click at [318, 572] on button "Accept" at bounding box center [334, 572] width 136 height 31
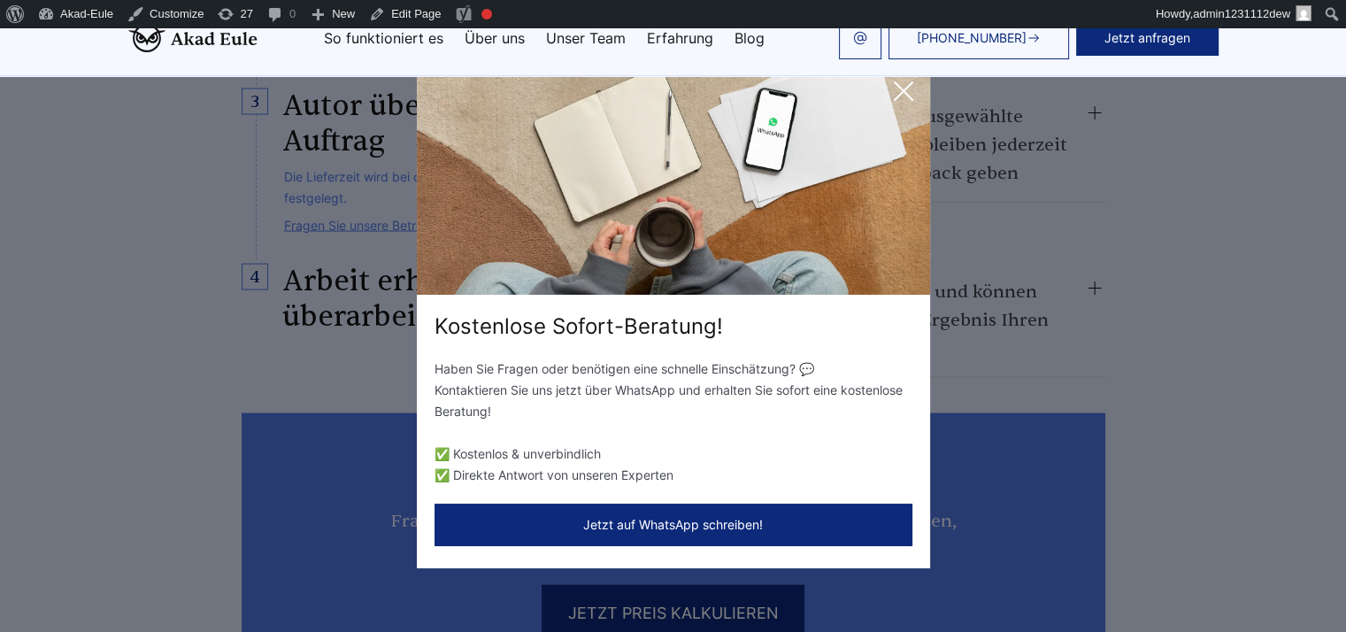
scroll to position [3479, 0]
click at [896, 94] on icon at bounding box center [903, 90] width 35 height 35
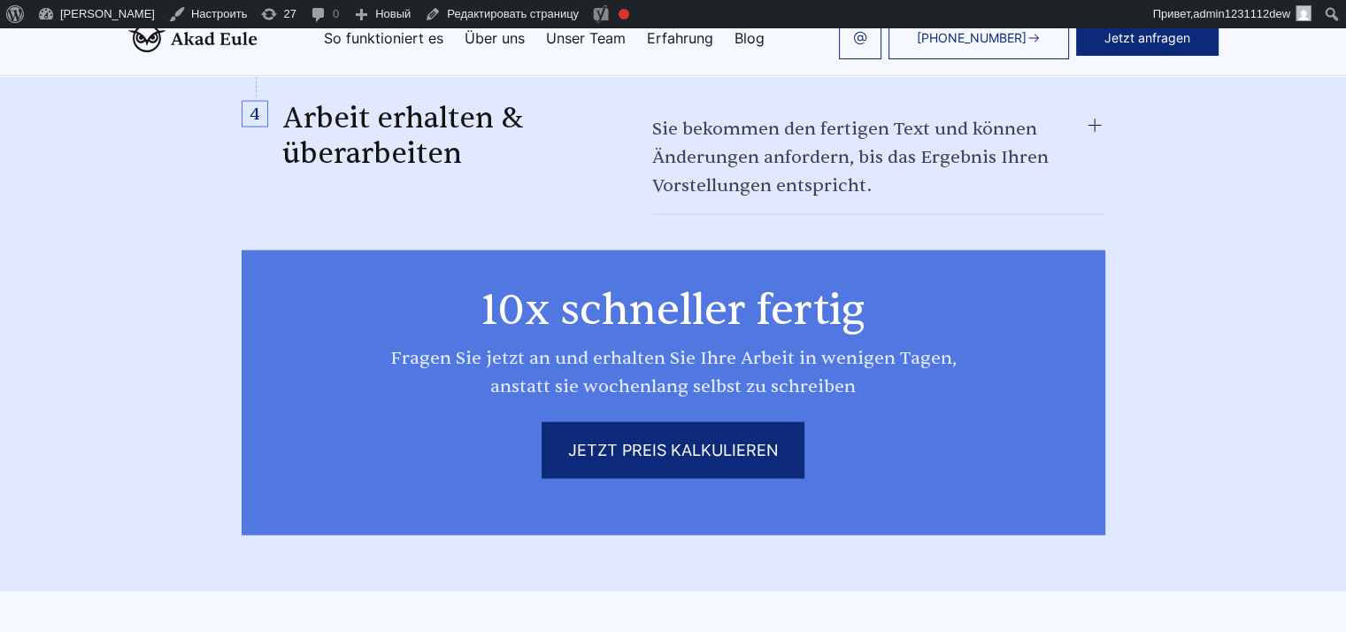
scroll to position [3626, 0]
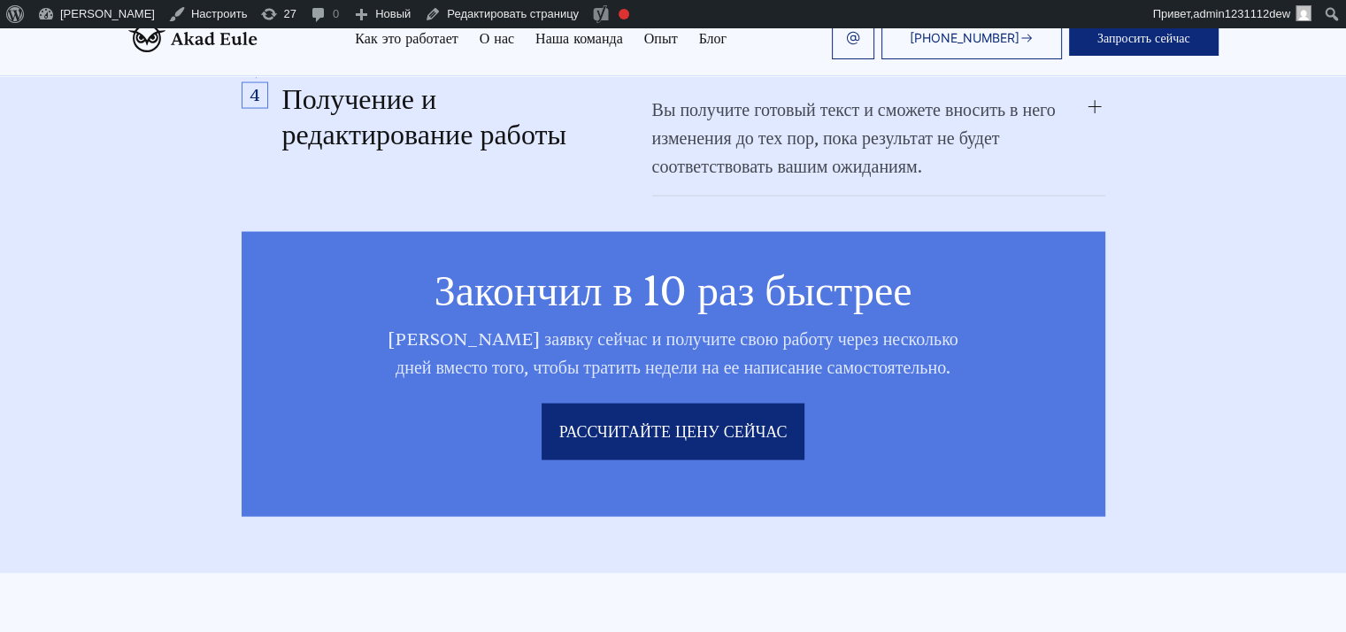
click at [1110, 182] on div "Как мы работаем Ваш процесс в четыре этапа заполните форму 30–60 минут на обсуж…" at bounding box center [673, 37] width 906 height 959
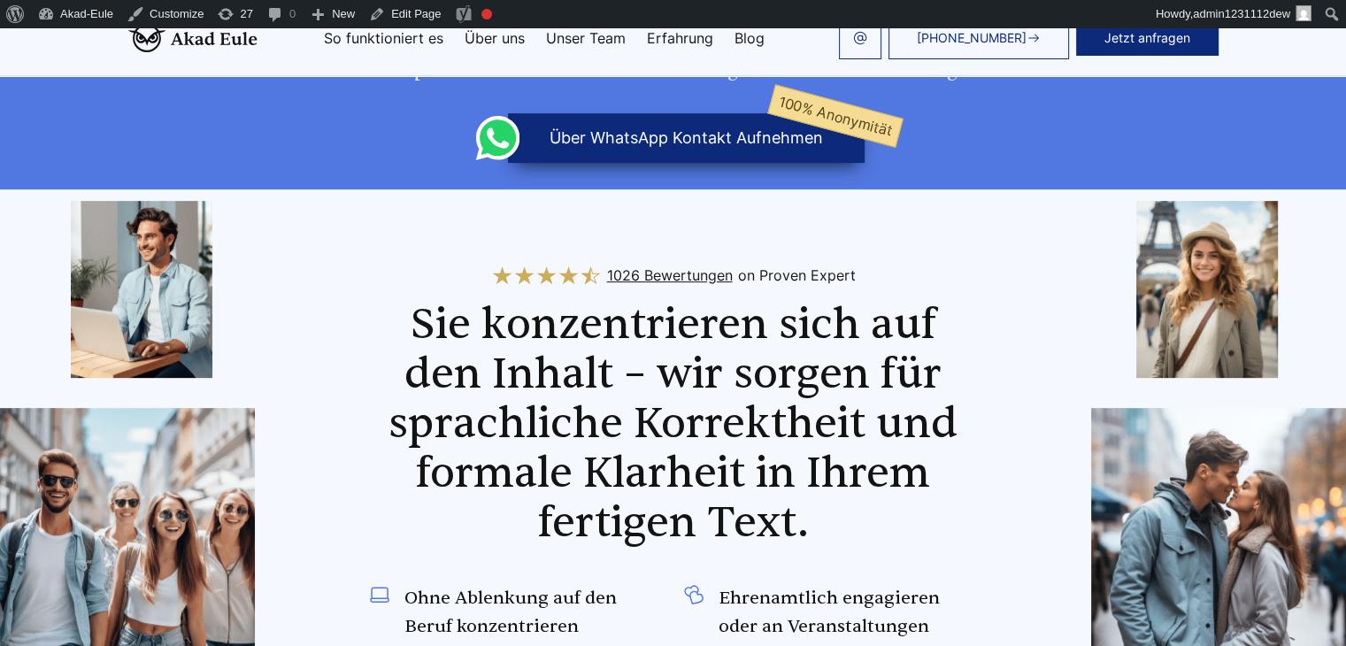
scroll to position [708, 0]
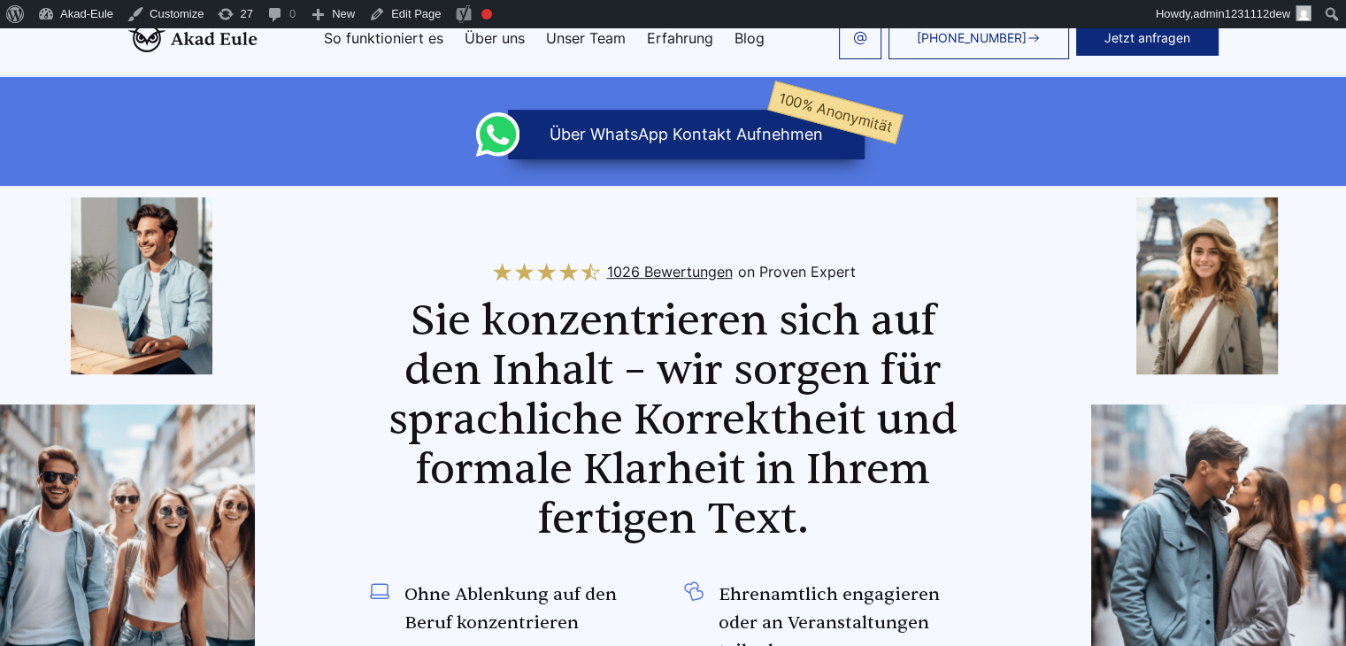
click at [98, 364] on section "1026 Bewertungen on Proven Expert Sie konzentrieren sich auf den Inhalt – wir s…" at bounding box center [673, 600] width 1346 height 828
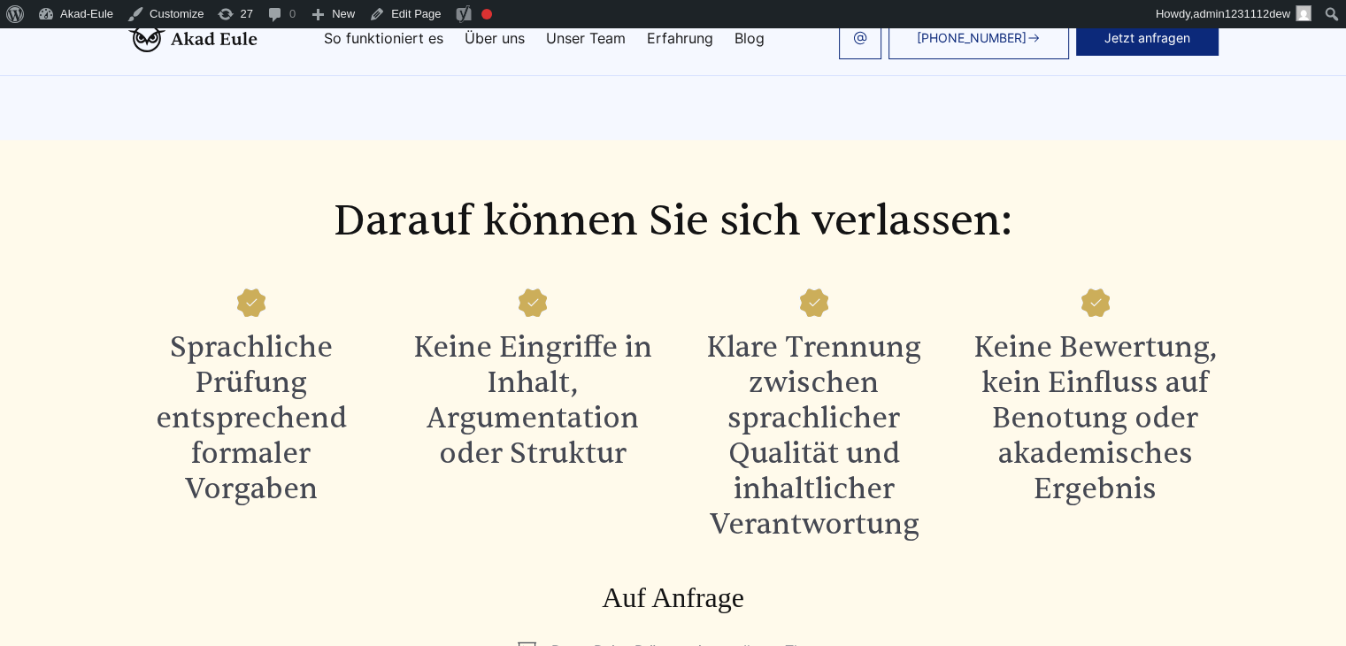
scroll to position [1593, 0]
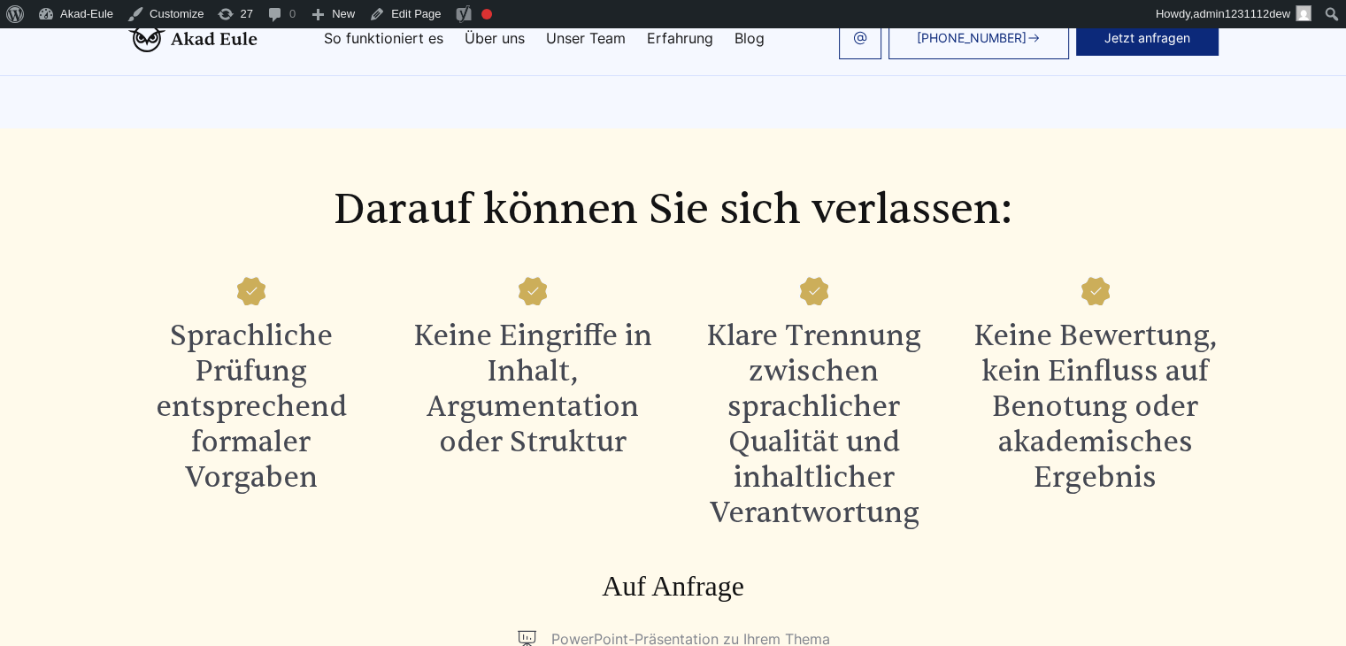
click at [107, 438] on div "Darauf können Sie sich verlassen: Sprachliche Prüfung entsprechend formaler Vor…" at bounding box center [673, 419] width 1133 height 468
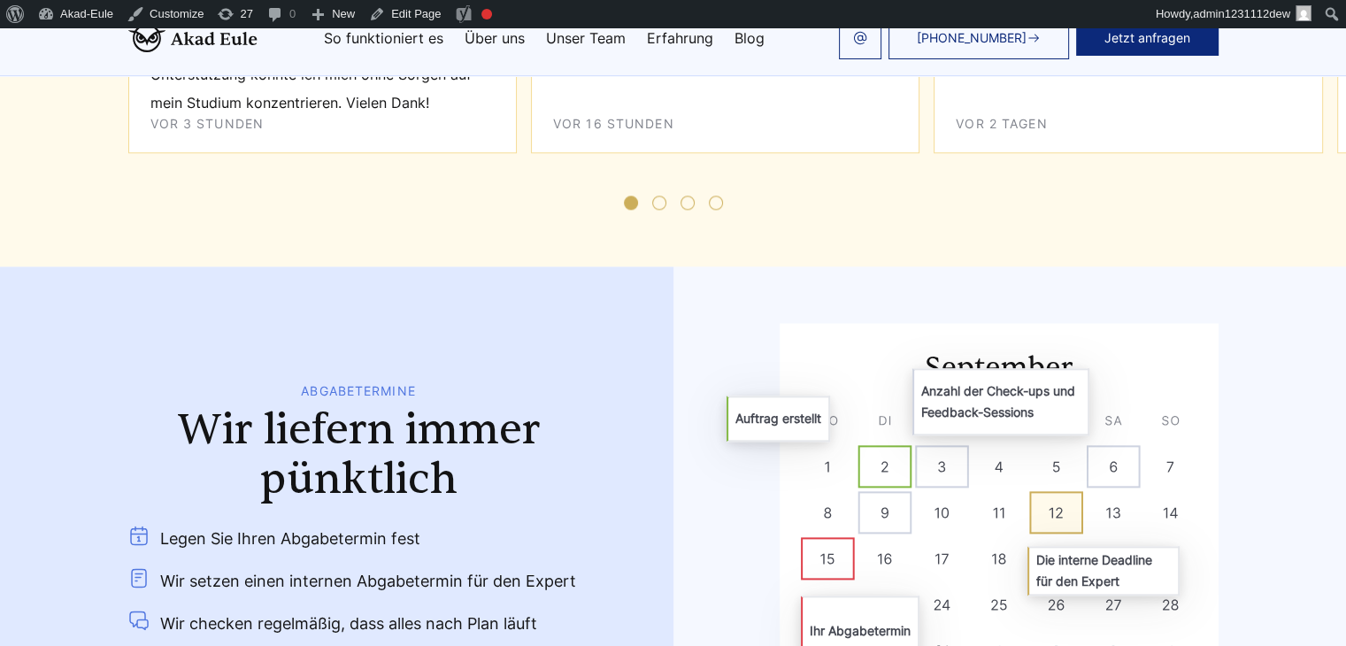
scroll to position [8763, 0]
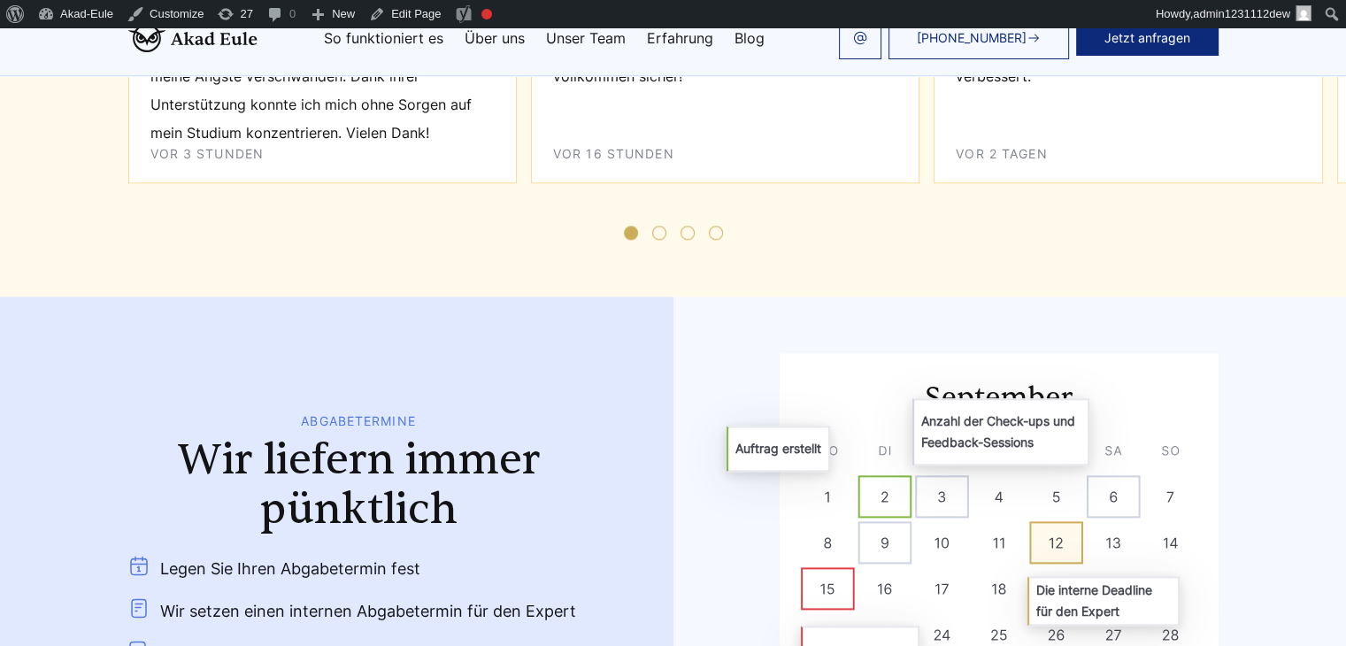
click at [128, 597] on li "Wir setzen einen internen Abgabetermin für den Expert" at bounding box center [358, 611] width 461 height 28
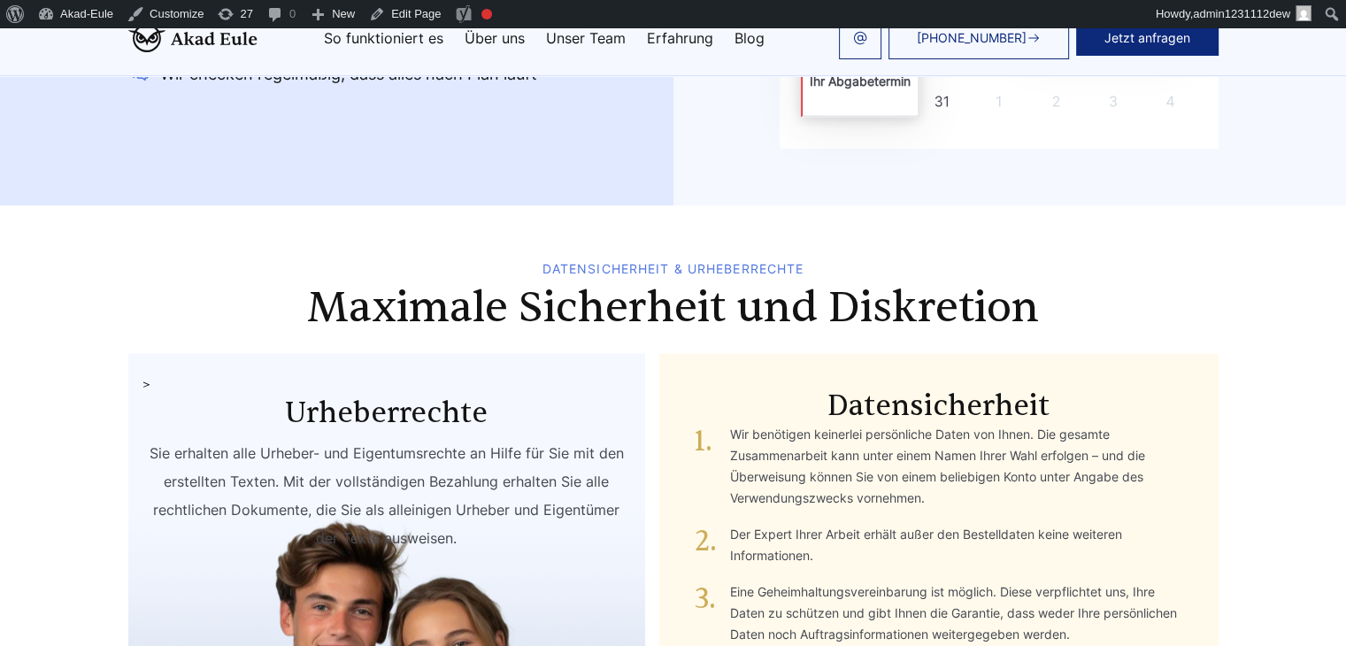
scroll to position [9383, 0]
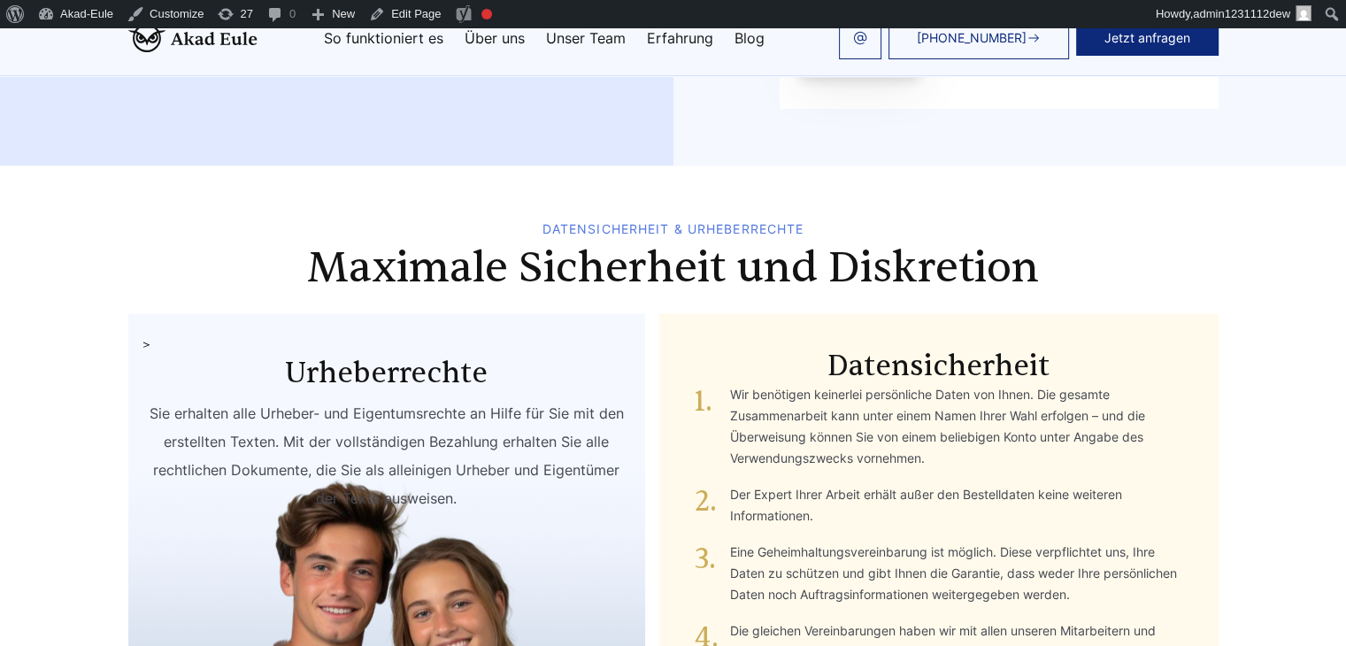
click at [131, 397] on div "> Urheberrechte Sie erhalten alle Urheber- und Eigentumsrechte an Hilfe für Sie…" at bounding box center [386, 617] width 517 height 609
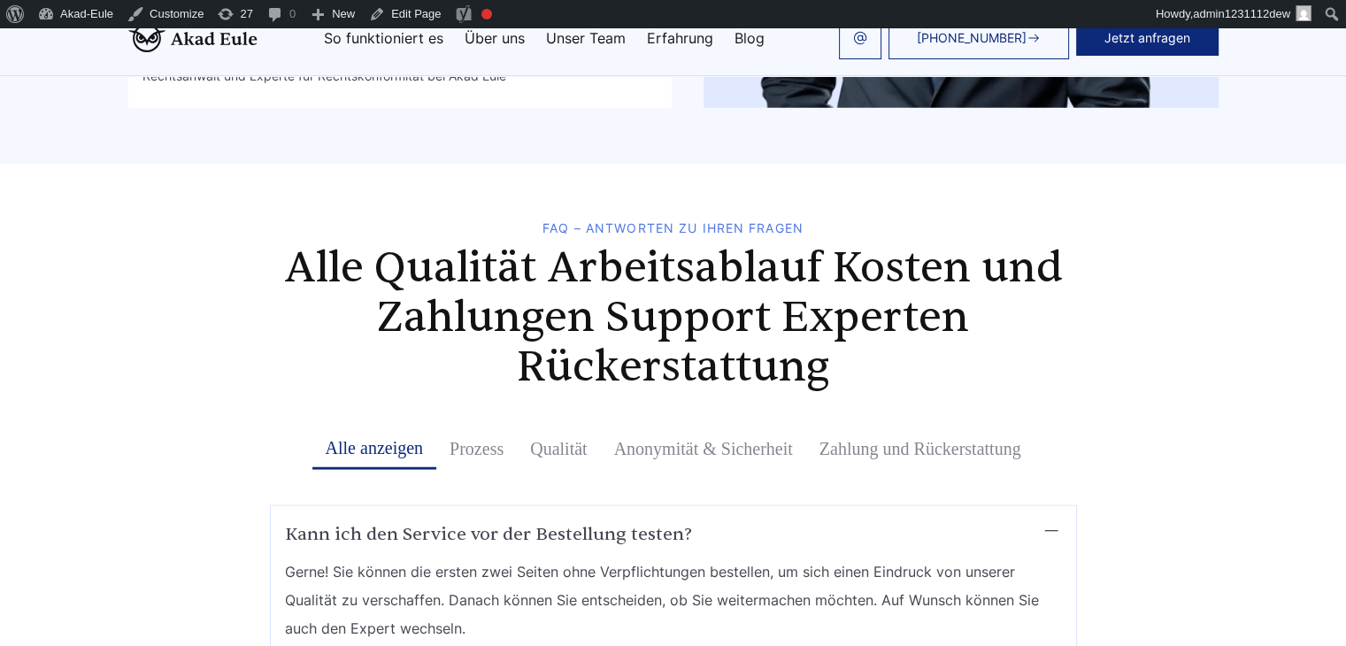
scroll to position [11507, 0]
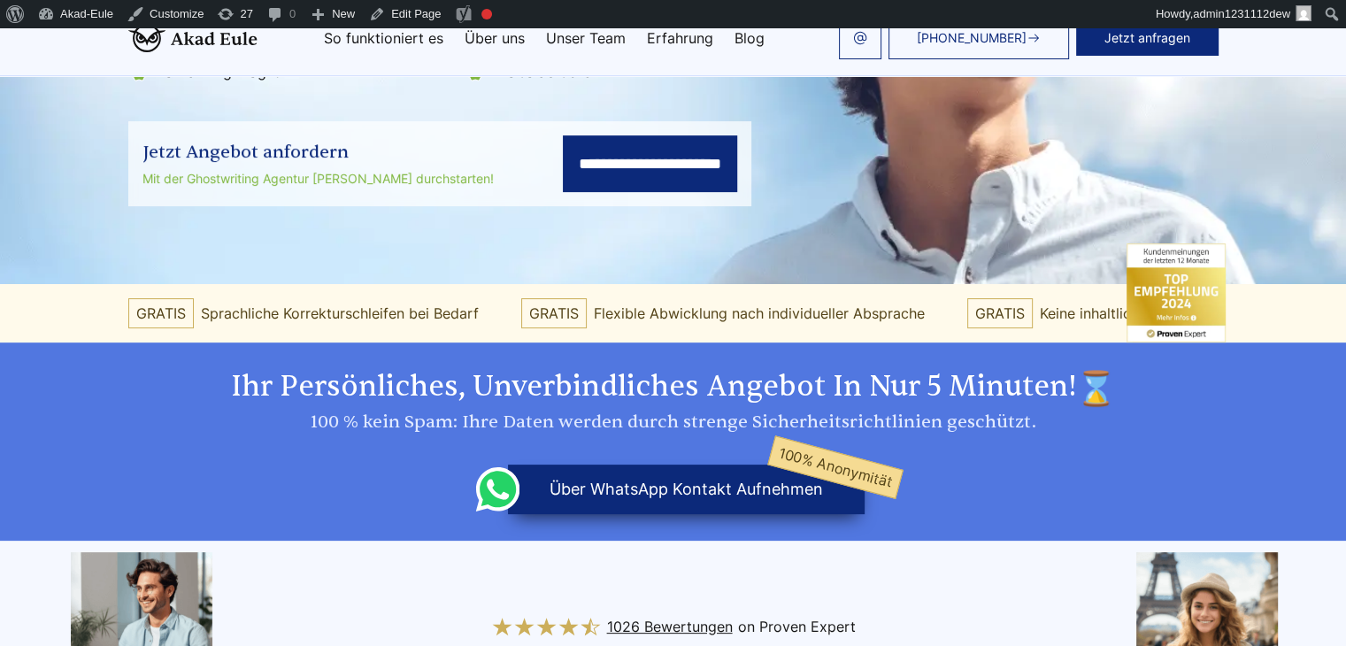
scroll to position [354, 0]
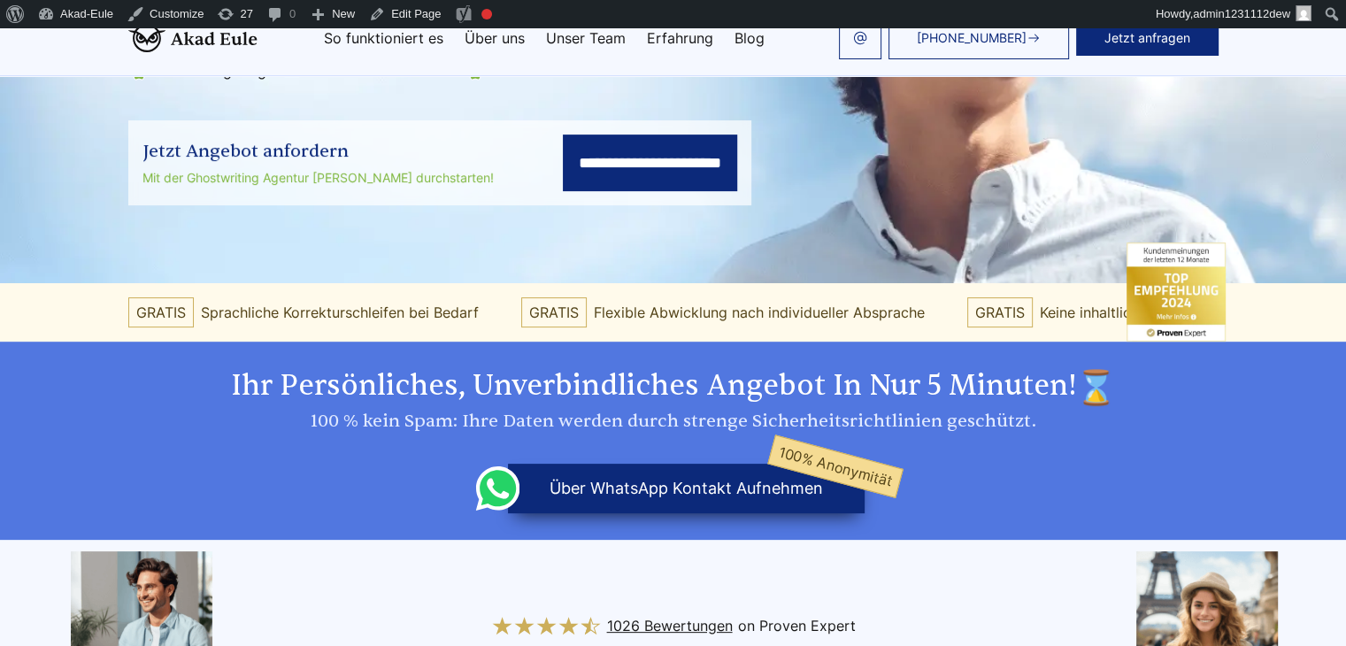
click at [128, 407] on div "100 % kein Spam: Ihre Daten werden durch strenge Sicherheitsrichtlinien geschüt…" at bounding box center [673, 421] width 1090 height 28
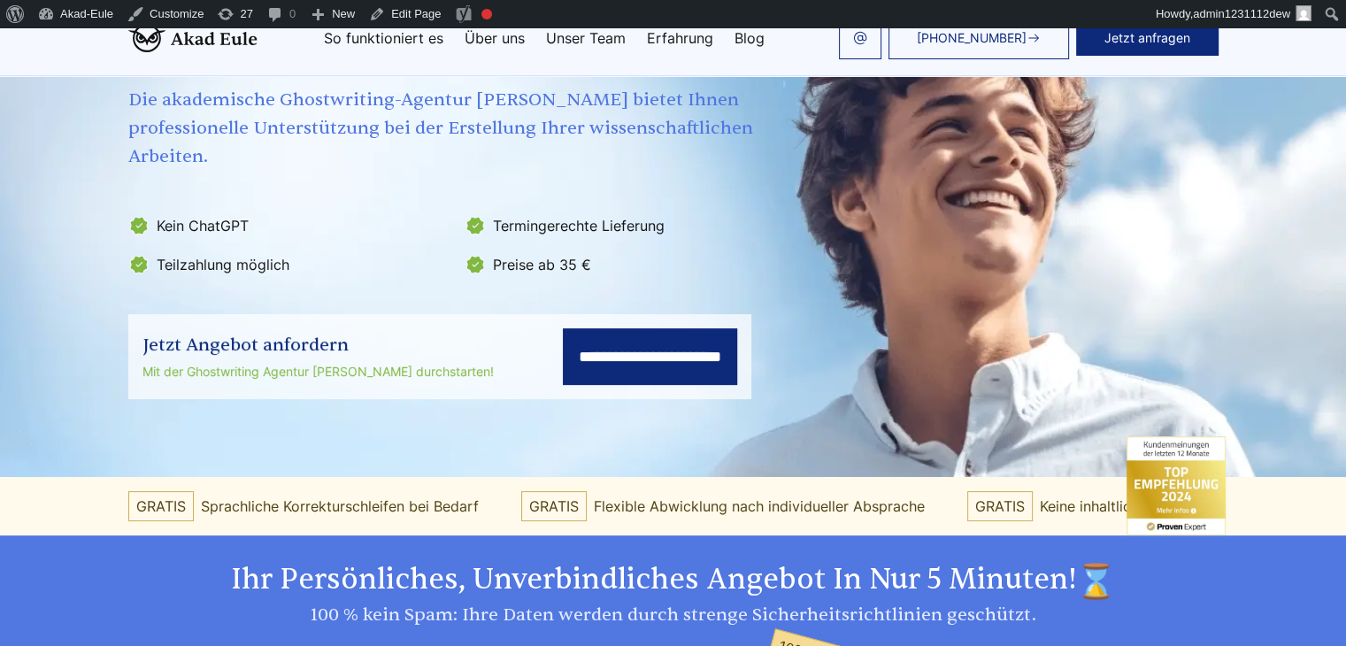
scroll to position [0, 0]
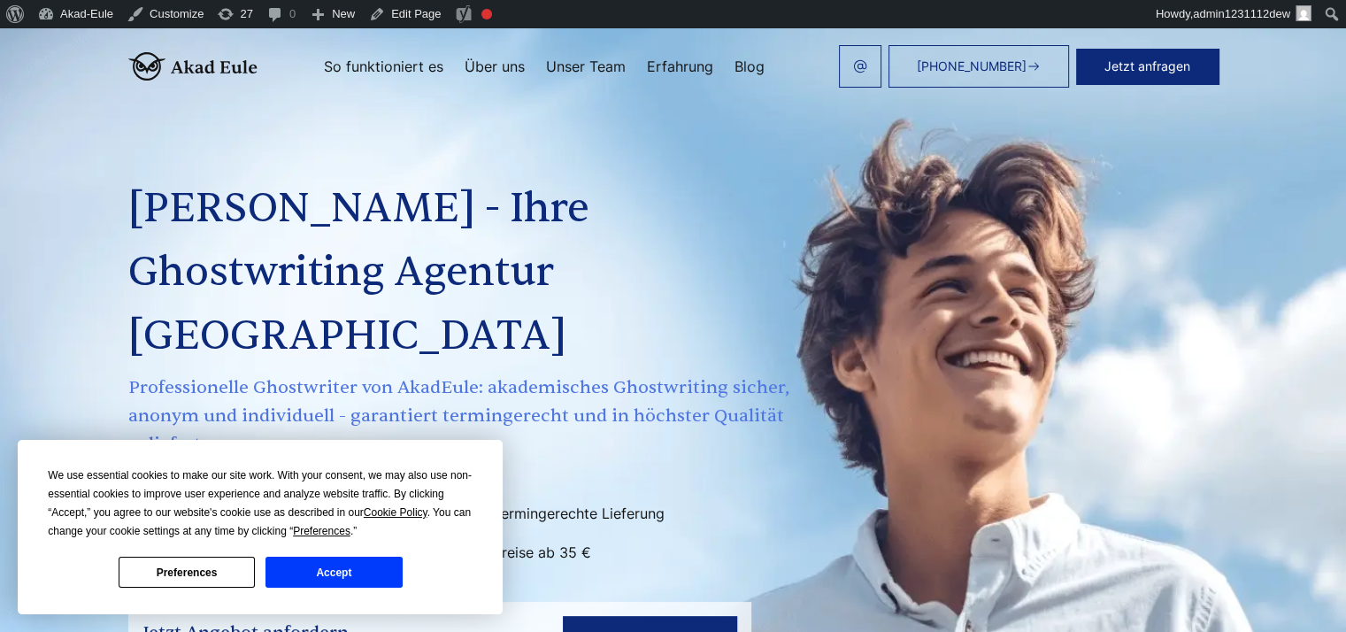
click at [386, 572] on button "Accept" at bounding box center [334, 572] width 136 height 31
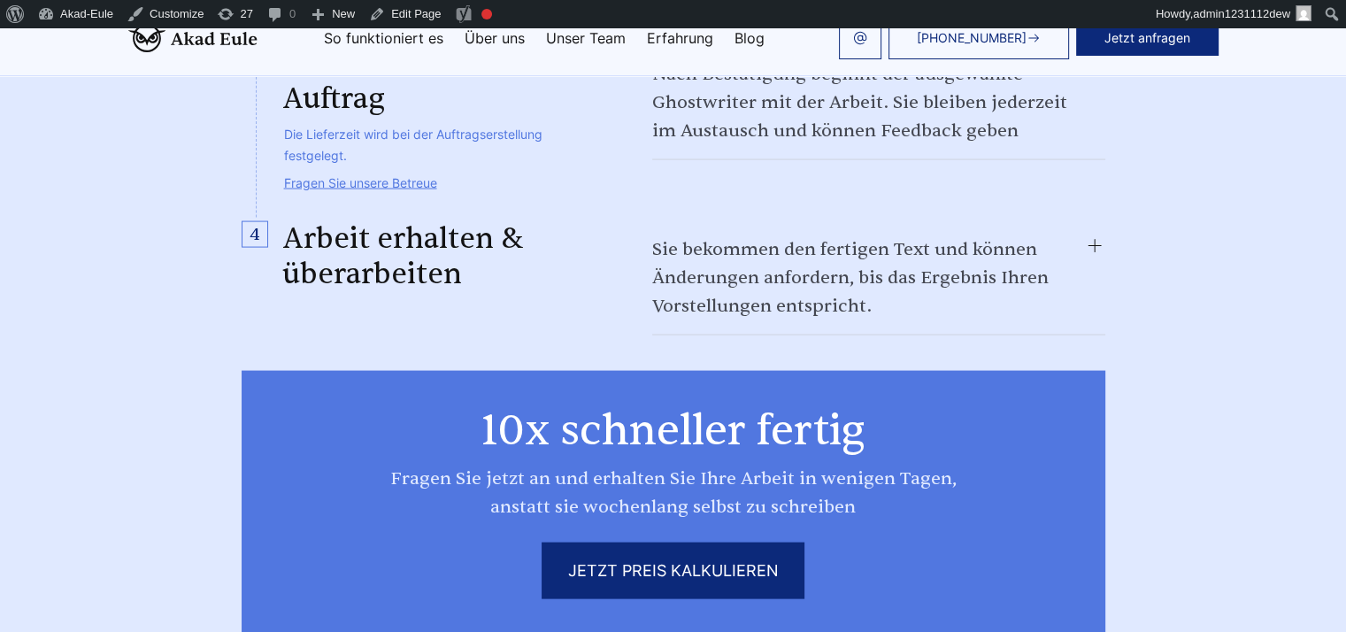
scroll to position [4072, 0]
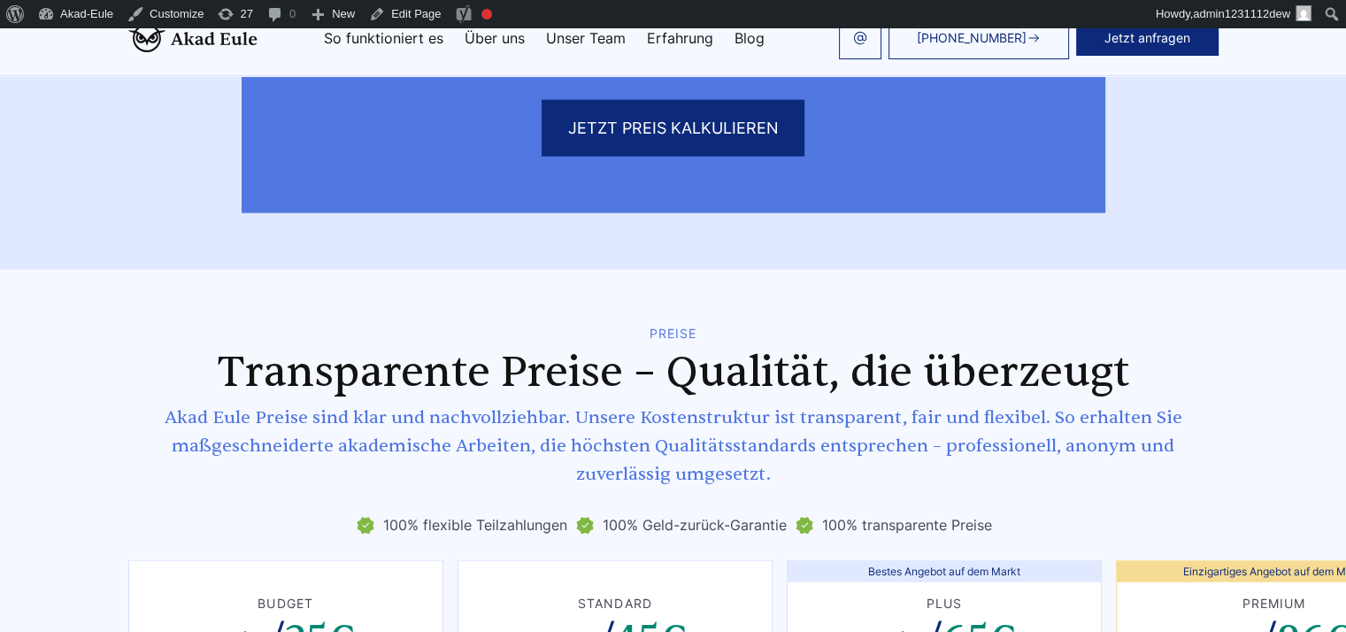
click at [128, 348] on h2 "Transparente Preise – Qualität, die überzeugt" at bounding box center [673, 373] width 1090 height 50
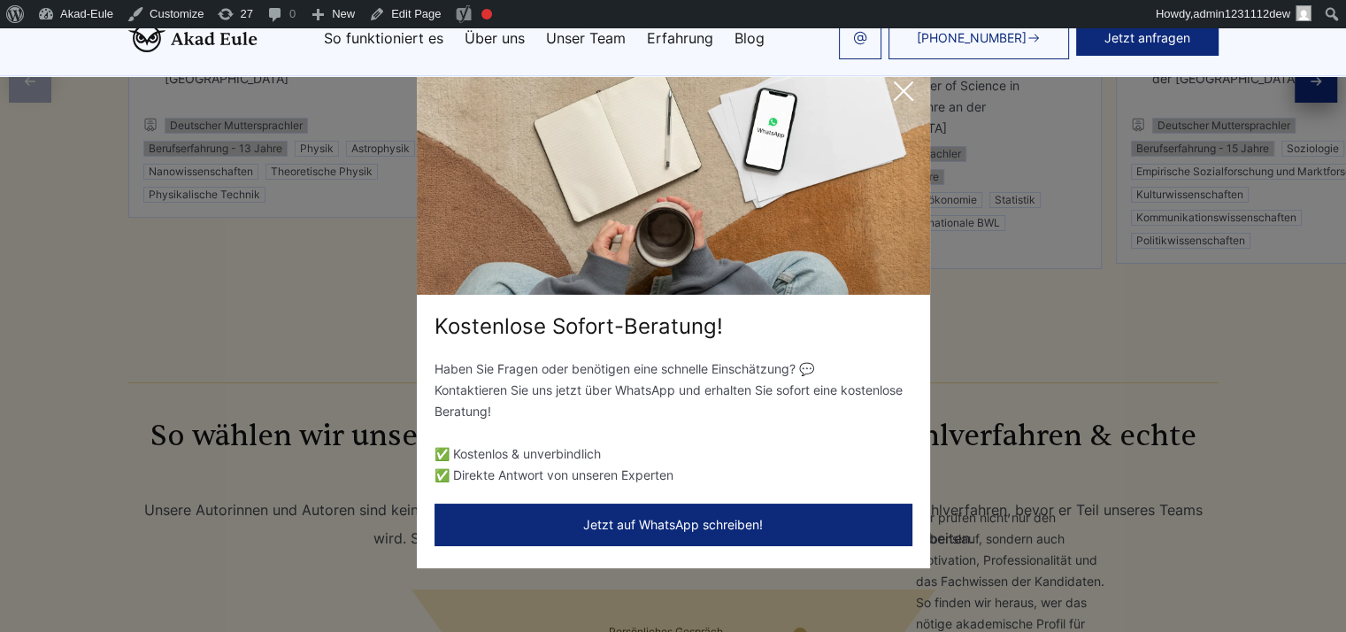
scroll to position [6816, 0]
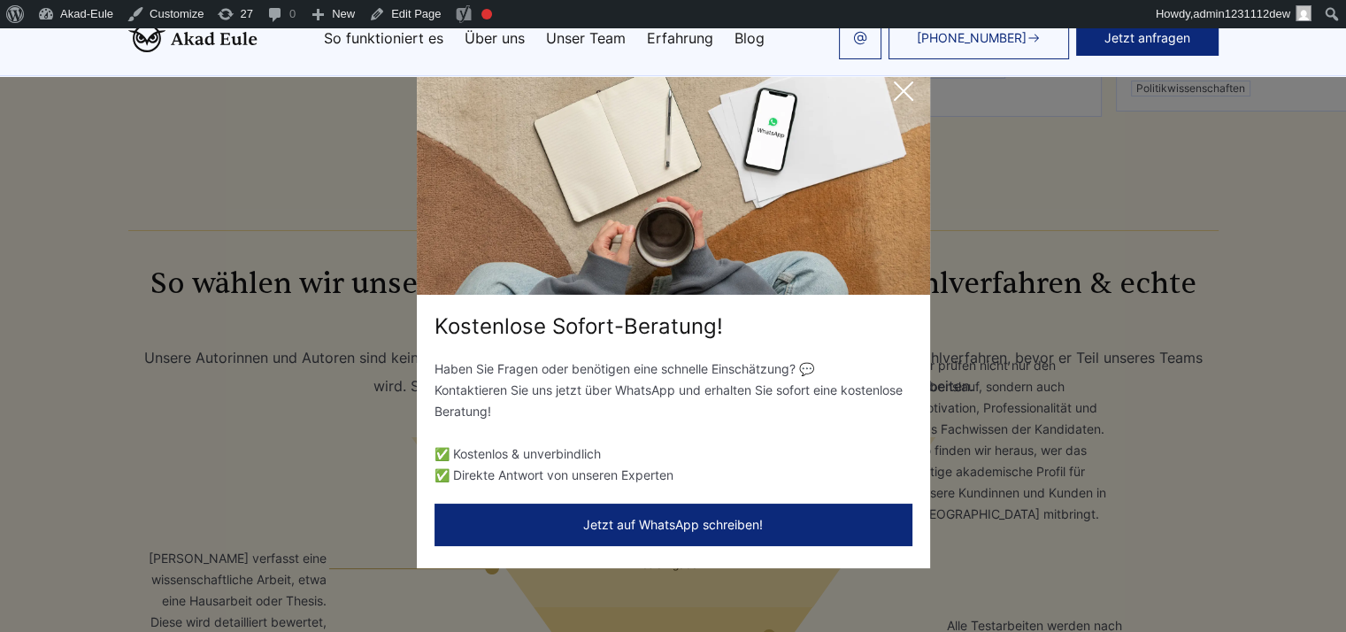
click at [896, 90] on icon at bounding box center [903, 90] width 35 height 35
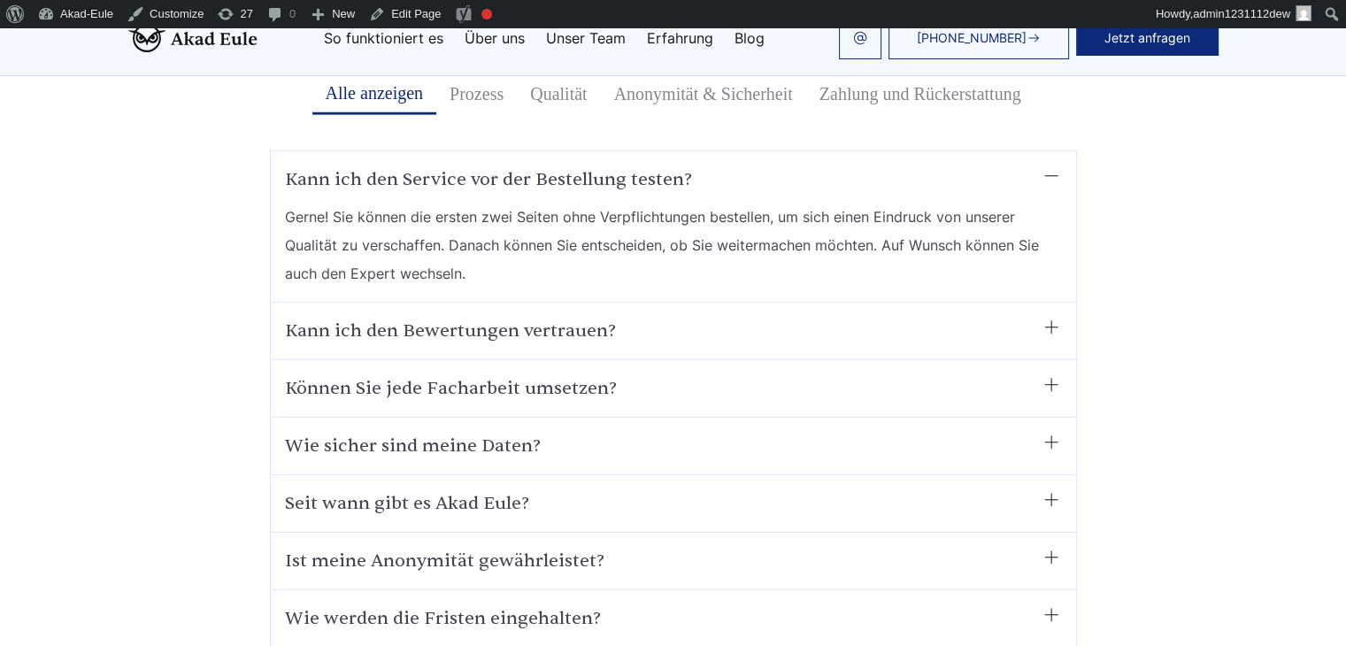
scroll to position [11861, 0]
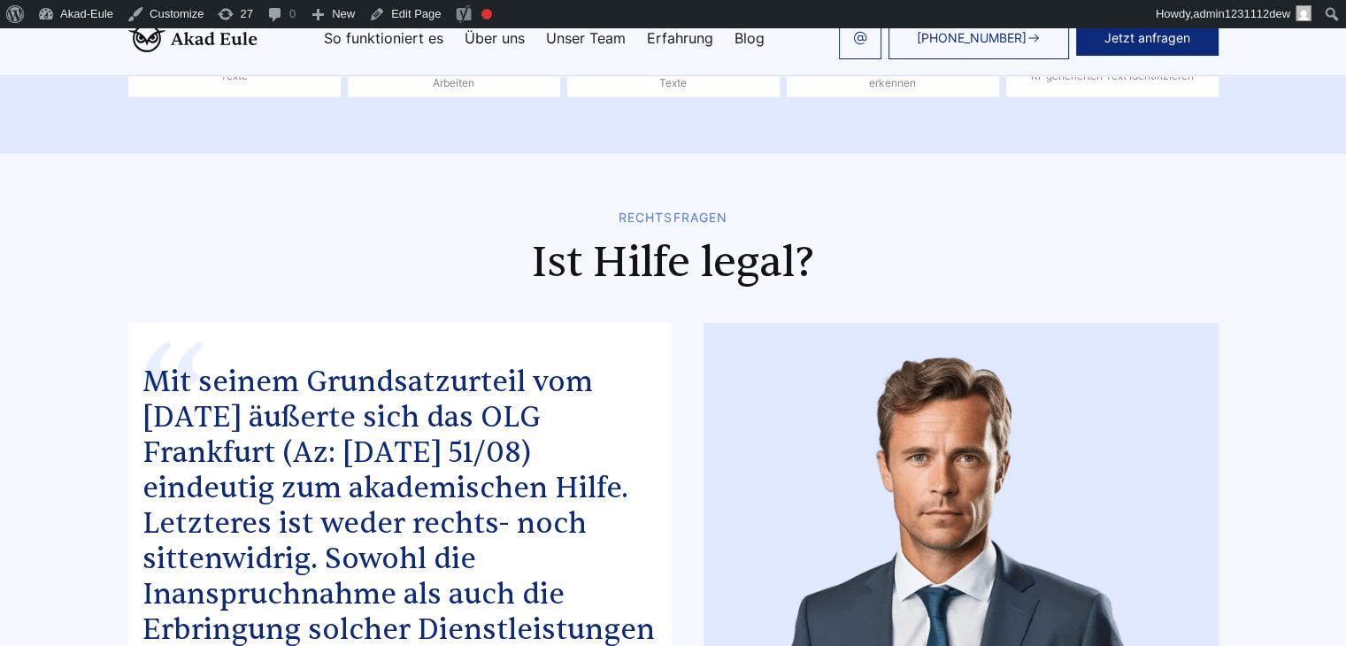
scroll to position [10622, 0]
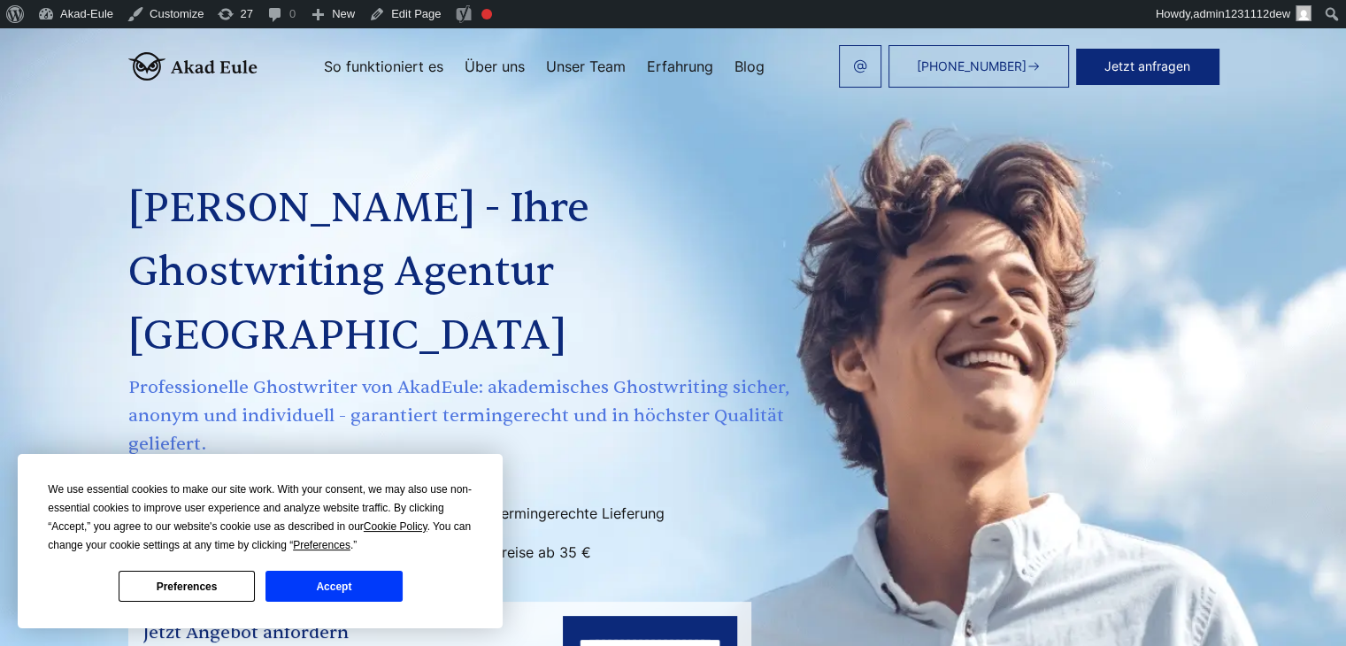
click at [343, 595] on button "Accept" at bounding box center [334, 586] width 136 height 31
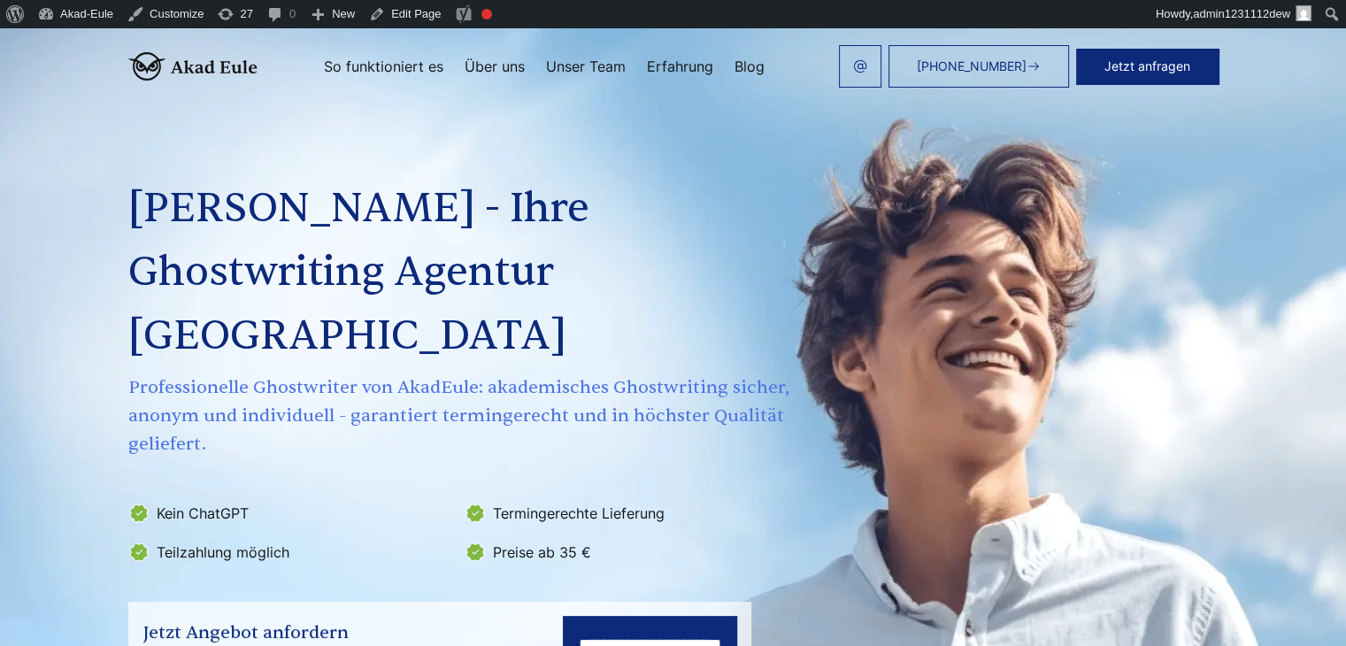
click at [489, 272] on h1 "Akad Eule - Ihre Ghostwriting Agentur Deutschland" at bounding box center [461, 272] width 666 height 191
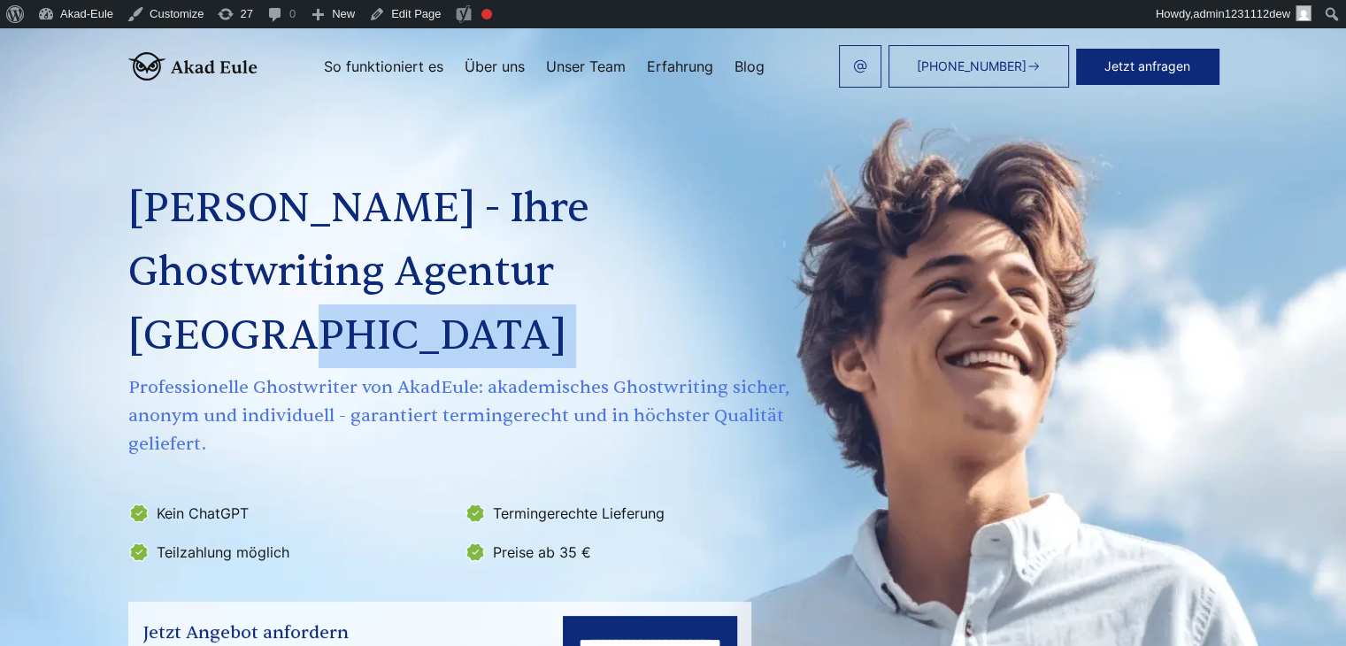
click at [489, 272] on h1 "Akad Eule - Ihre Ghostwriting Agentur Deutschland" at bounding box center [461, 272] width 666 height 191
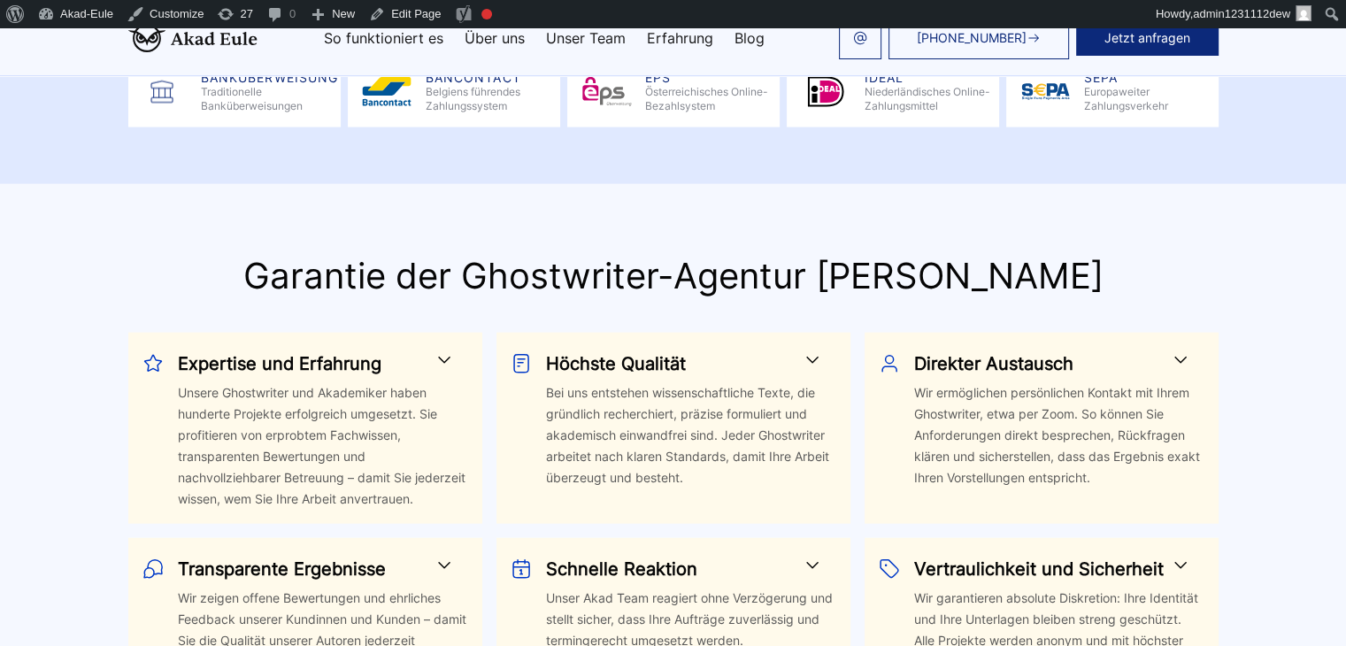
scroll to position [4072, 0]
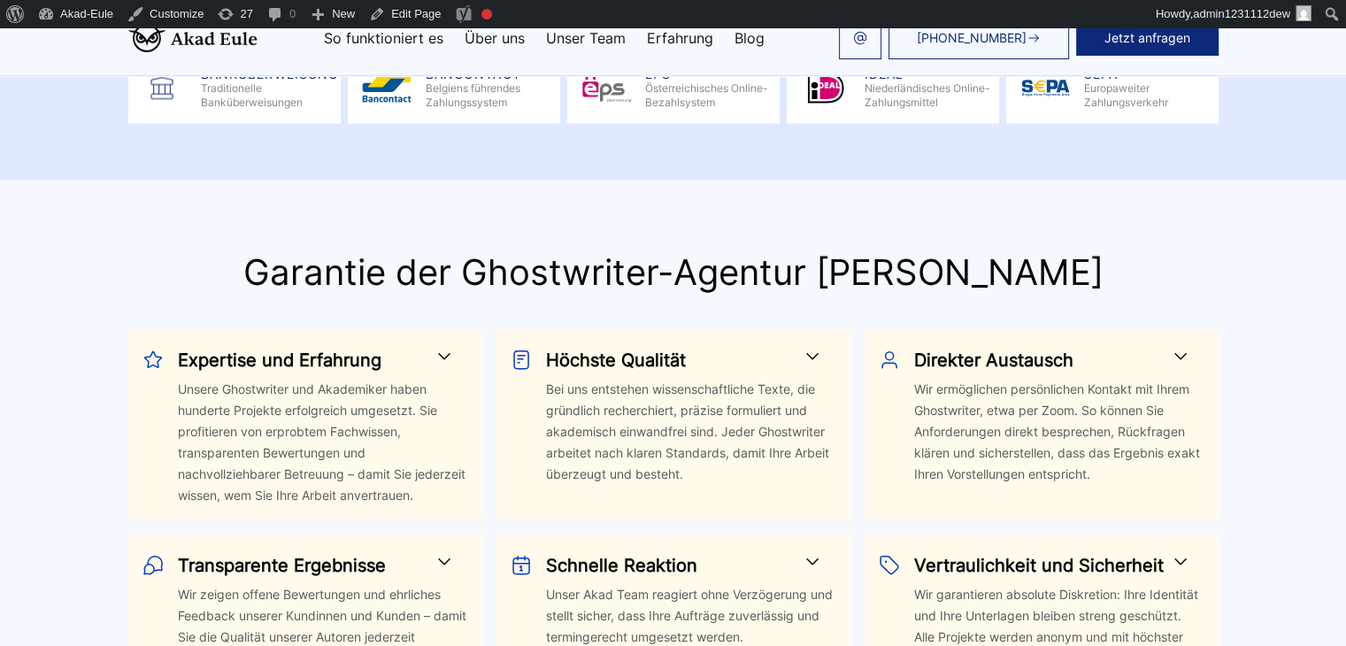
click at [443, 346] on span at bounding box center [444, 356] width 21 height 21
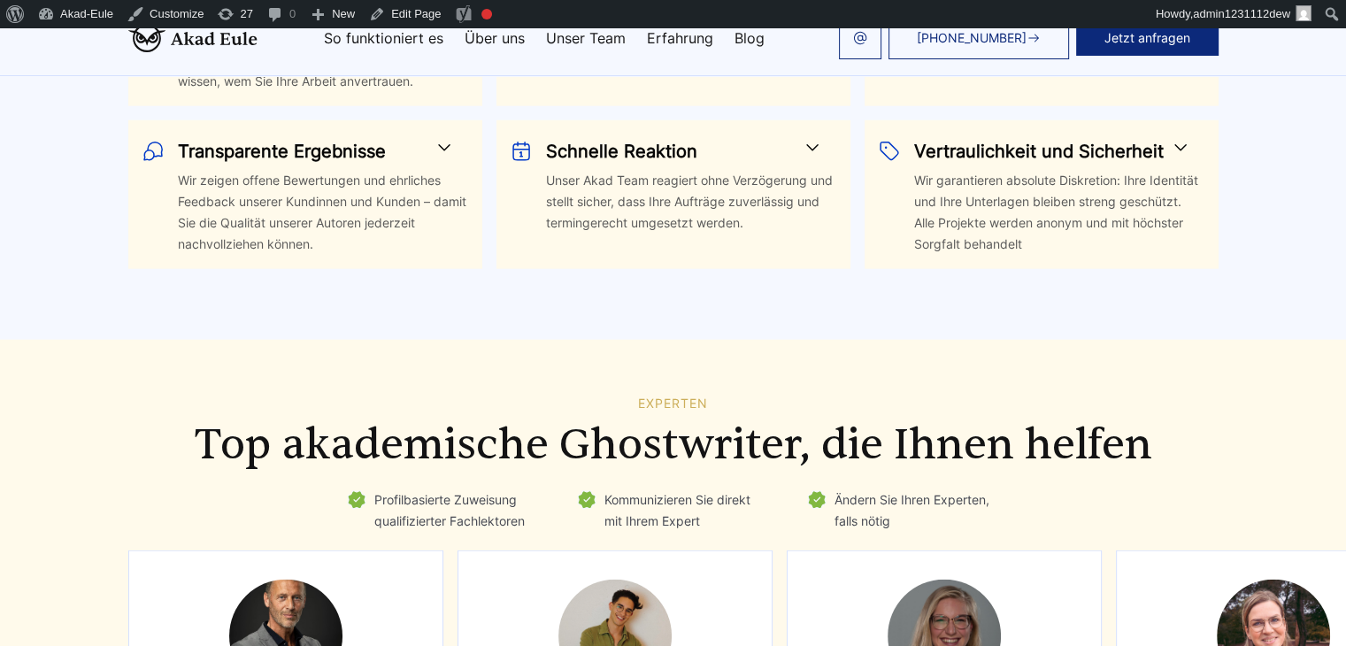
scroll to position [4691, 0]
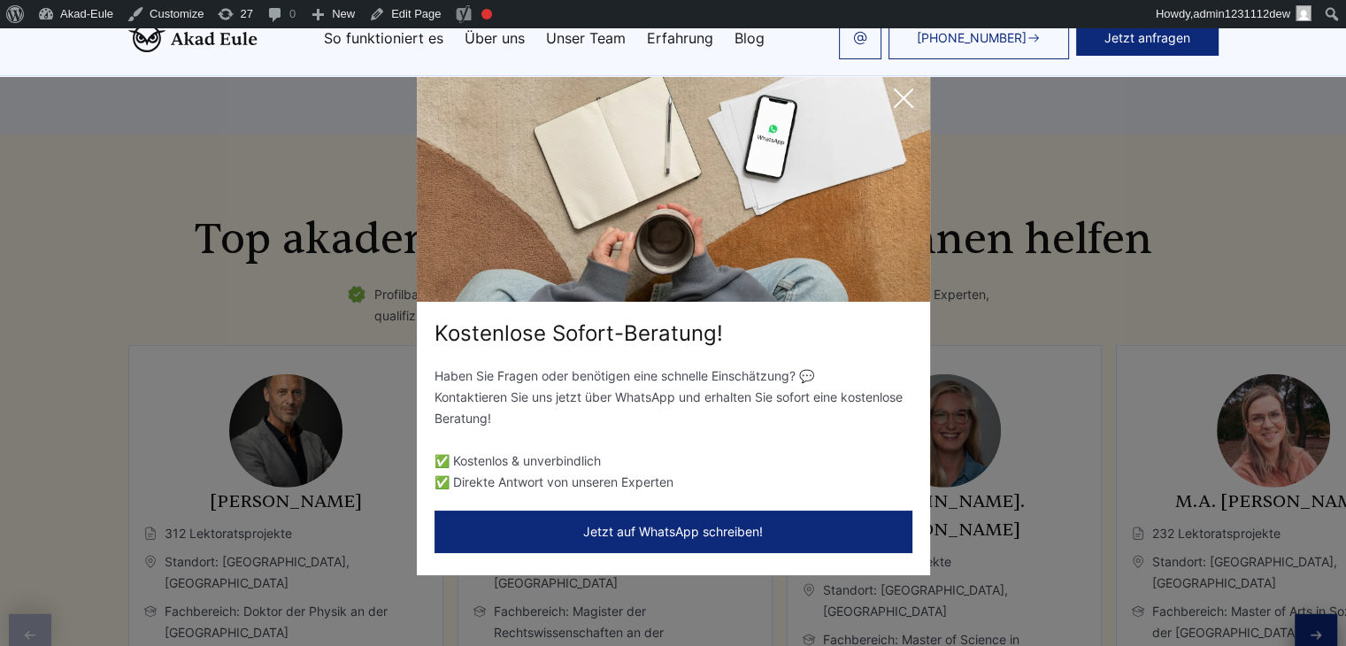
click at [911, 95] on icon at bounding box center [903, 98] width 35 height 35
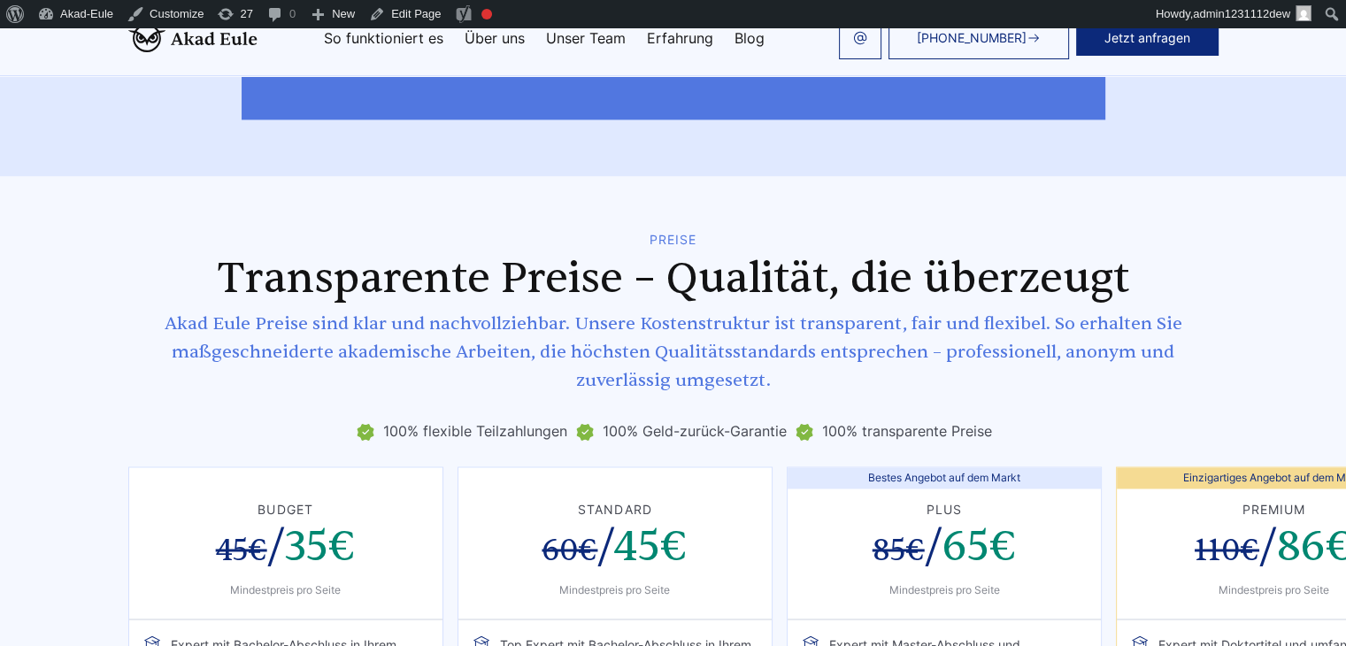
scroll to position [0, 0]
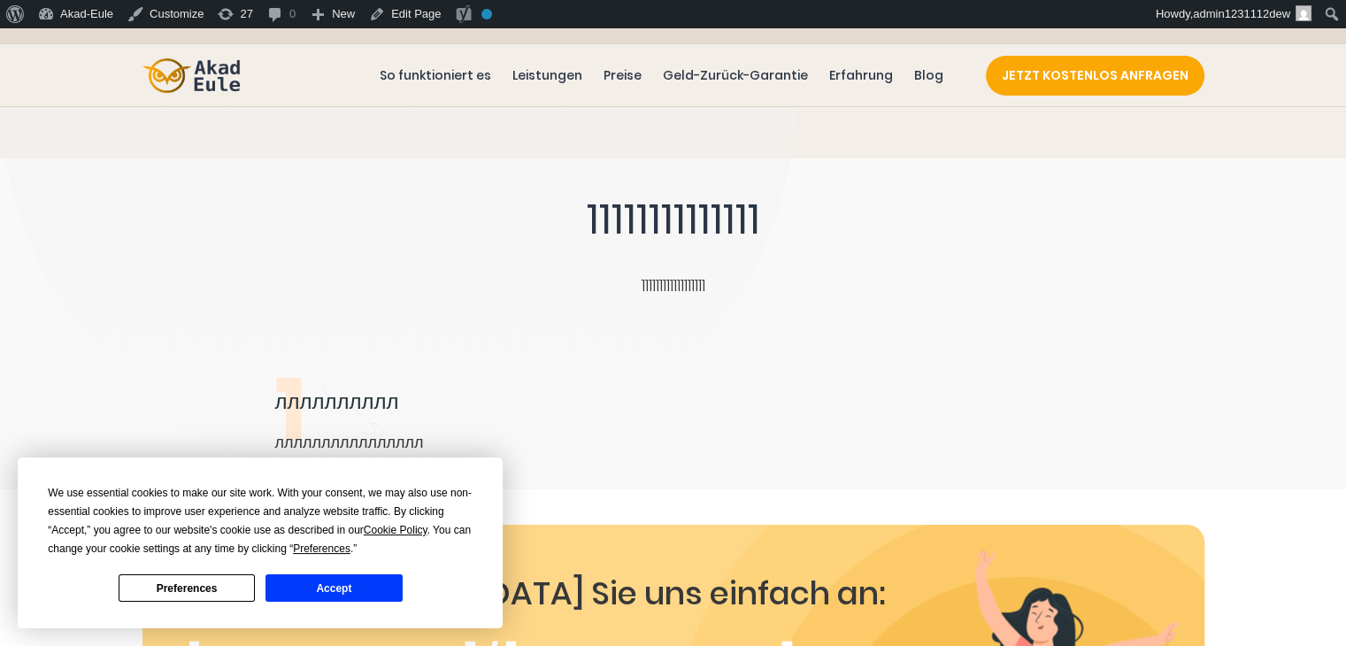
scroll to position [1377, 0]
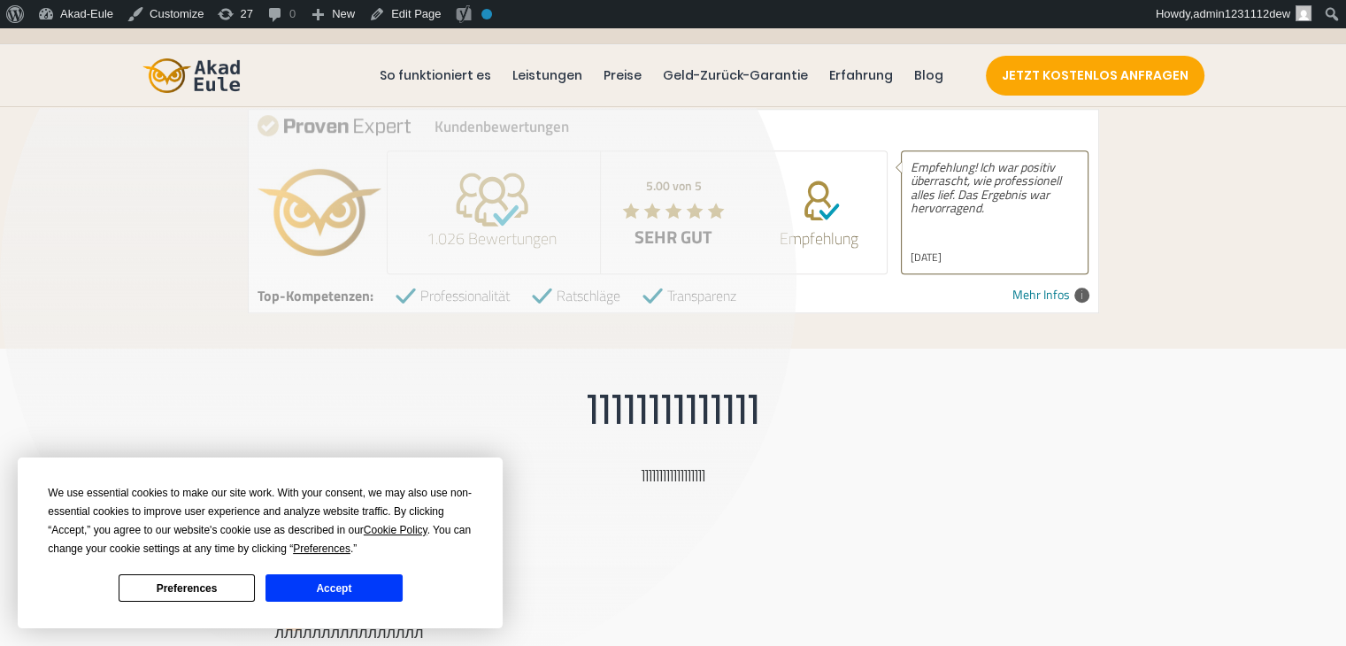
click at [305, 589] on button "Accept" at bounding box center [334, 587] width 136 height 27
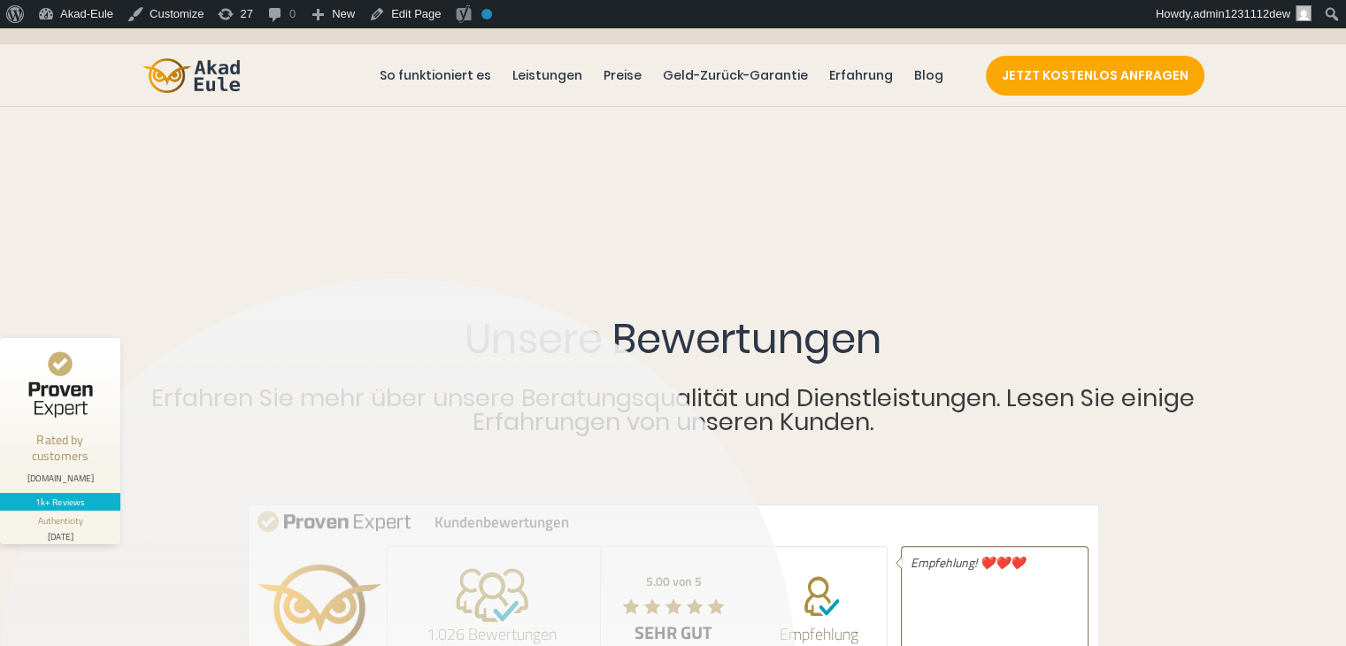
scroll to position [974, 0]
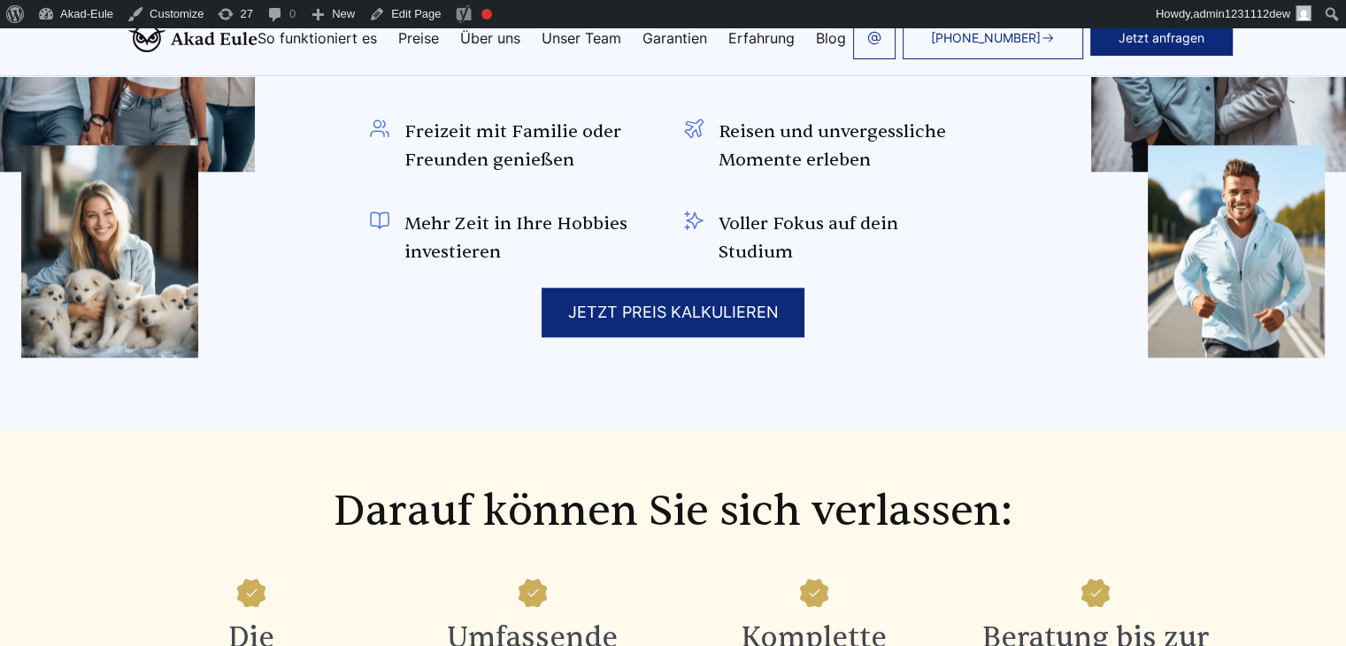
scroll to position [1770, 0]
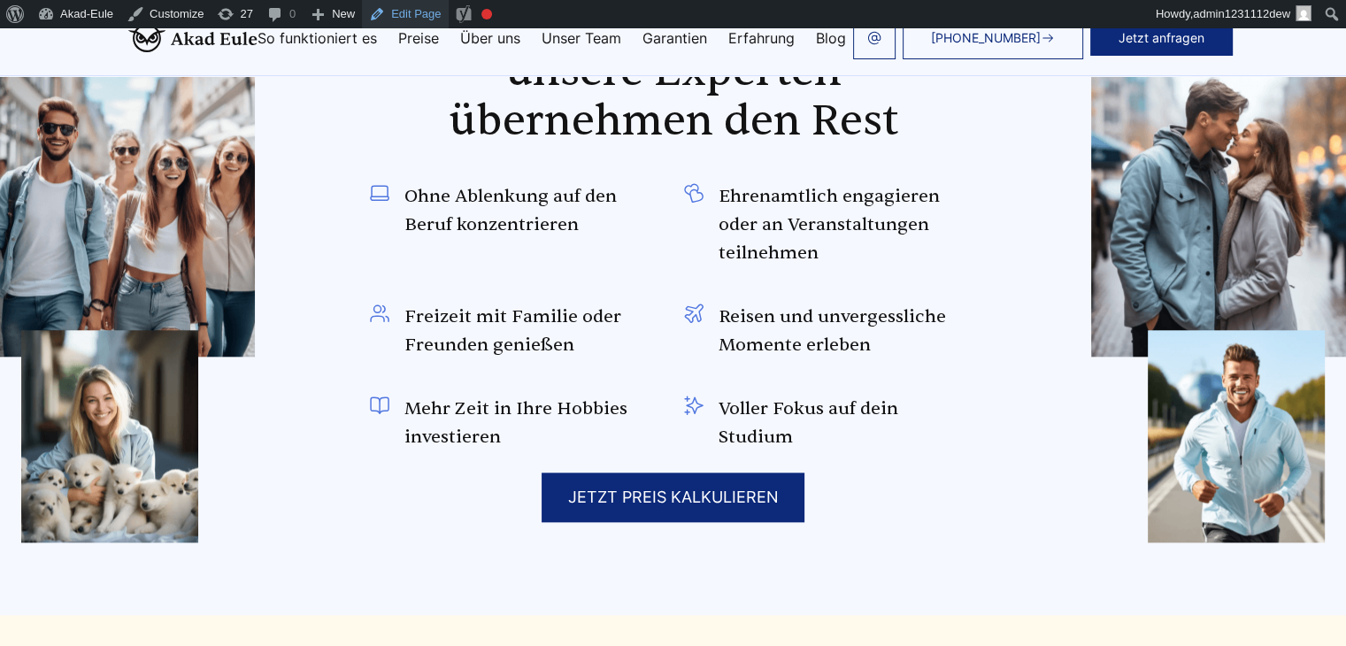
drag, startPoint x: 389, startPoint y: 12, endPoint x: 439, endPoint y: 81, distance: 85.5
click at [389, 12] on link "Edit Page" at bounding box center [405, 14] width 86 height 28
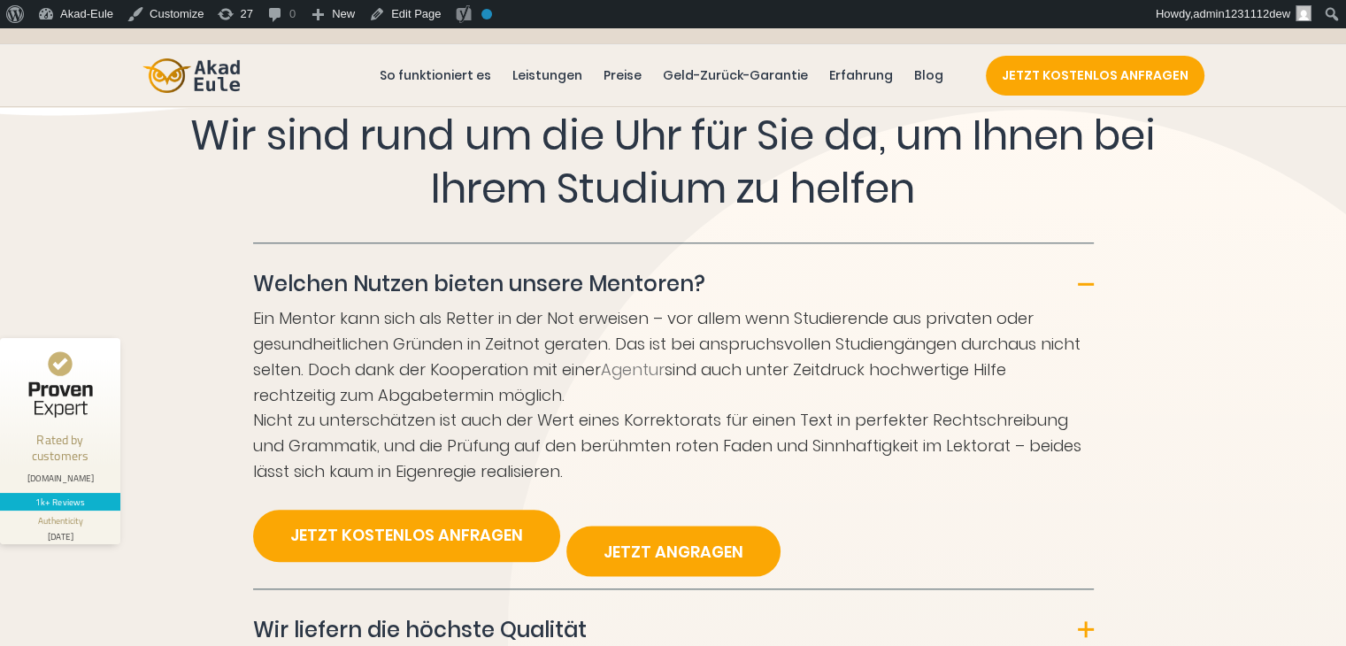
scroll to position [8586, 0]
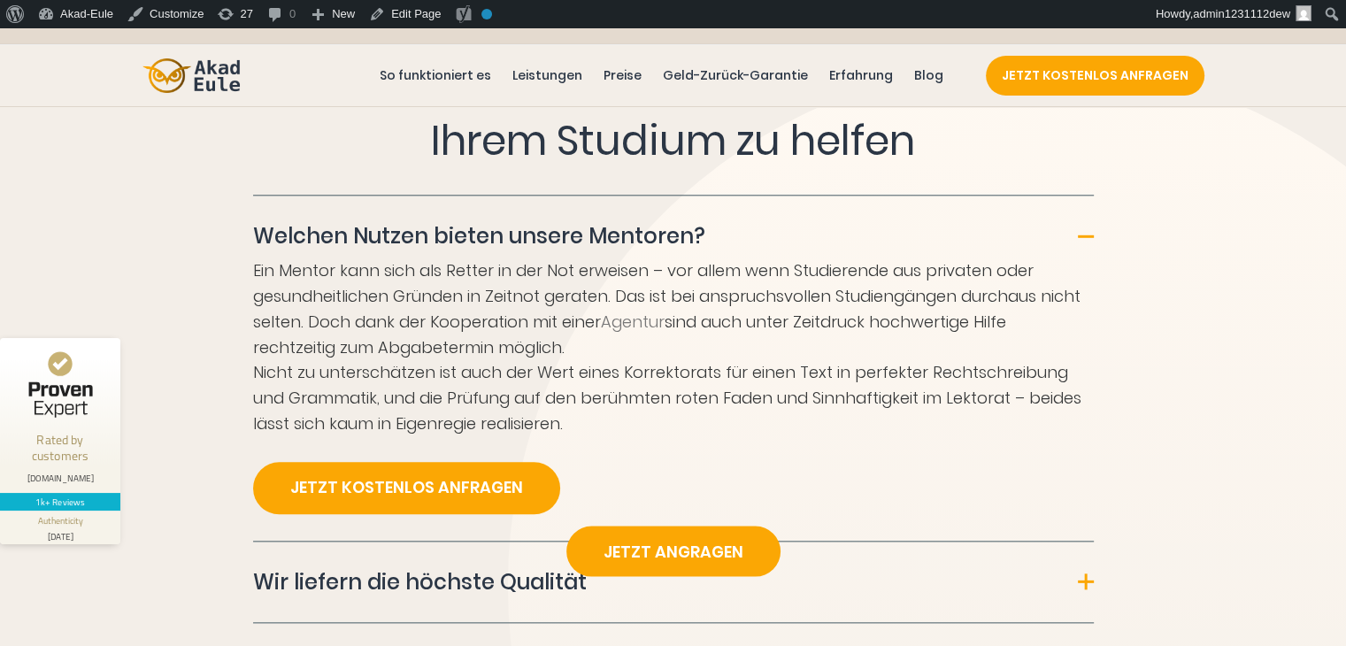
click at [1090, 228] on div at bounding box center [1086, 236] width 16 height 16
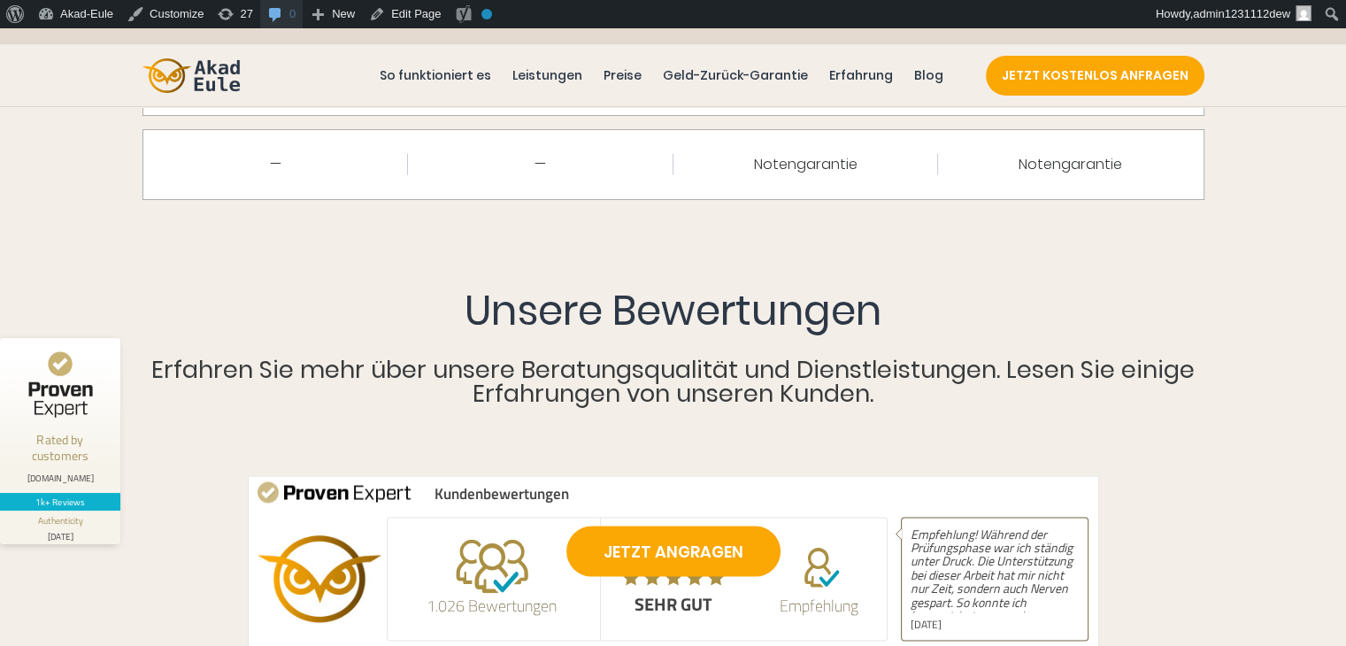
scroll to position [3155, 0]
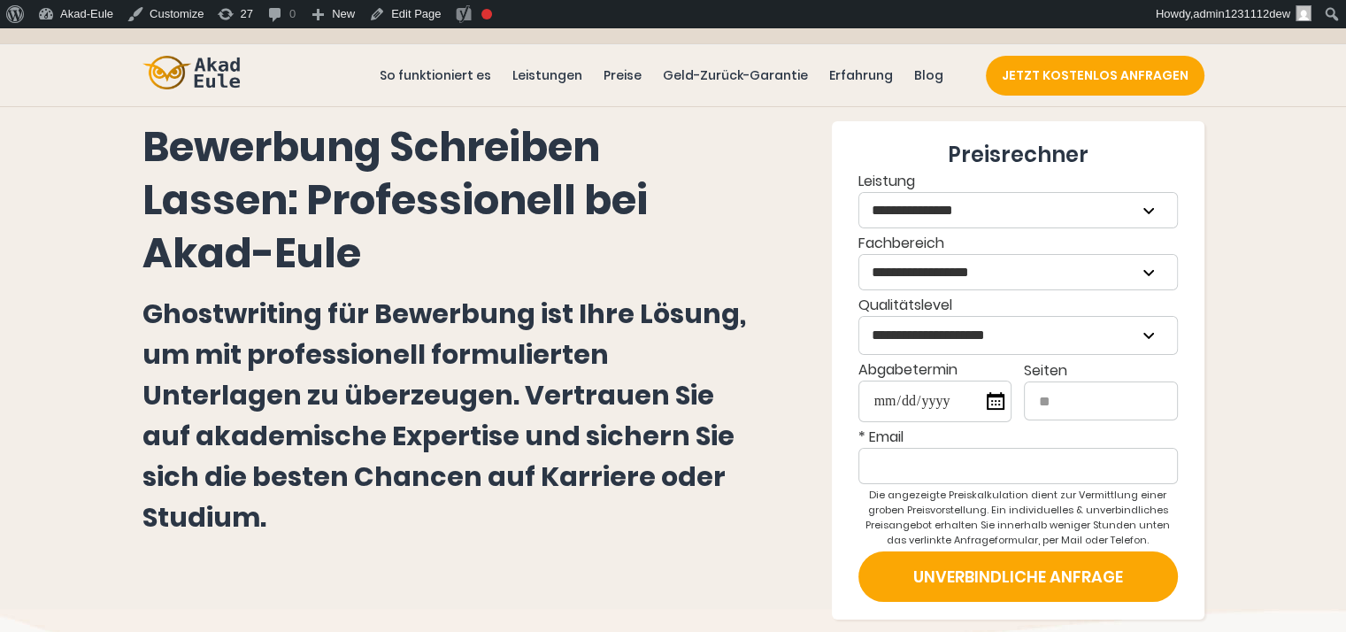
scroll to position [89, 0]
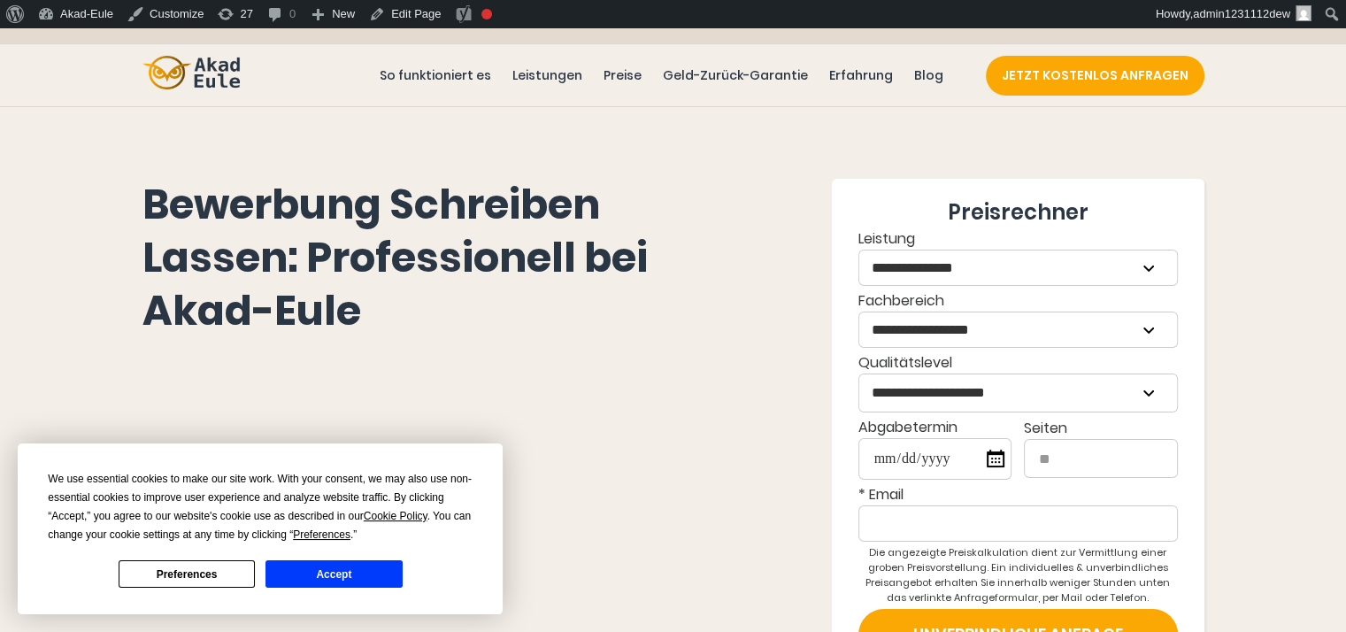
click at [308, 574] on button "Accept" at bounding box center [334, 573] width 136 height 27
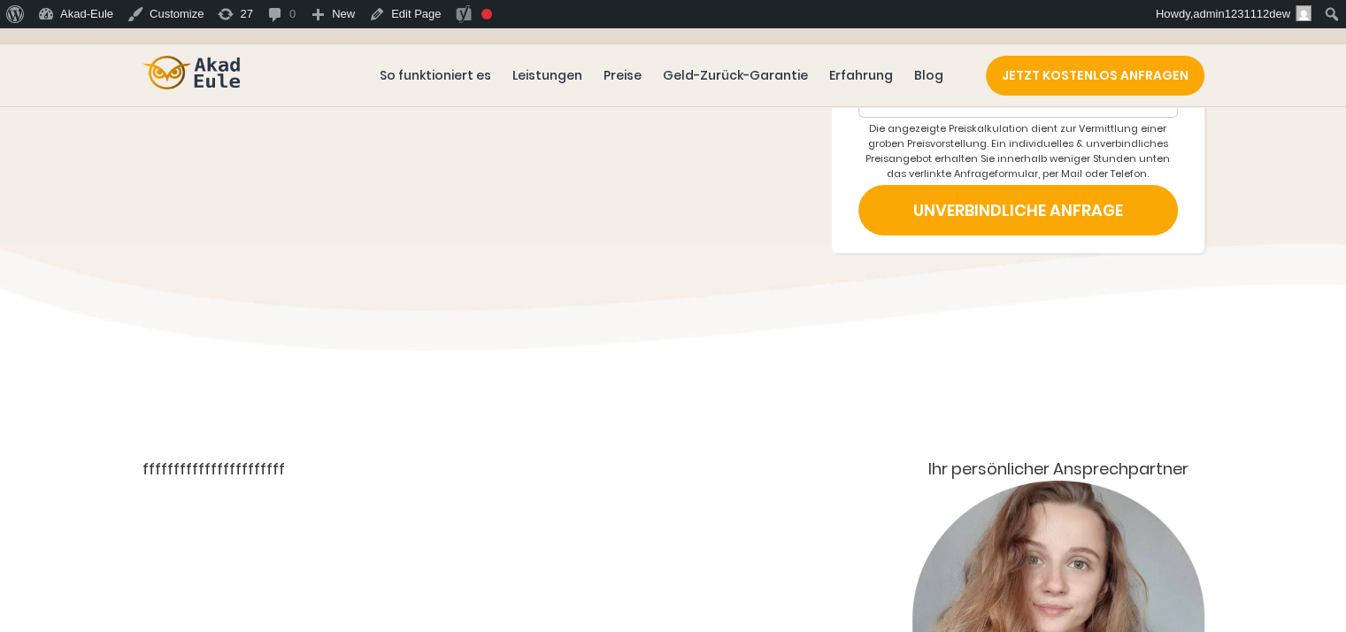
scroll to position [266, 0]
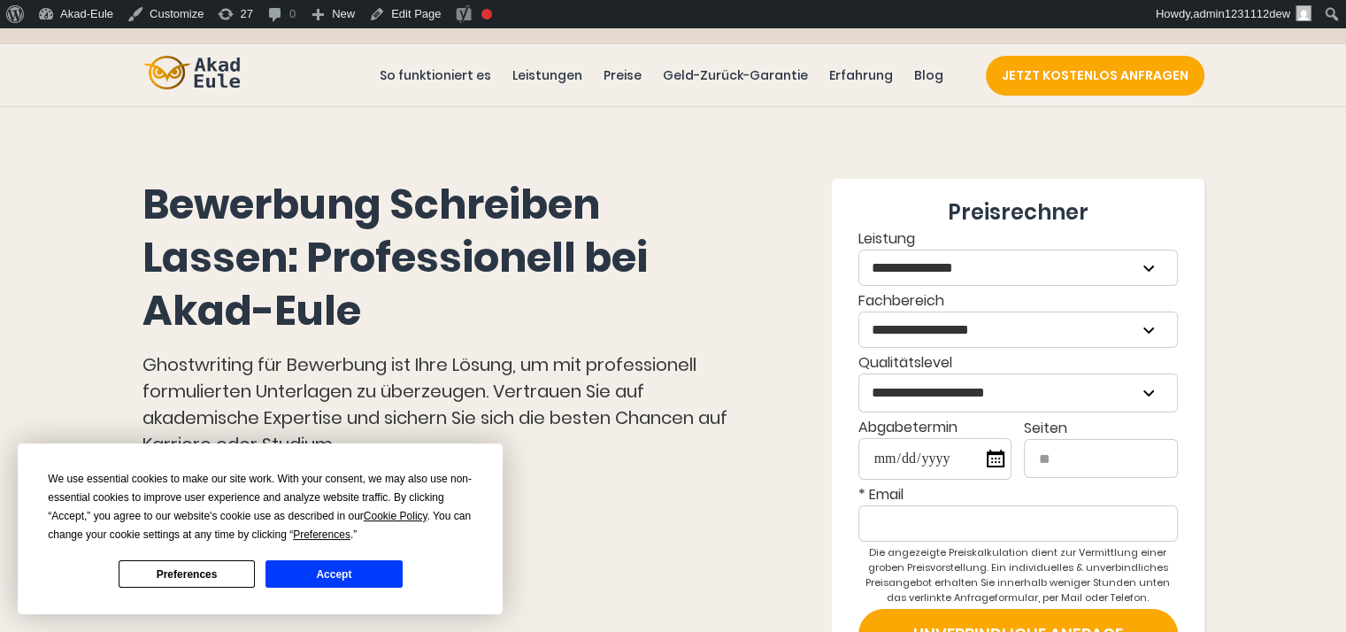
click at [353, 571] on button "Accept" at bounding box center [334, 573] width 136 height 27
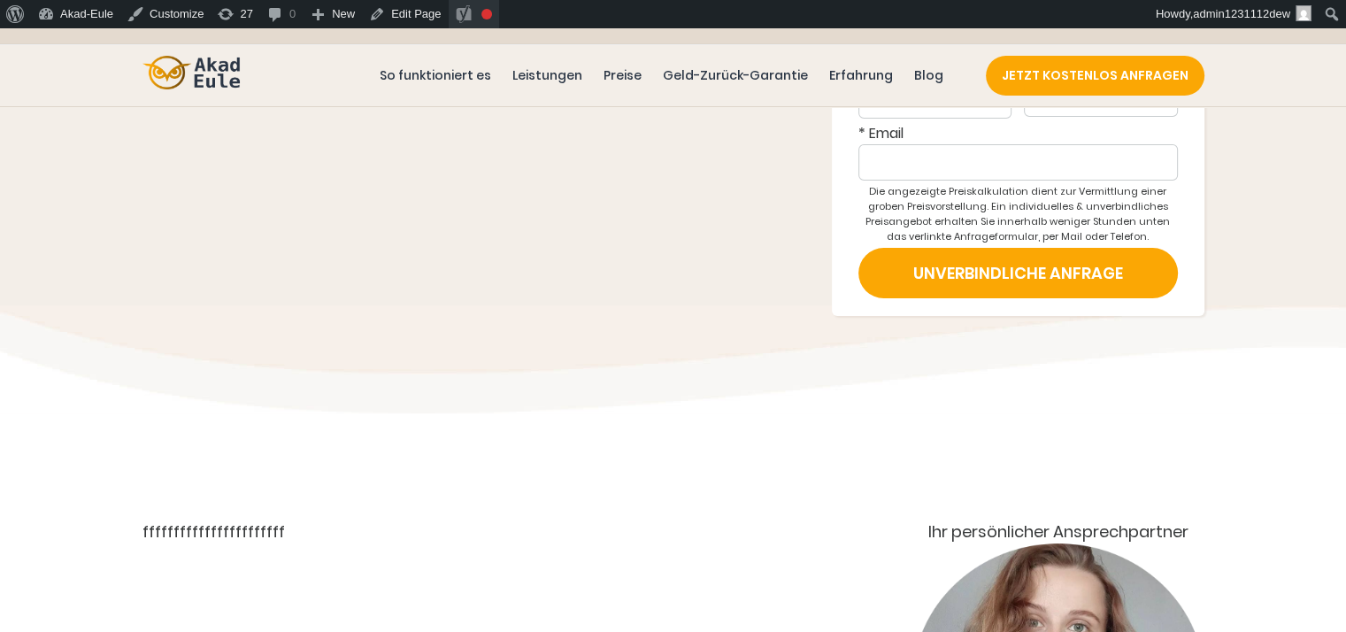
scroll to position [354, 0]
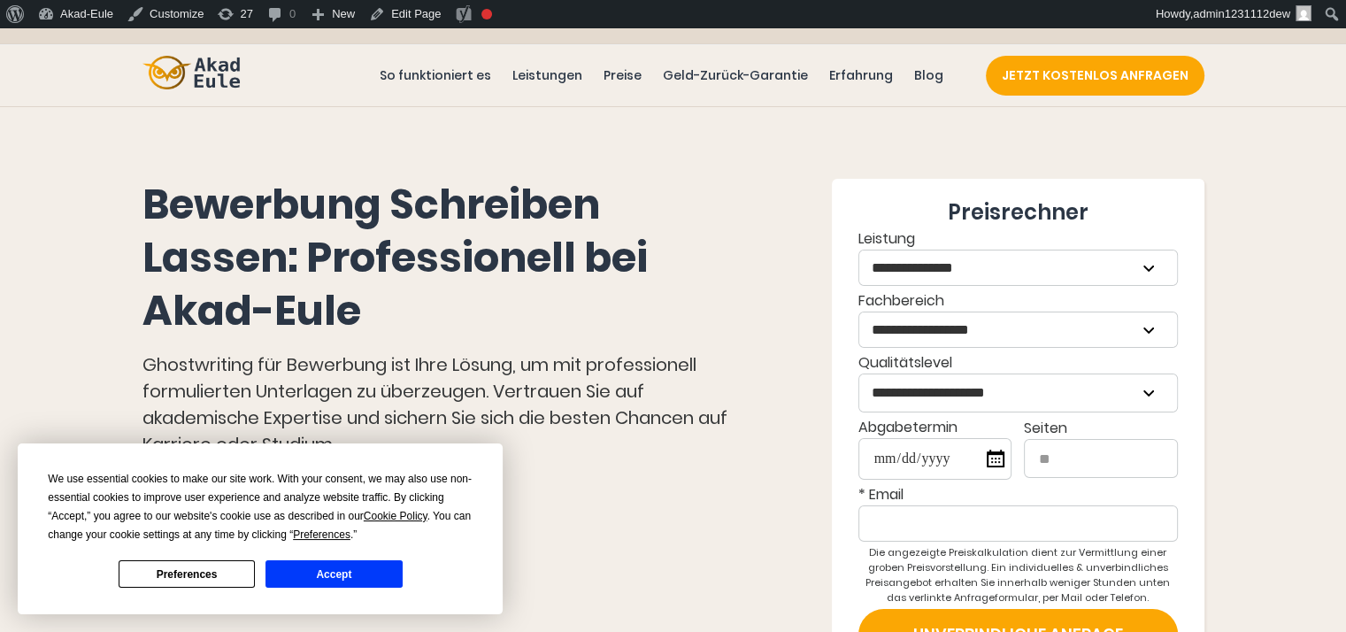
click at [328, 576] on button "Accept" at bounding box center [334, 573] width 136 height 27
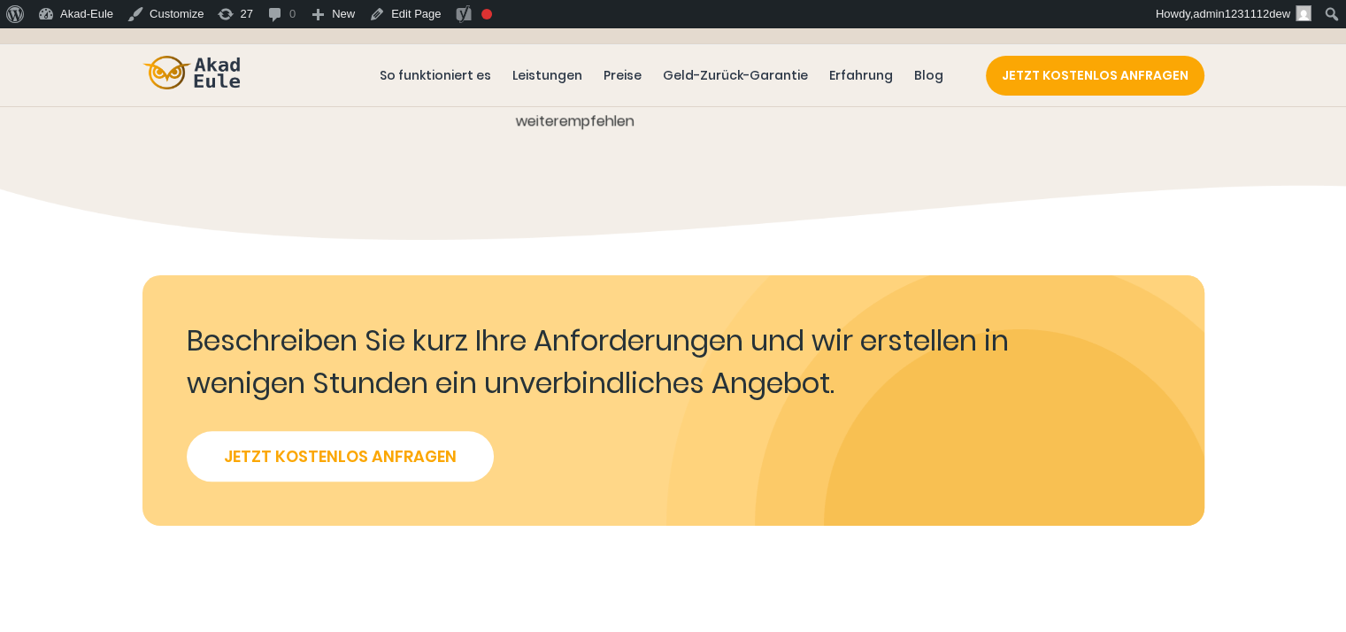
scroll to position [1593, 0]
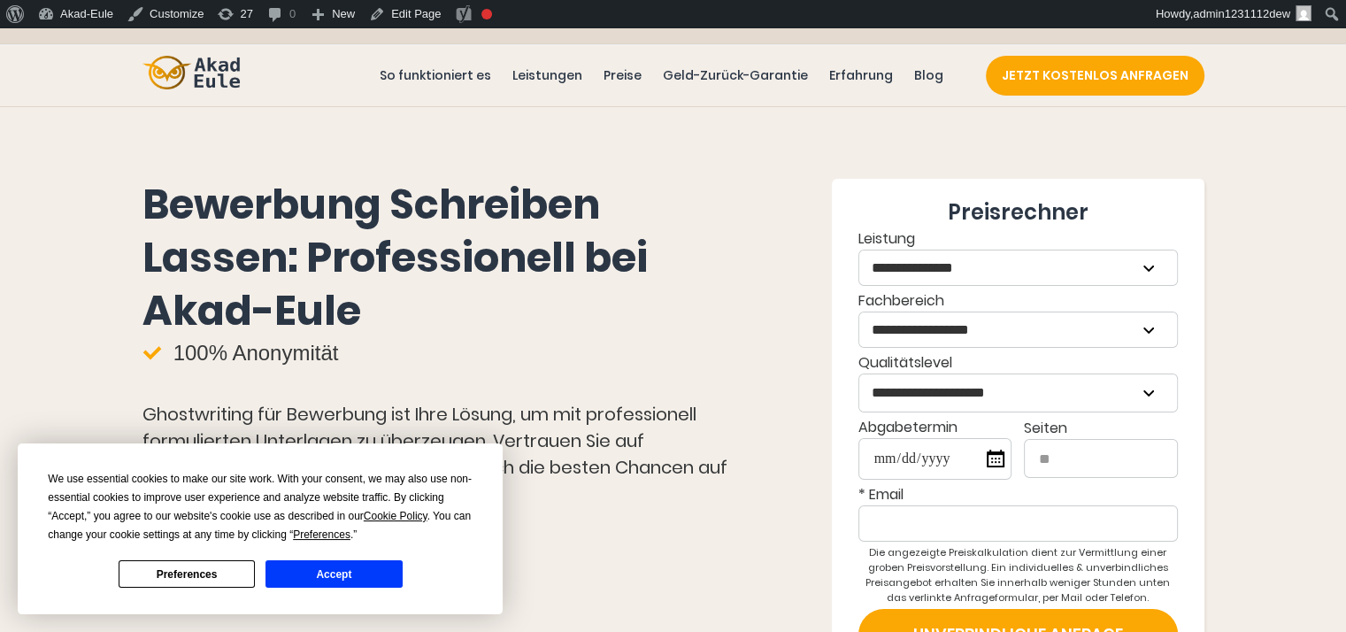
click at [308, 582] on button "Accept" at bounding box center [334, 573] width 136 height 27
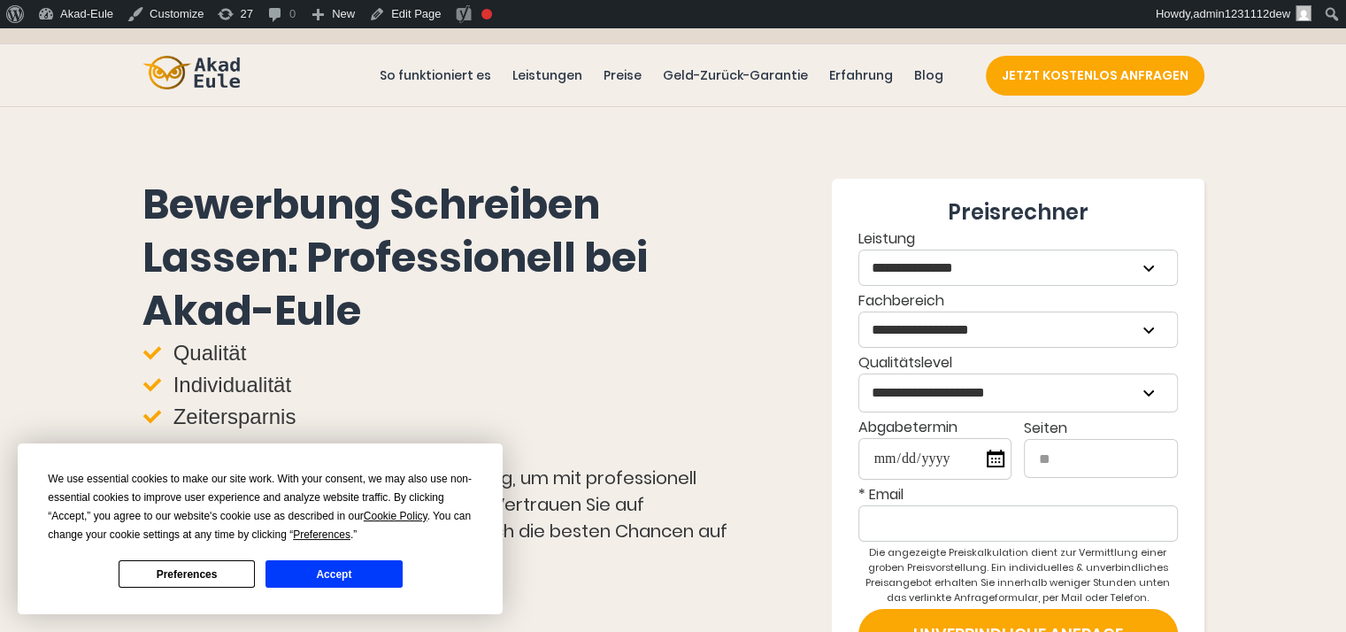
click at [343, 558] on div "We use essential cookies to make our site work. With your consent, we may also …" at bounding box center [260, 529] width 425 height 118
click at [333, 581] on button "Accept" at bounding box center [334, 573] width 136 height 27
click at [333, 580] on div "Bewerbung Schreiben Lassen: Professionell bei Akad-Eule Qualität Individualität…" at bounding box center [448, 379] width 610 height 401
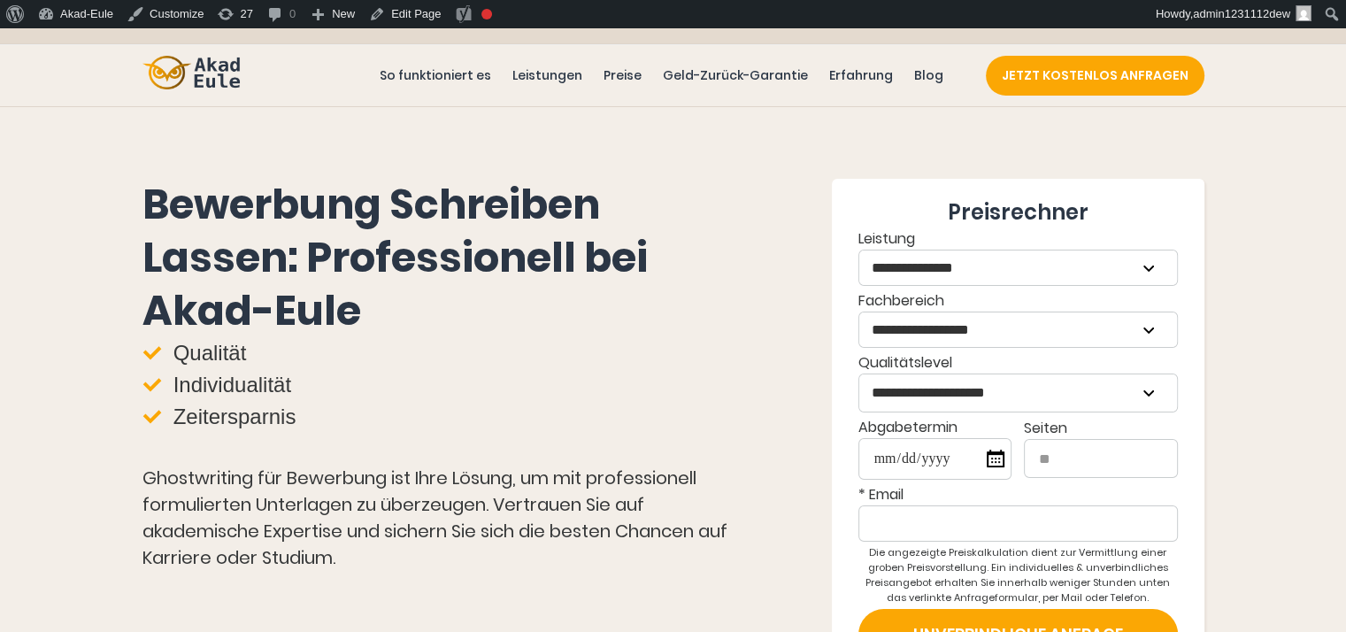
click at [619, 472] on div "Ghostwriting für Bewerbung ist Ihre Lösung, um mit professionell formulierten U…" at bounding box center [448, 518] width 610 height 106
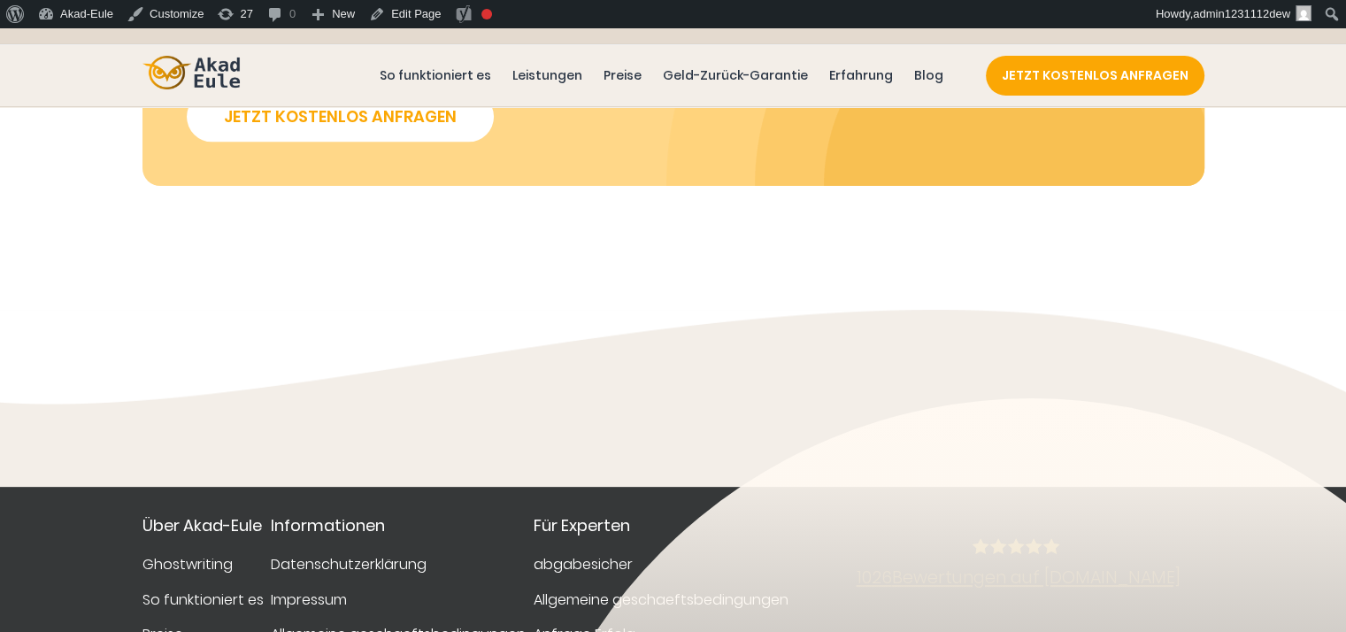
scroll to position [2390, 0]
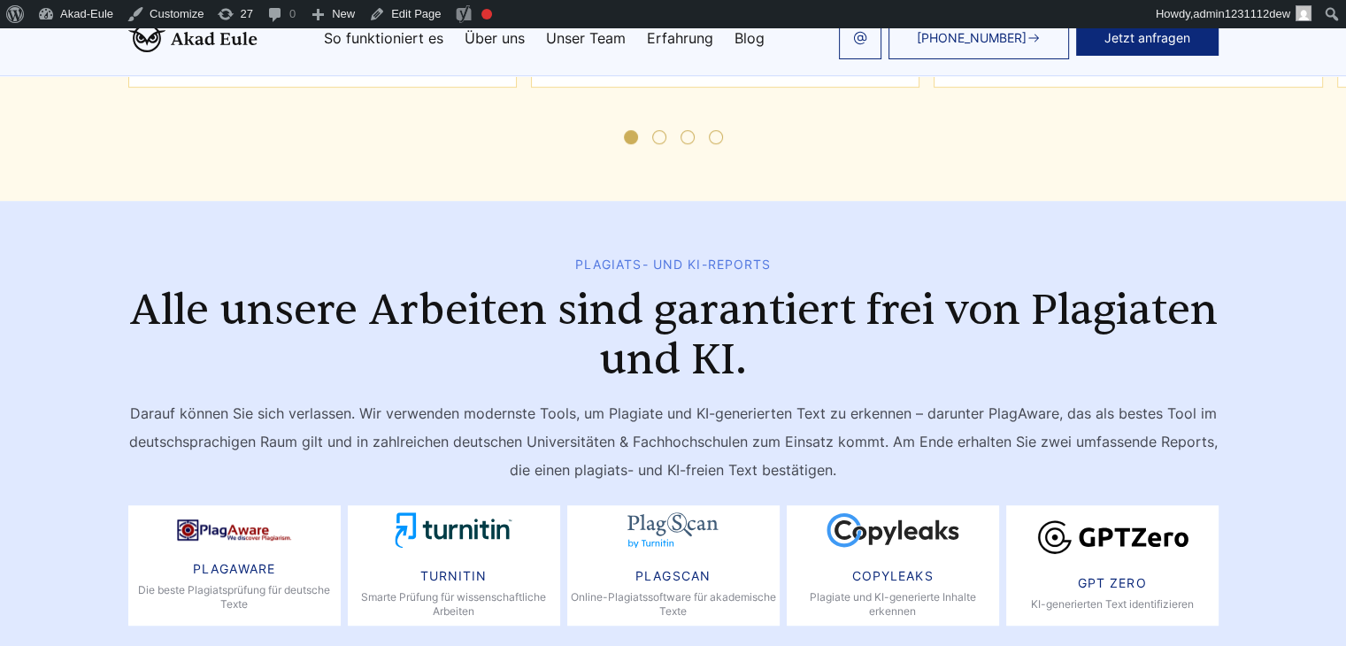
scroll to position [7371, 0]
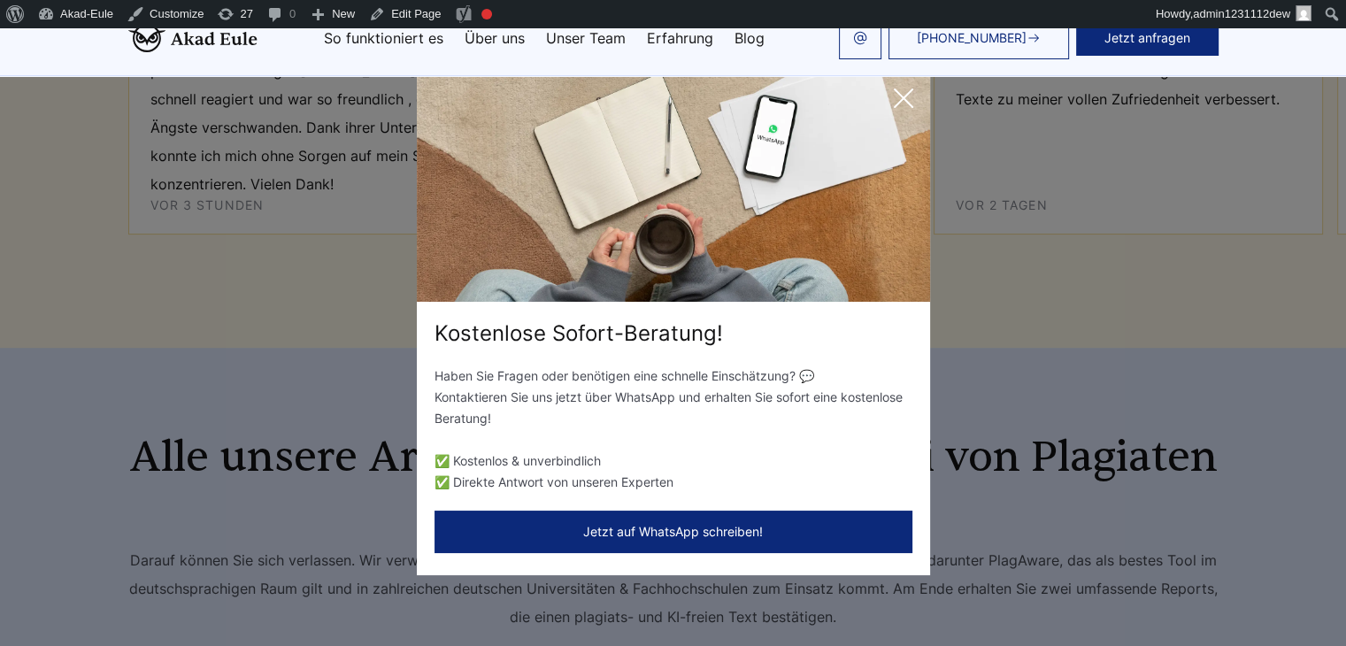
click at [901, 96] on icon at bounding box center [903, 98] width 35 height 35
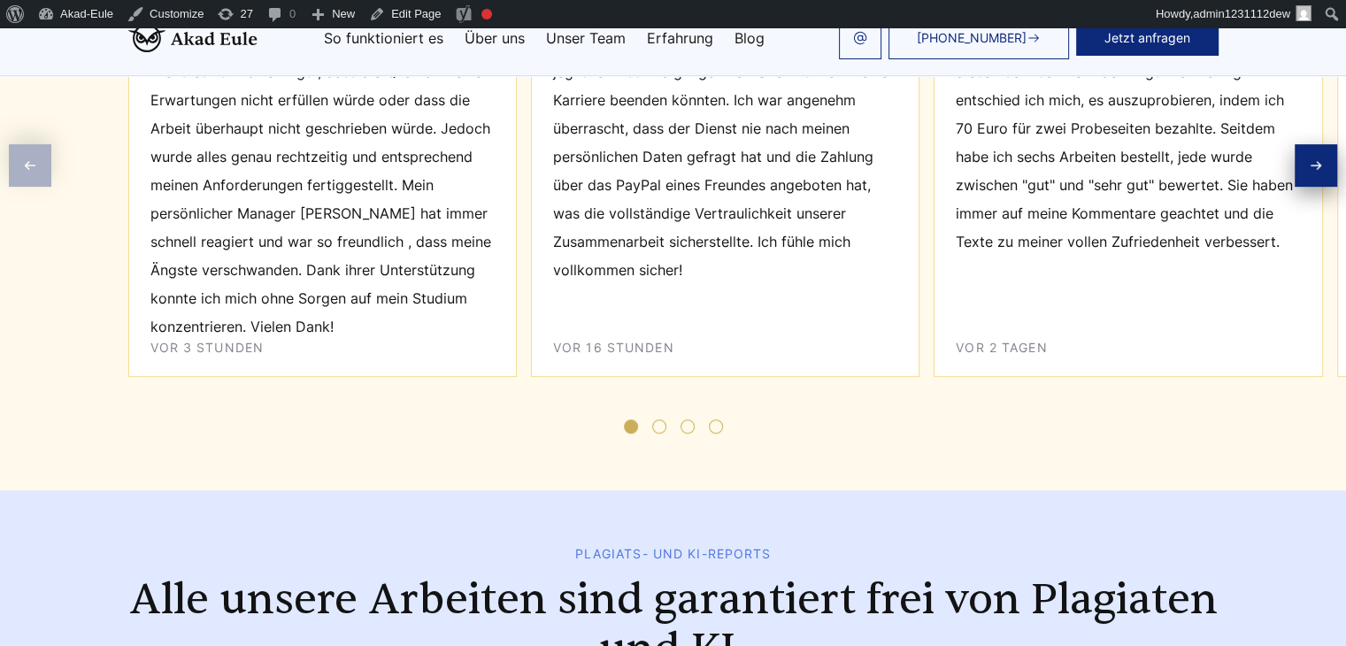
scroll to position [7017, 0]
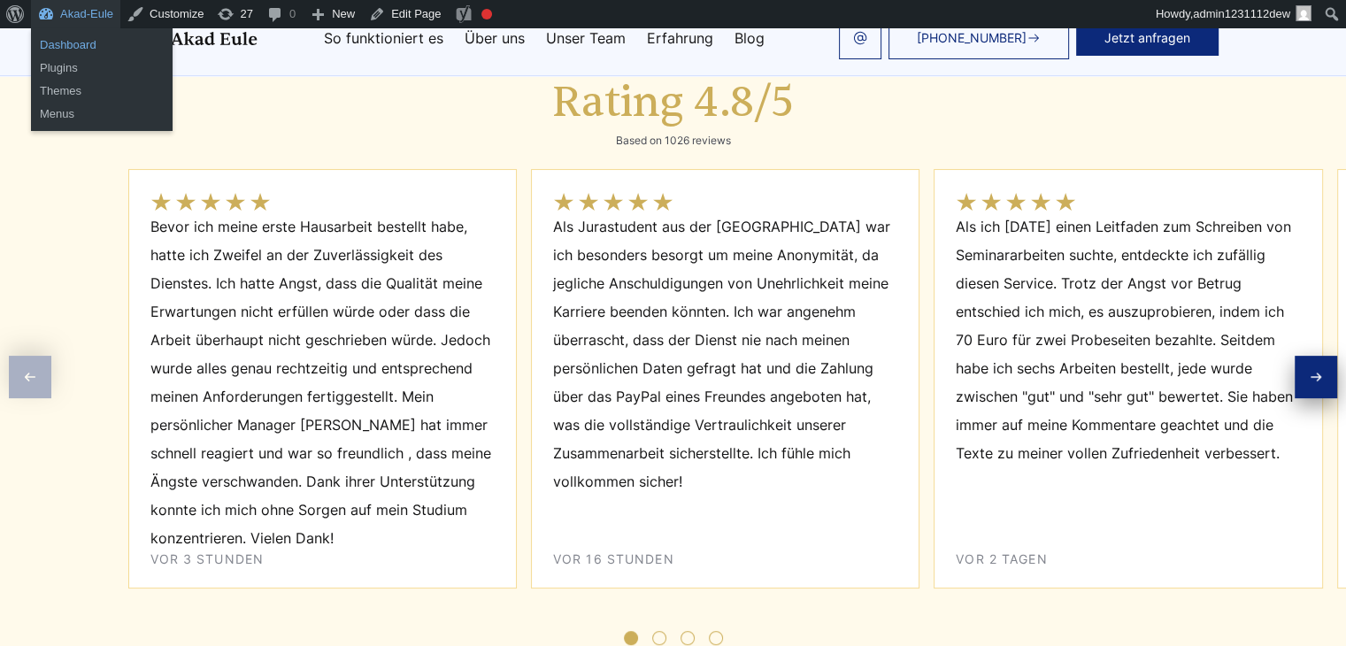
click at [69, 47] on link "Dashboard" at bounding box center [102, 45] width 142 height 23
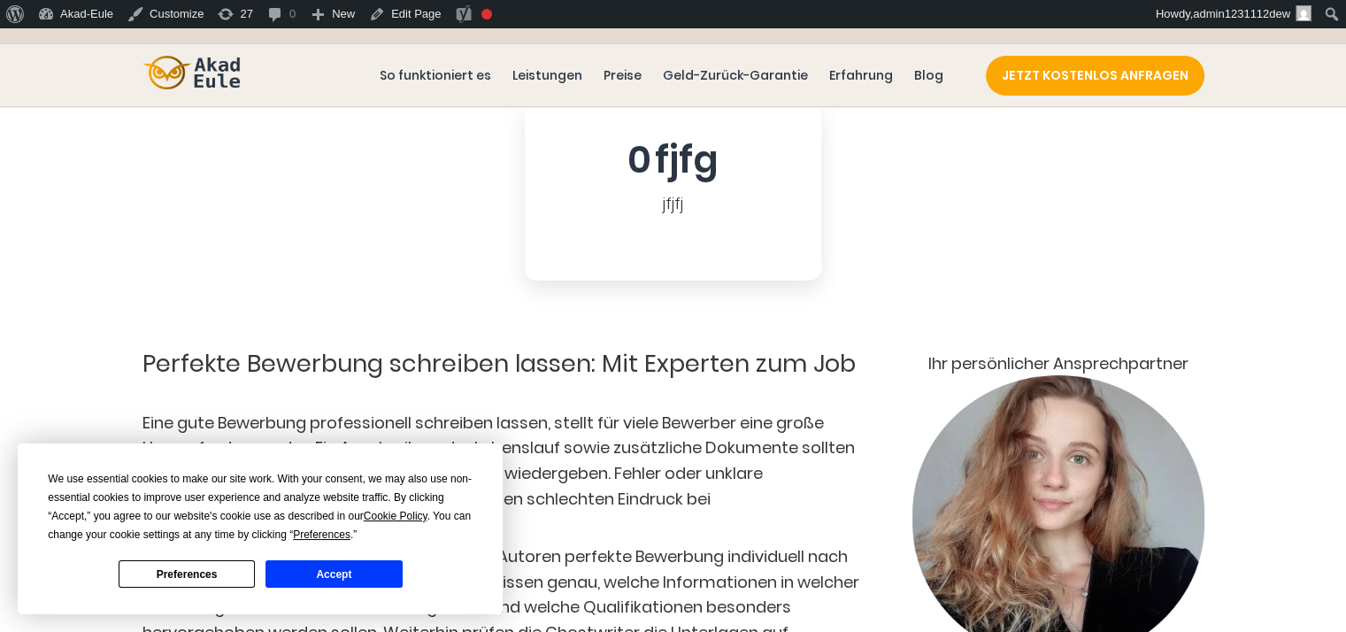
scroll to position [531, 0]
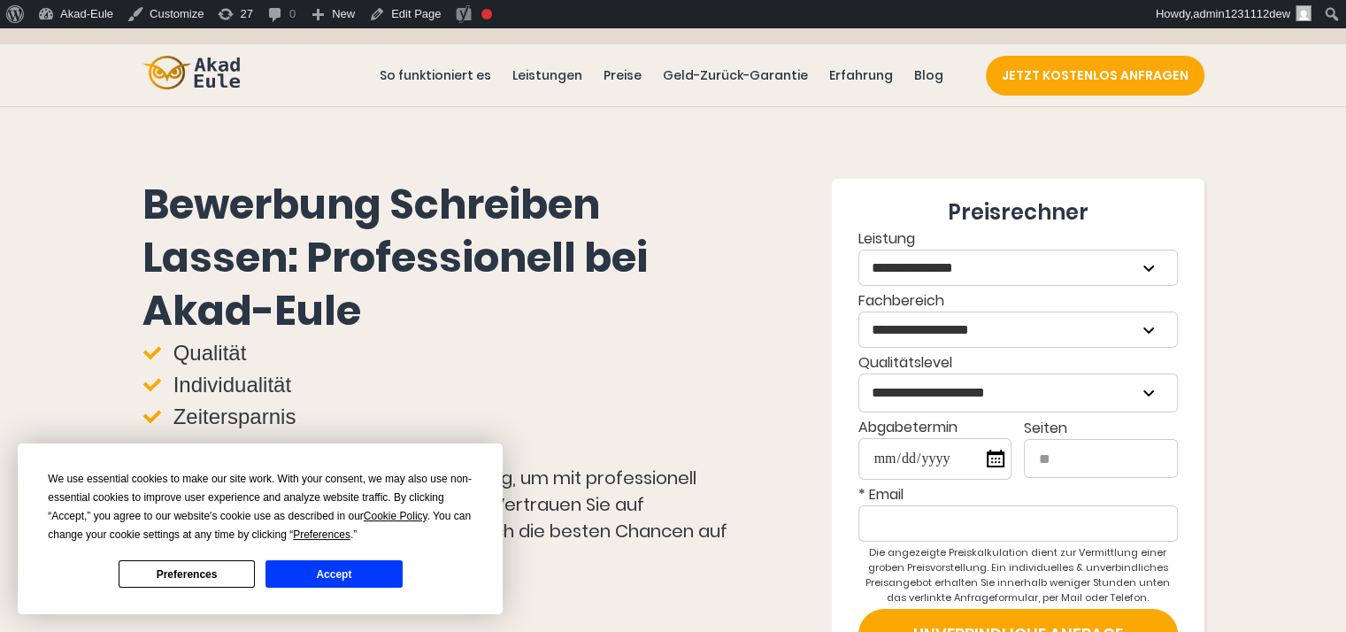
click at [330, 566] on button "Accept" at bounding box center [334, 573] width 136 height 27
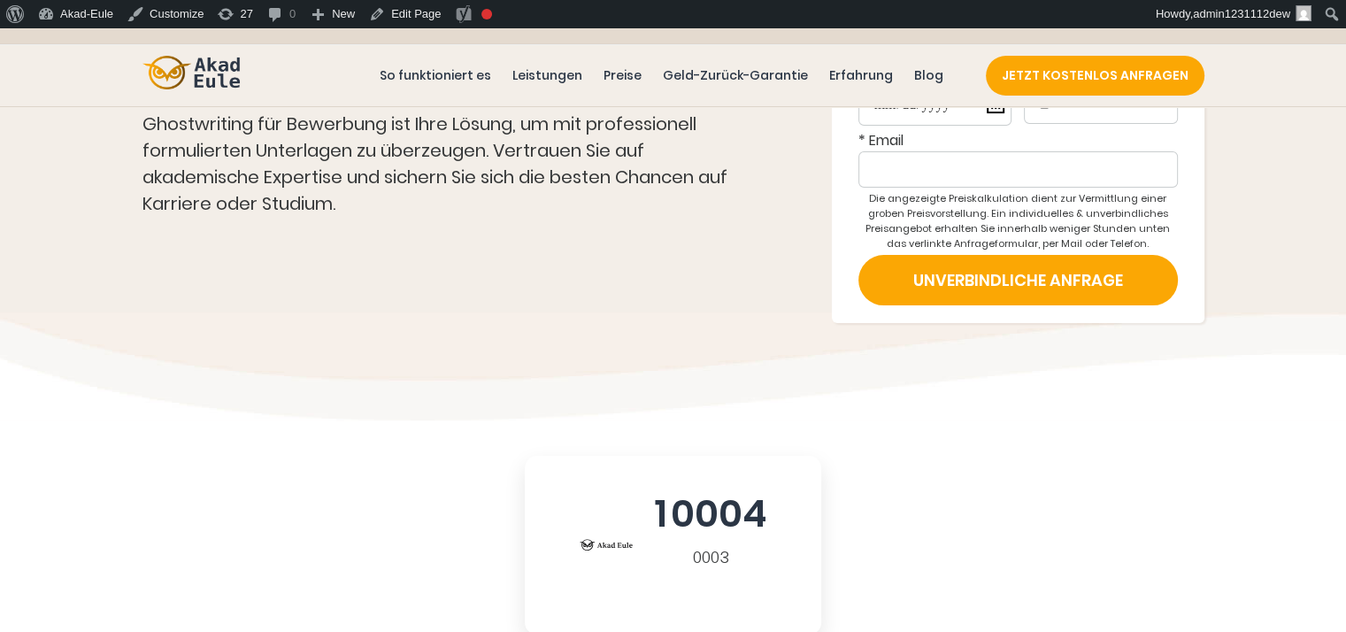
scroll to position [620, 0]
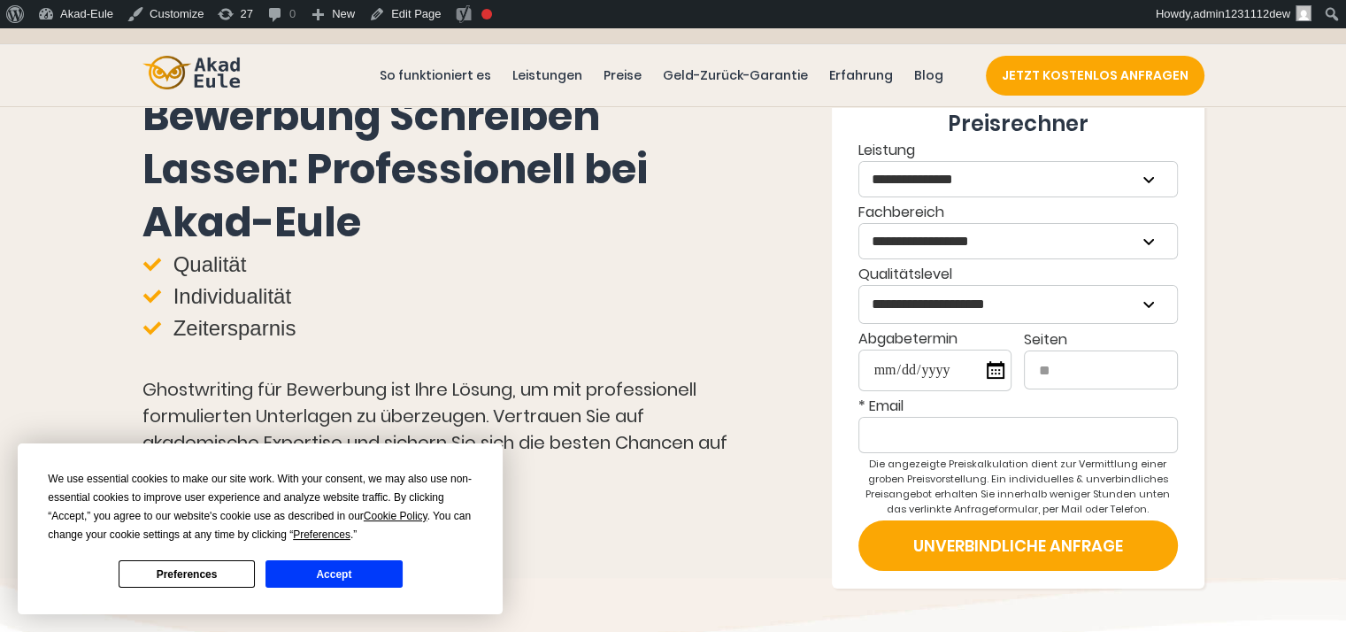
click at [340, 575] on button "Accept" at bounding box center [334, 573] width 136 height 27
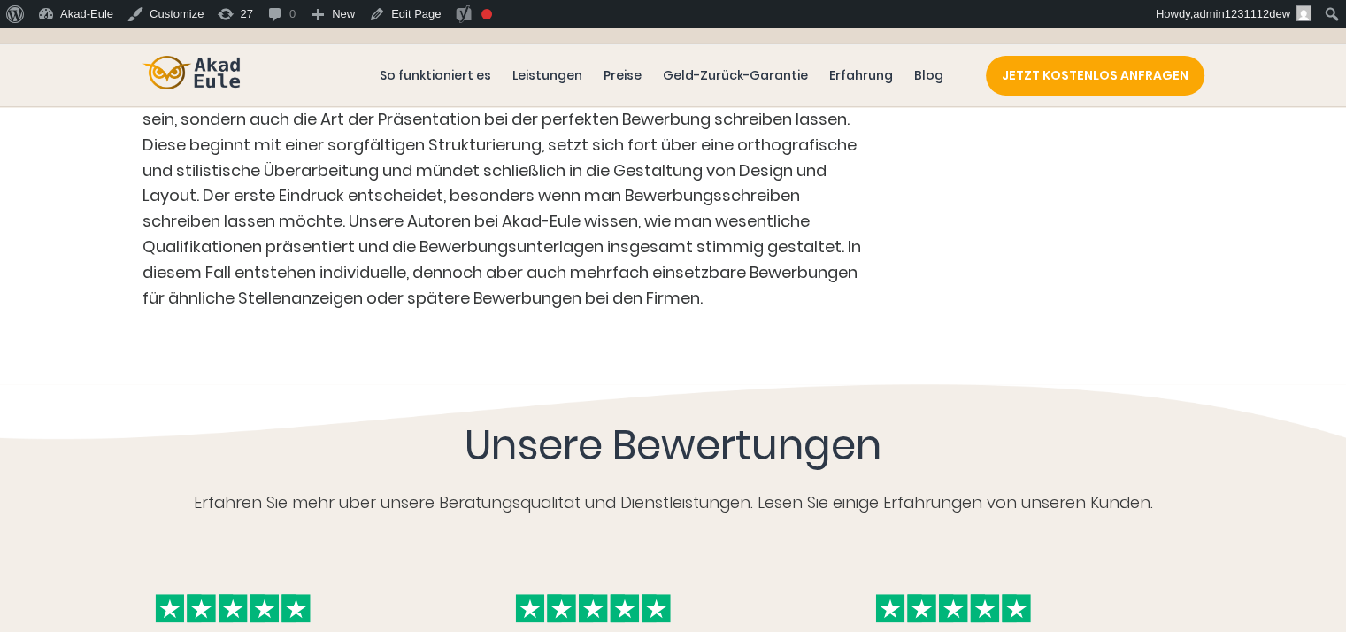
scroll to position [1062, 0]
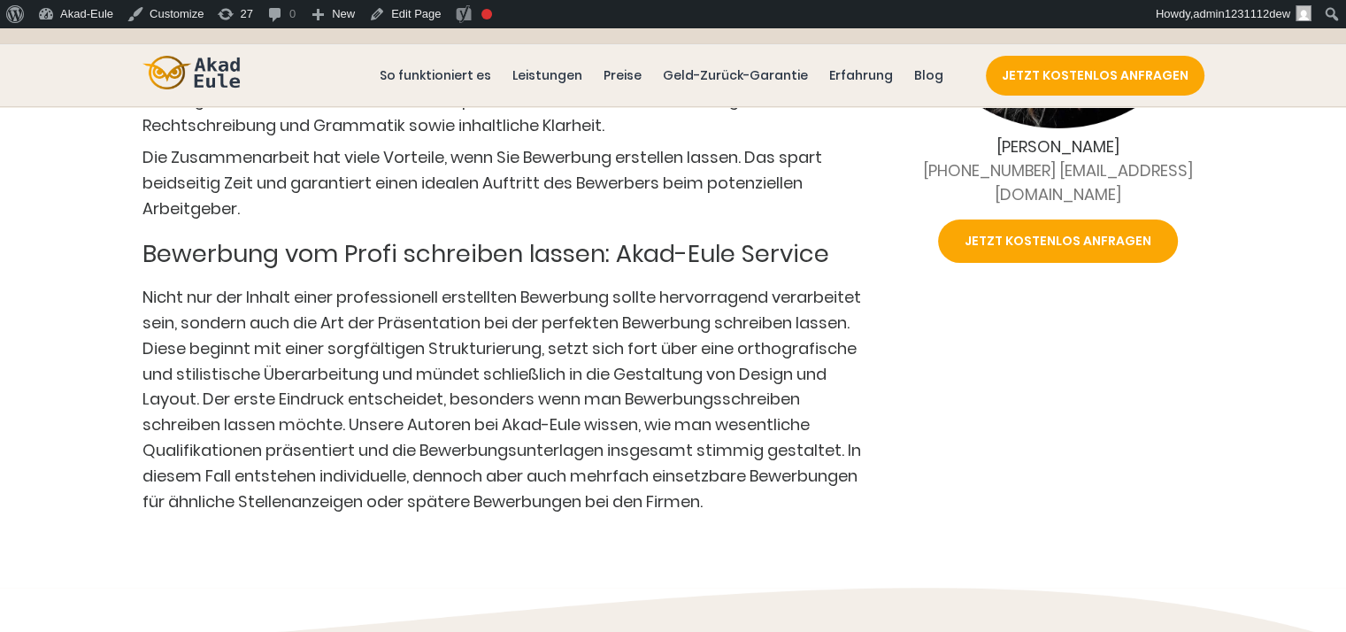
click at [76, 343] on div "Perfekte Bewerbung schreiben lassen: Mit Experten zum Job Eine gute Bewerbung p…" at bounding box center [673, 185] width 1346 height 805
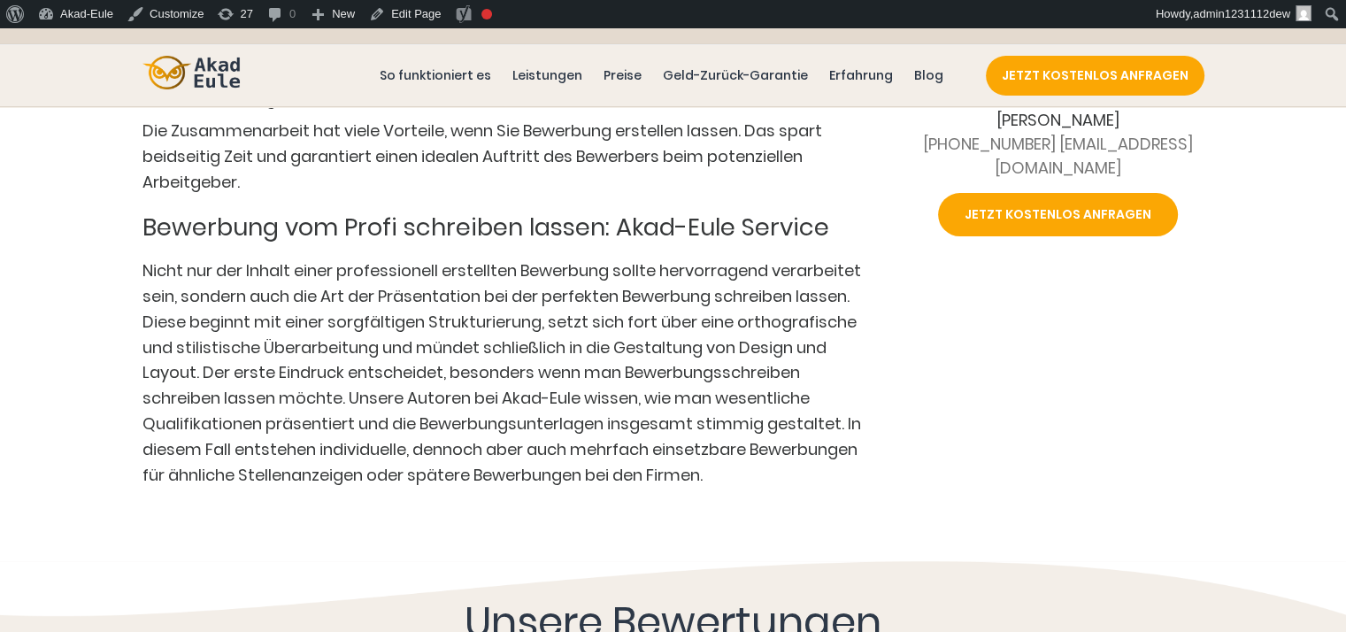
scroll to position [1328, 0]
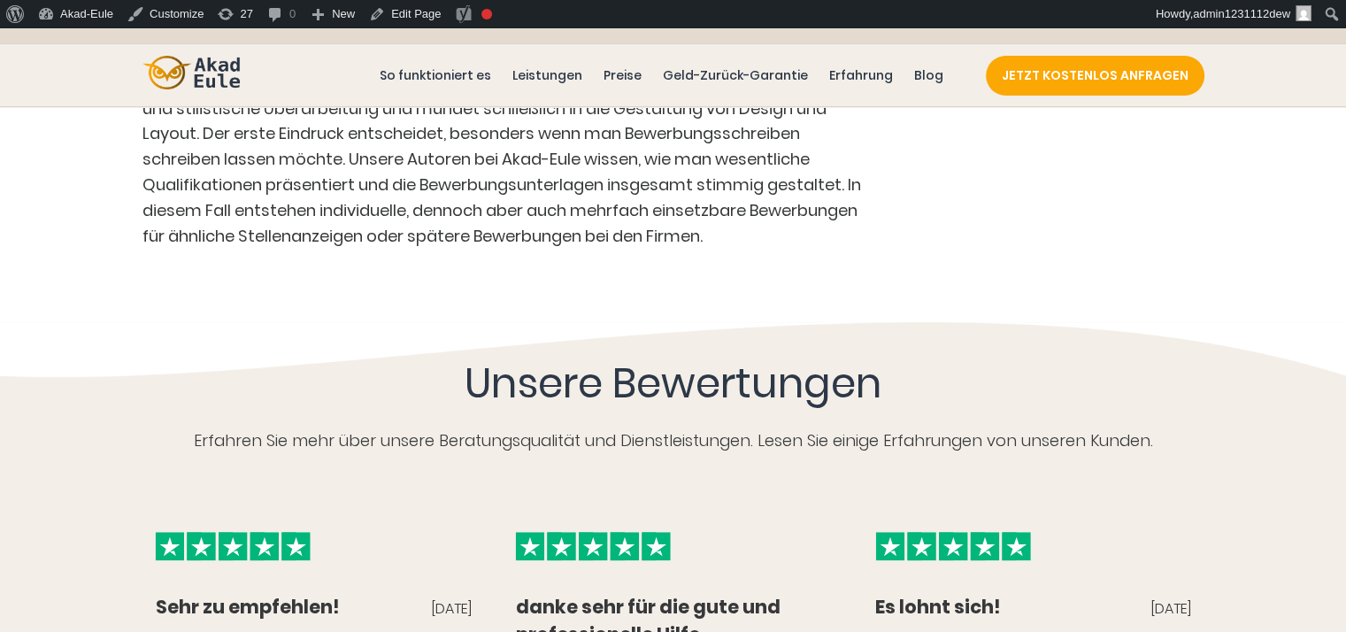
click at [76, 419] on div "Unsere Bewertungen Erfahren Sie mehr über unsere Beratungsqualität und Dienstle…" at bounding box center [673, 609] width 1346 height 575
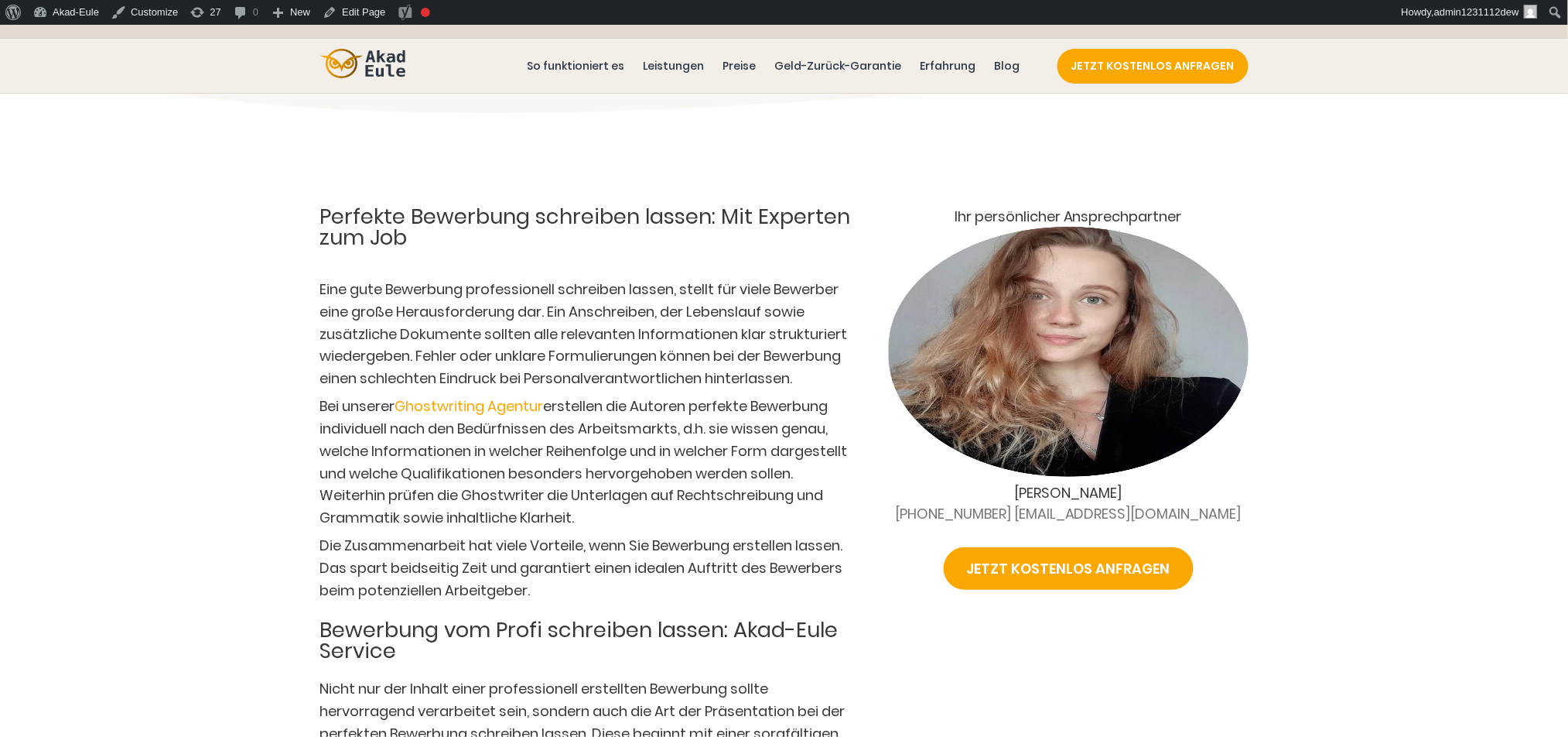
scroll to position [747, 0]
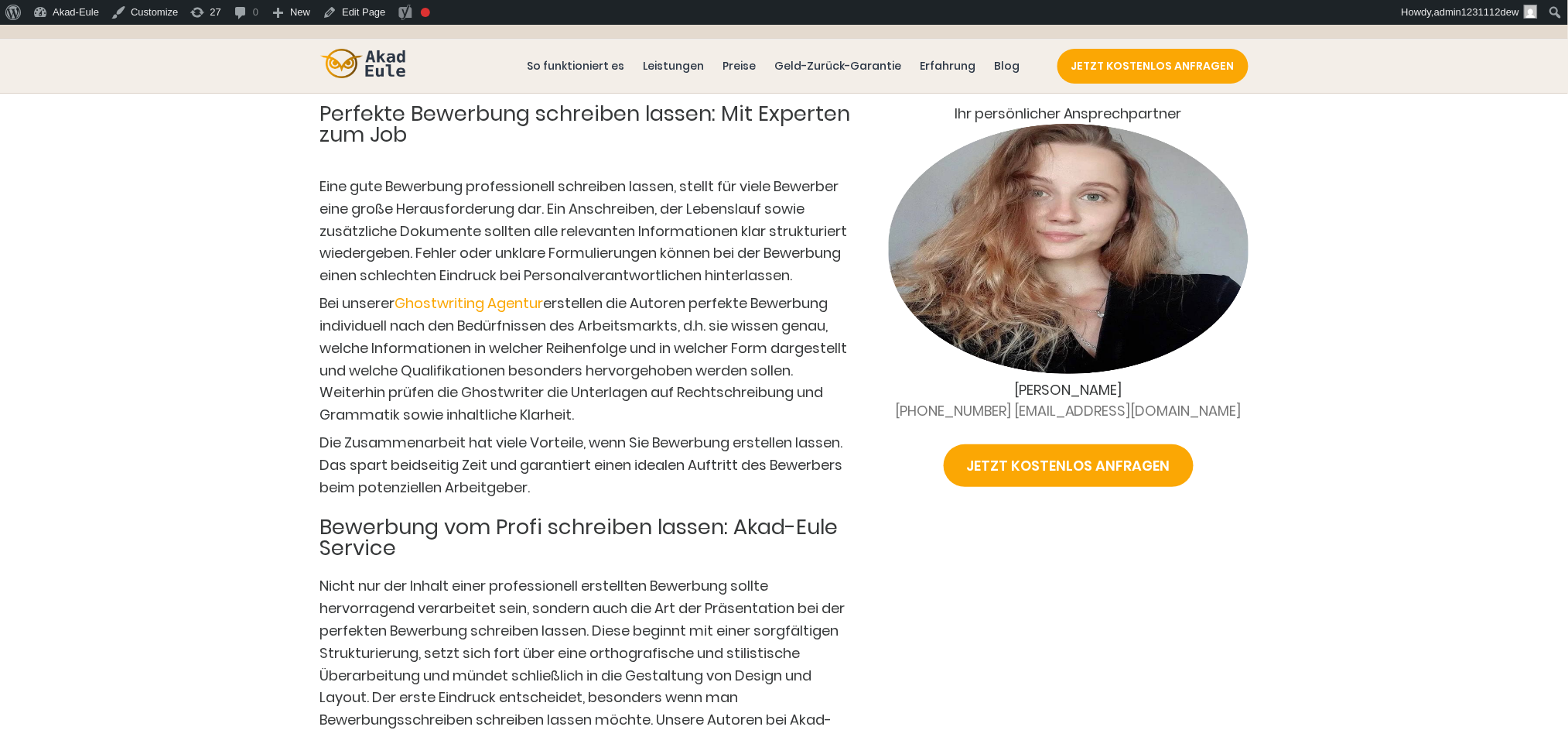
click at [64, 309] on div "Perfekte Bewerbung schreiben lassen: Mit Experten zum Job Eine gute Bewerbung p…" at bounding box center [784, 489] width 1568 height 835
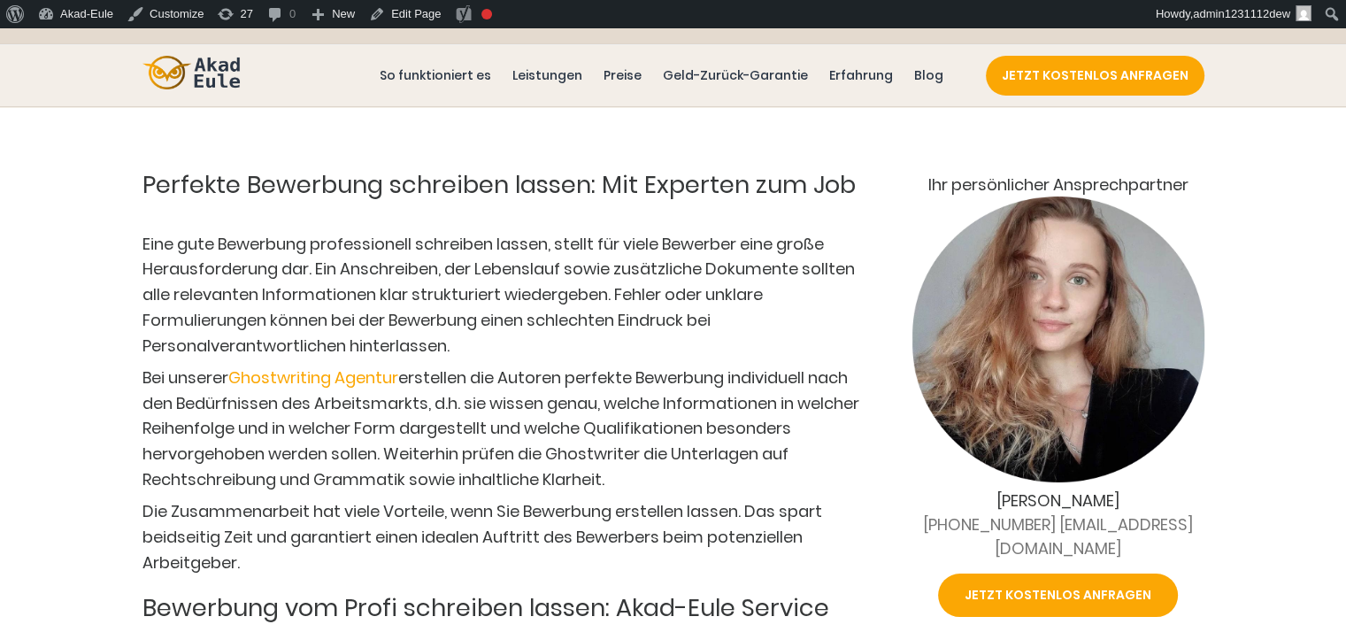
scroll to position [678, 0]
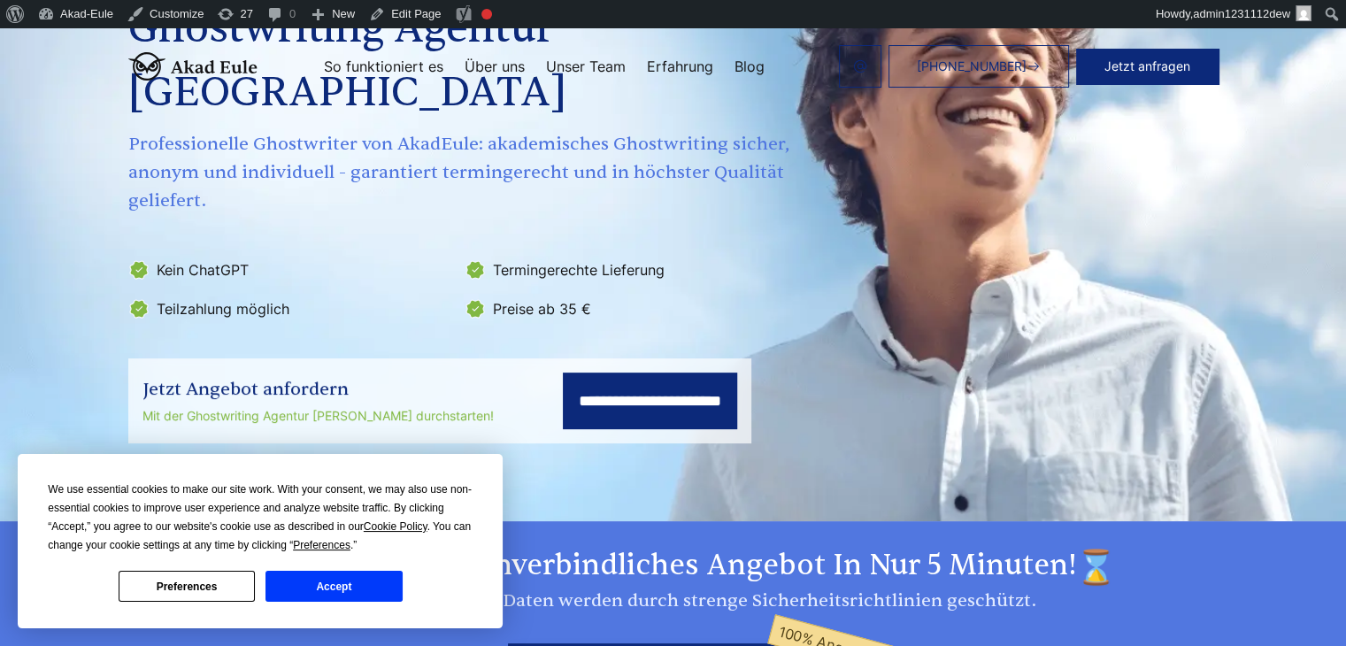
scroll to position [89, 0]
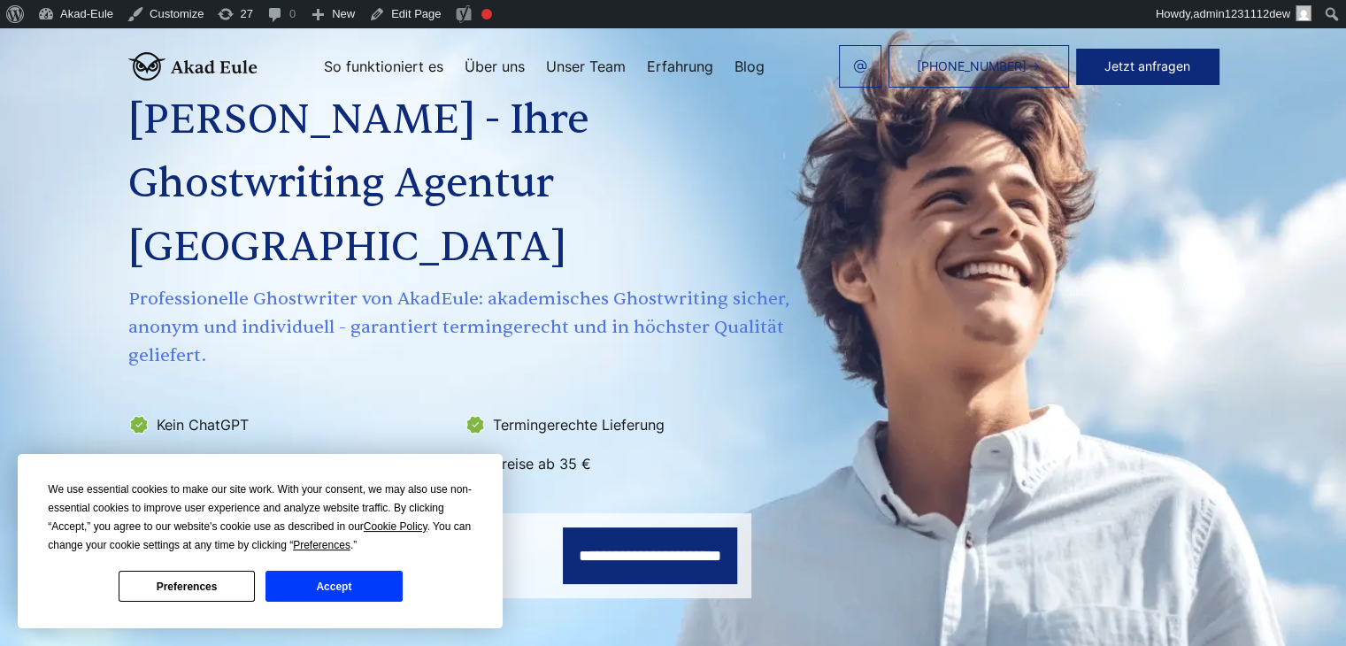
click at [335, 583] on button "Accept" at bounding box center [334, 586] width 136 height 31
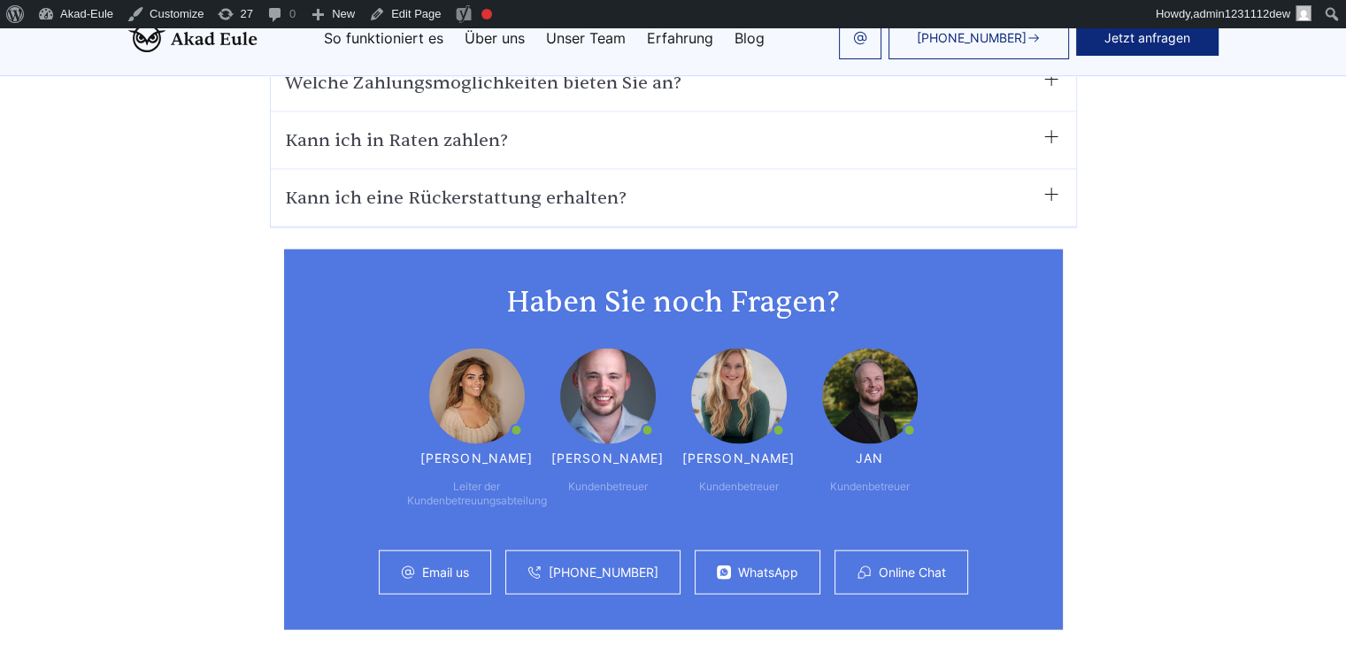
scroll to position [10179, 0]
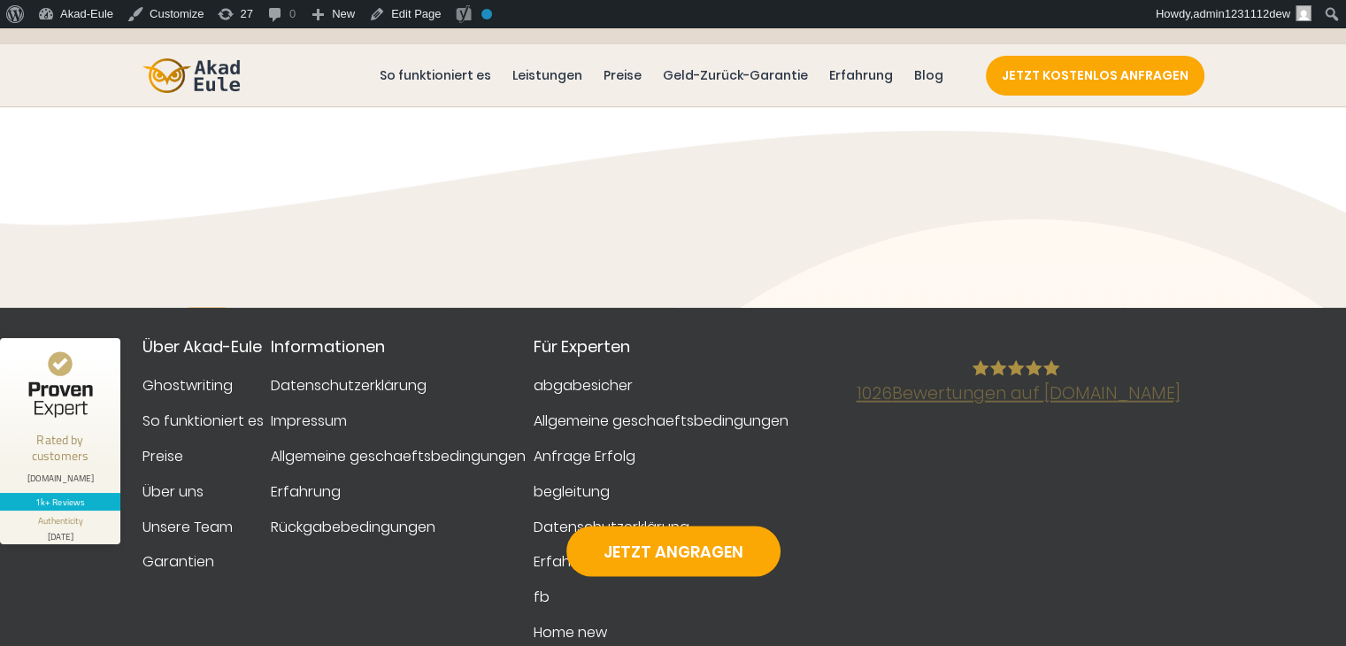
scroll to position [3895, 0]
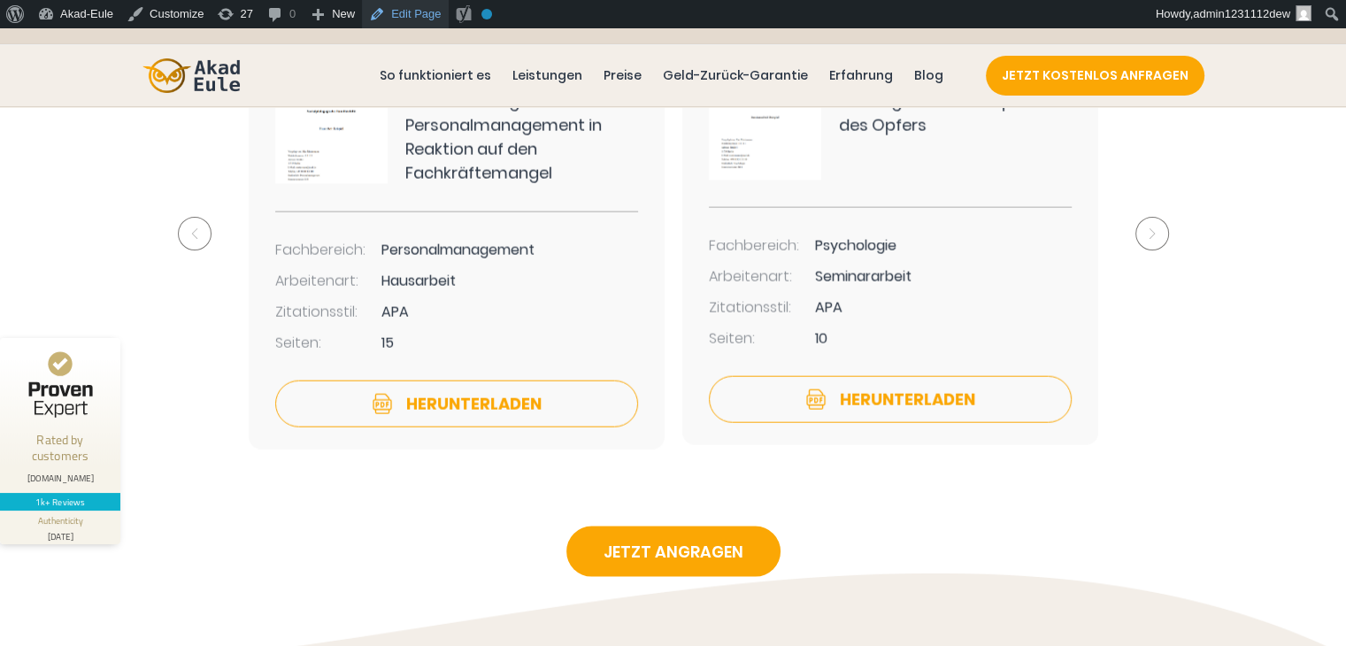
click at [401, 18] on link "Edit Page" at bounding box center [405, 14] width 86 height 28
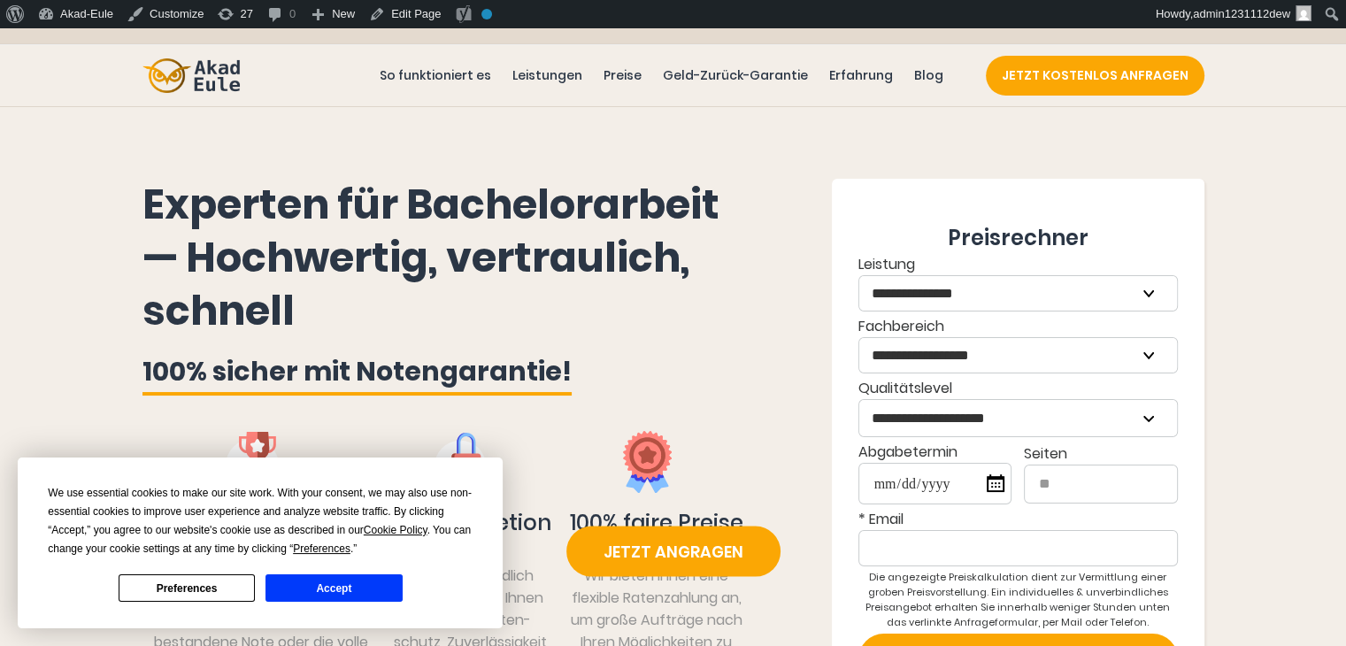
click at [363, 584] on button "Accept" at bounding box center [334, 587] width 136 height 27
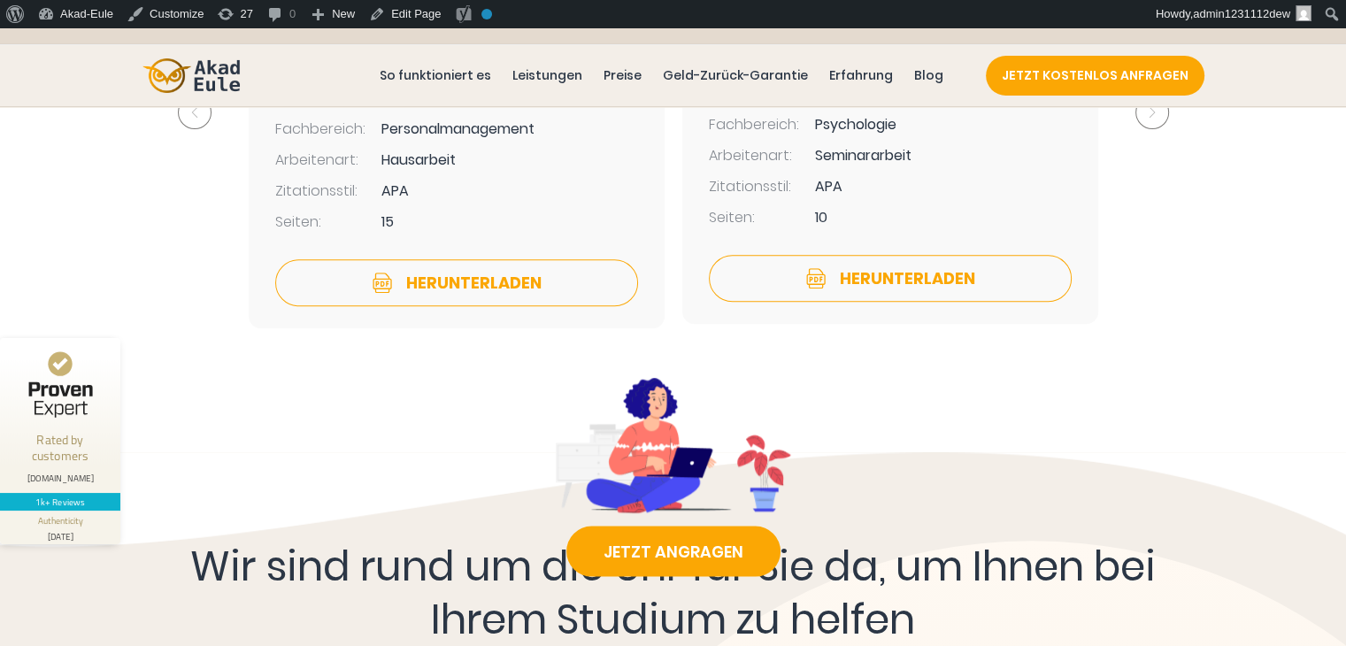
scroll to position [7878, 0]
